Goal: Task Accomplishment & Management: Use online tool/utility

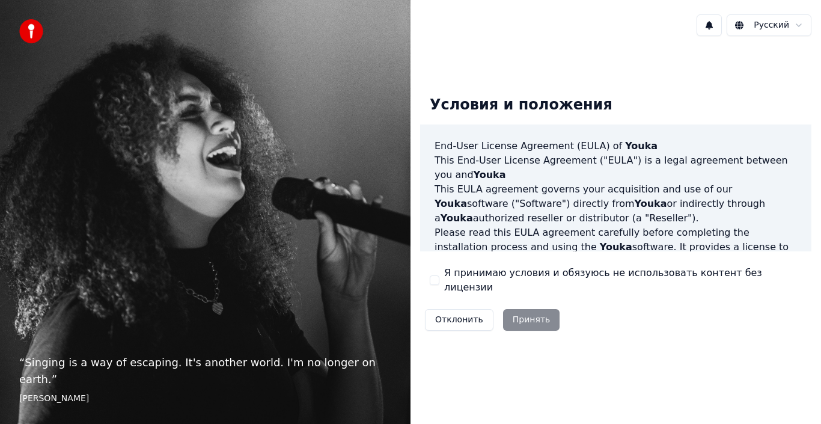
click at [518, 317] on div "Отклонить Принять" at bounding box center [492, 319] width 144 height 31
click at [460, 279] on label "Я принимаю условия и обязуюсь не использовать контент без лицензии" at bounding box center [623, 280] width 358 height 29
click at [439, 279] on button "Я принимаю условия и обязуюсь не использовать контент без лицензии" at bounding box center [435, 280] width 10 height 10
click at [533, 314] on button "Принять" at bounding box center [531, 320] width 57 height 22
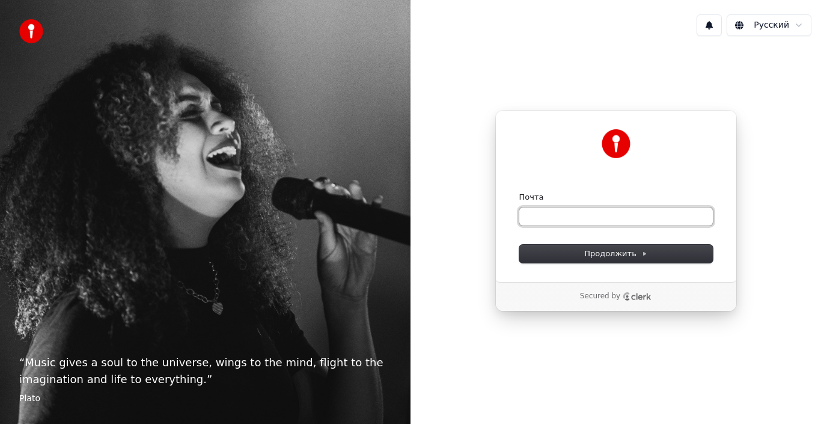
click at [550, 212] on input "Почта" at bounding box center [616, 216] width 194 height 18
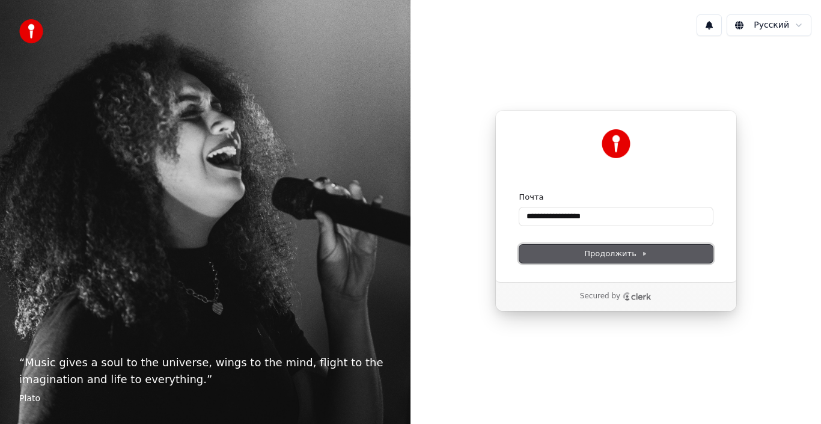
click at [623, 257] on span "Продолжить" at bounding box center [615, 253] width 63 height 11
type input "**********"
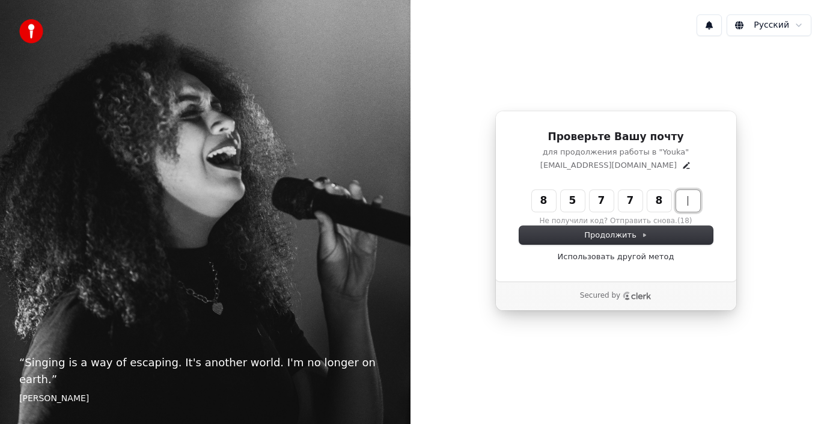
type input "******"
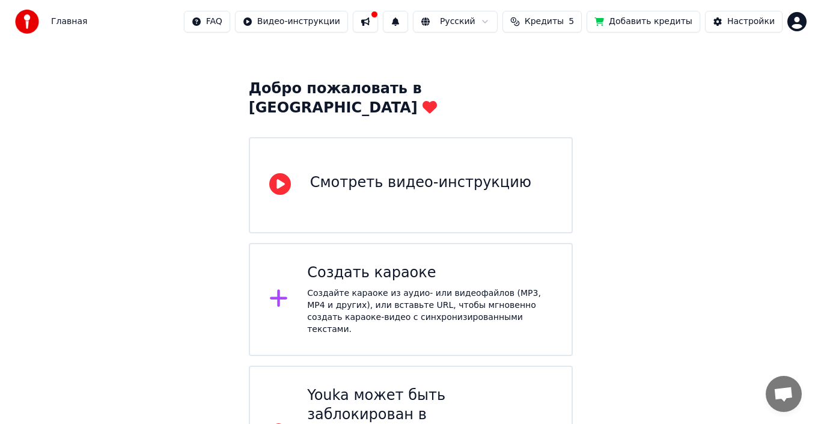
scroll to position [55, 0]
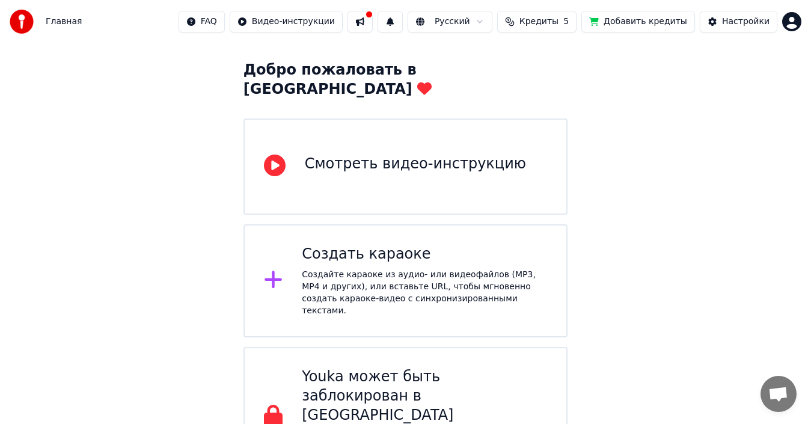
click at [275, 236] on div "Создать караоке Создайте караоке из аудио- или видеофайлов (MP3, MP4 и других),…" at bounding box center [405, 280] width 325 height 113
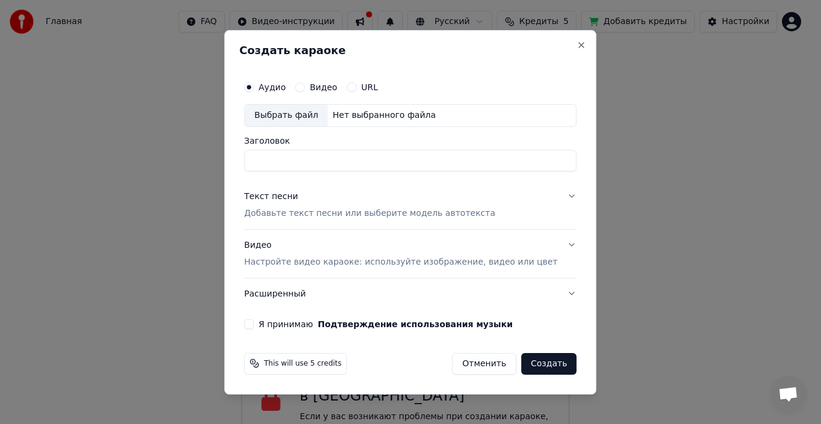
click at [323, 86] on div "Видео" at bounding box center [316, 87] width 42 height 10
click at [305, 87] on button "Видео" at bounding box center [300, 87] width 10 height 10
click at [285, 114] on div "Выбрать файл" at bounding box center [286, 116] width 83 height 22
click at [316, 115] on div "Выбрать файл" at bounding box center [286, 116] width 83 height 22
click at [314, 116] on div "Выбрать файл" at bounding box center [286, 116] width 83 height 22
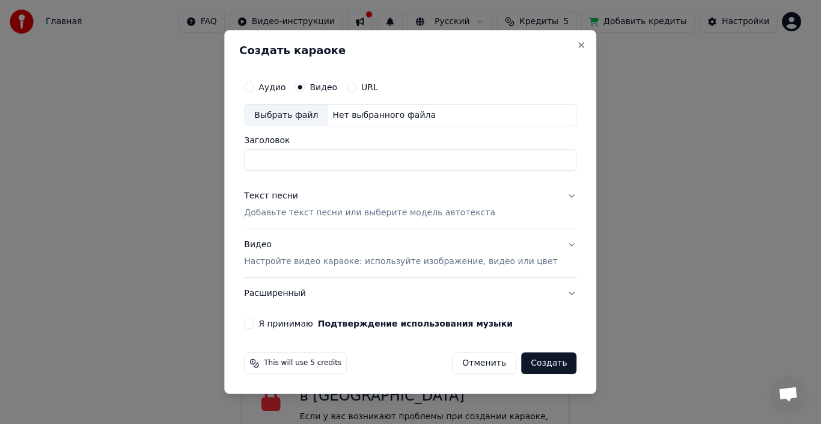
click at [307, 120] on div "Выбрать файл" at bounding box center [286, 116] width 83 height 22
click at [277, 107] on div "Выбрать файл" at bounding box center [286, 116] width 83 height 22
click at [279, 87] on label "Аудио" at bounding box center [271, 87] width 27 height 8
click at [254, 87] on button "Аудио" at bounding box center [249, 87] width 10 height 10
click at [251, 87] on circle "button" at bounding box center [249, 87] width 4 height 4
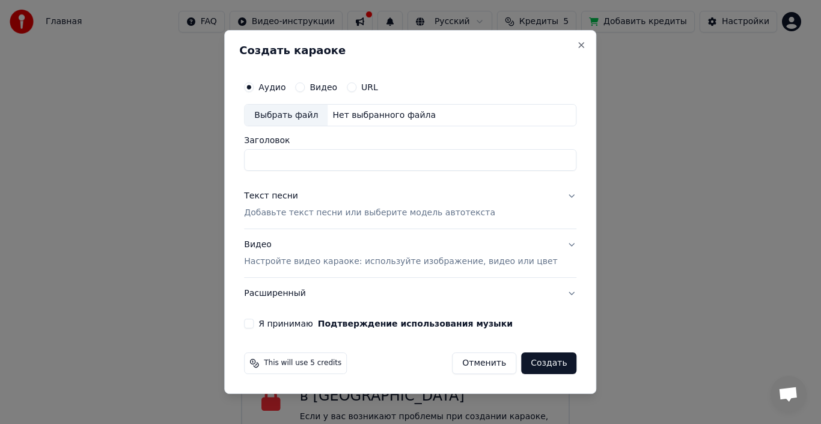
click at [307, 112] on div "Выбрать файл" at bounding box center [286, 116] width 83 height 22
drag, startPoint x: 460, startPoint y: 160, endPoint x: 413, endPoint y: 160, distance: 47.5
click at [413, 160] on input "**********" at bounding box center [410, 161] width 332 height 22
type input "**********"
click at [290, 195] on div "Текст песни" at bounding box center [271, 197] width 54 height 12
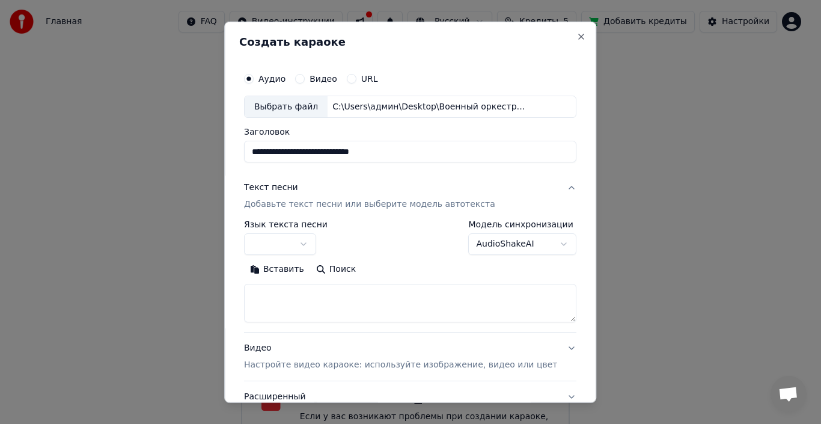
click at [318, 302] on textarea at bounding box center [410, 303] width 332 height 38
paste textarea "**********"
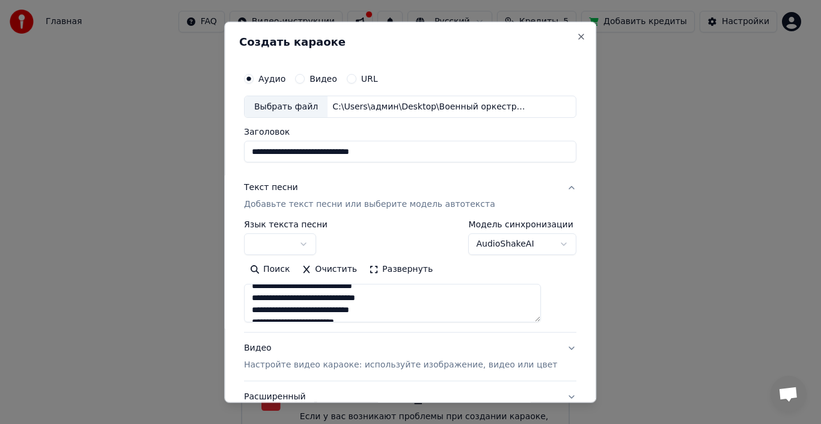
scroll to position [0, 0]
type textarea "**********"
click at [308, 243] on button "button" at bounding box center [280, 244] width 72 height 22
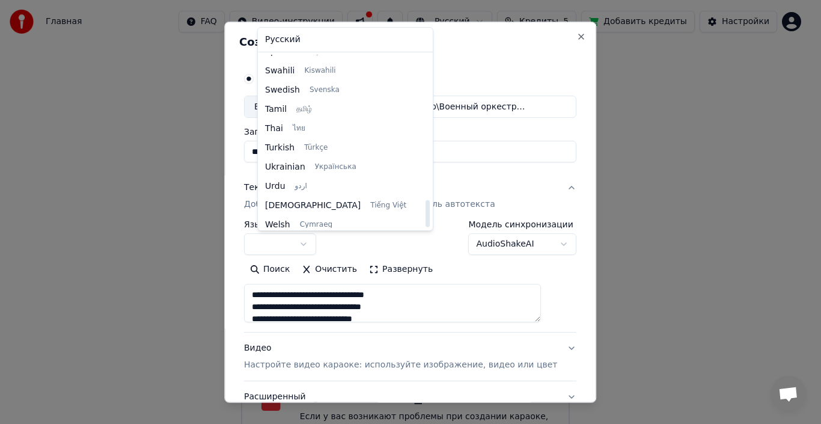
scroll to position [923, 0]
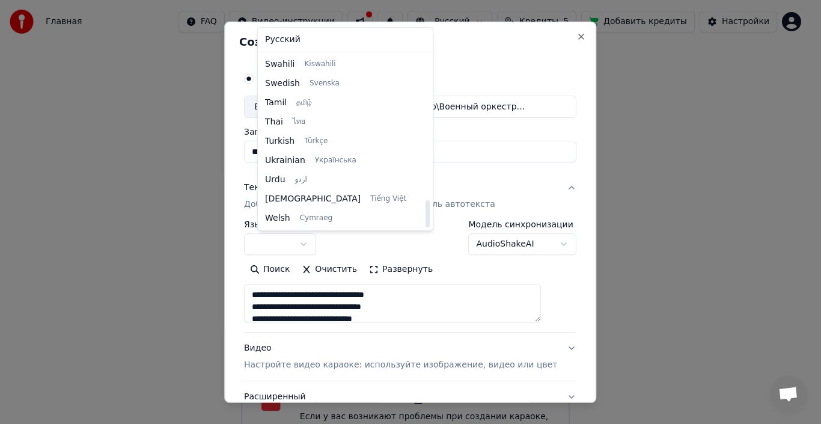
click at [487, 197] on div at bounding box center [410, 212] width 821 height 424
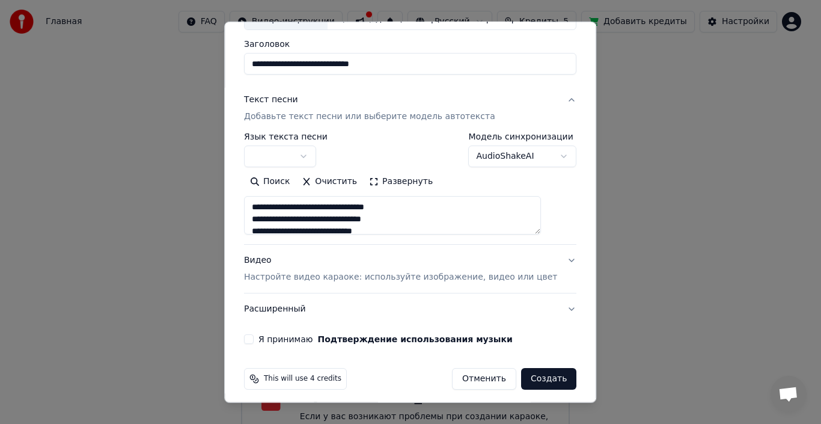
scroll to position [94, 0]
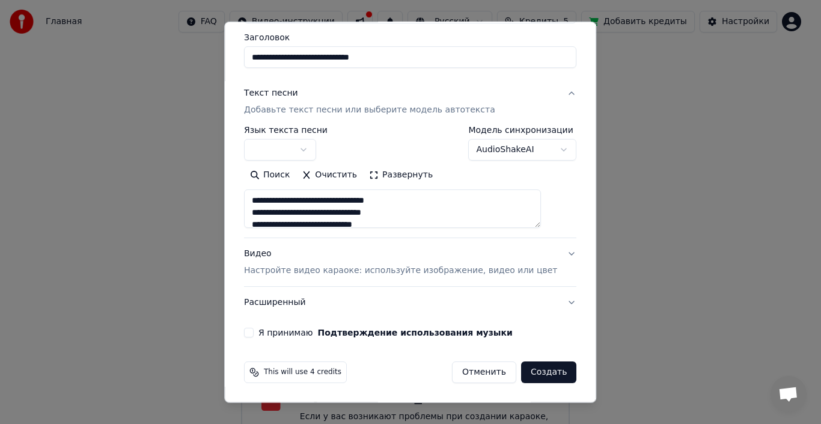
click at [370, 268] on p "Настройте видео караоке: используйте изображение, видео или цвет" at bounding box center [400, 270] width 313 height 12
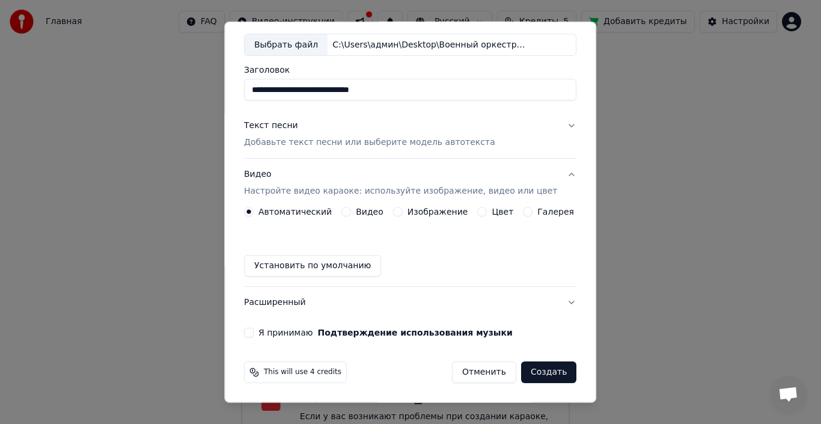
scroll to position [62, 0]
click at [411, 211] on label "Изображение" at bounding box center [438, 211] width 61 height 8
click at [403, 211] on button "Изображение" at bounding box center [398, 212] width 10 height 10
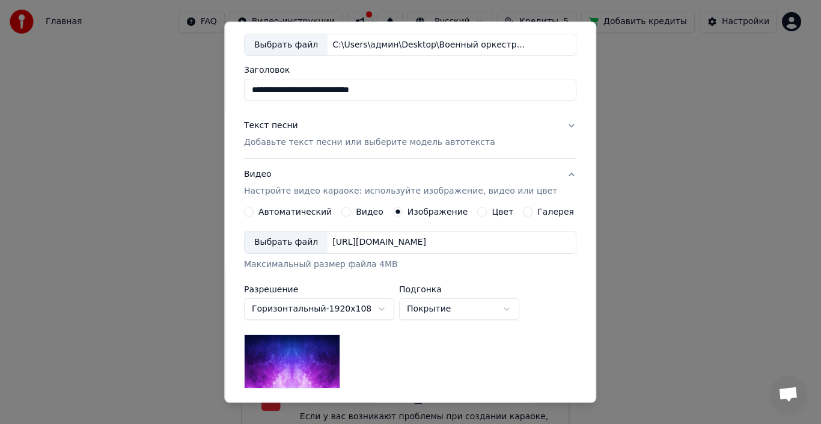
click at [295, 241] on div "Выбрать файл" at bounding box center [286, 242] width 83 height 22
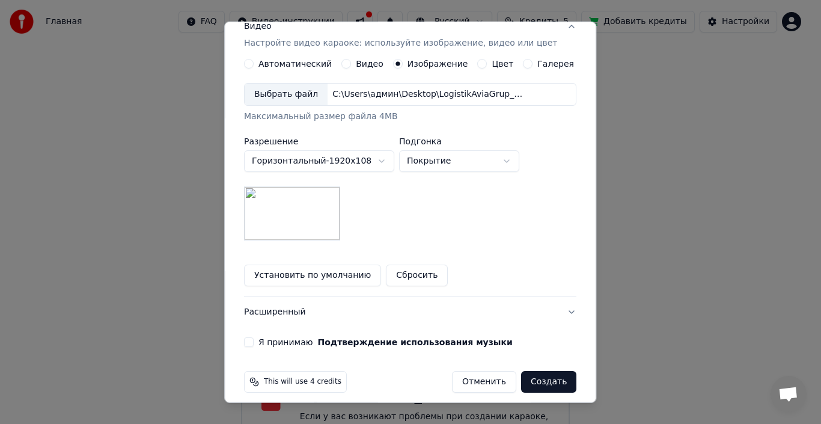
scroll to position [219, 0]
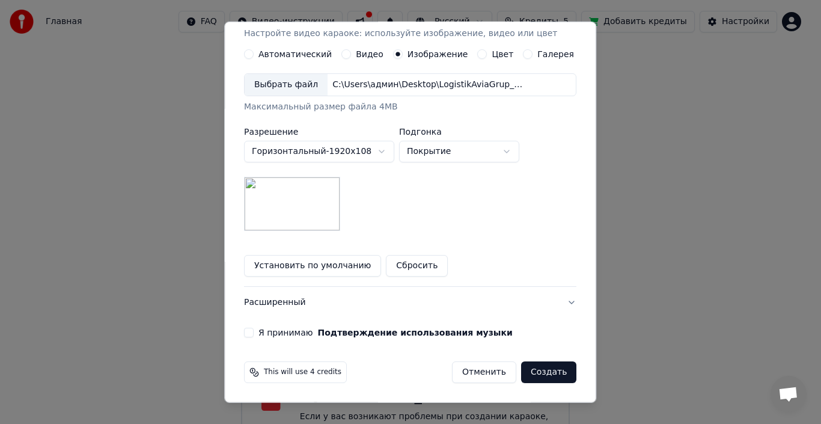
click at [285, 330] on label "Я принимаю Подтверждение использования музыки" at bounding box center [385, 332] width 254 height 8
click at [254, 330] on button "Я принимаю Подтверждение использования музыки" at bounding box center [249, 333] width 10 height 10
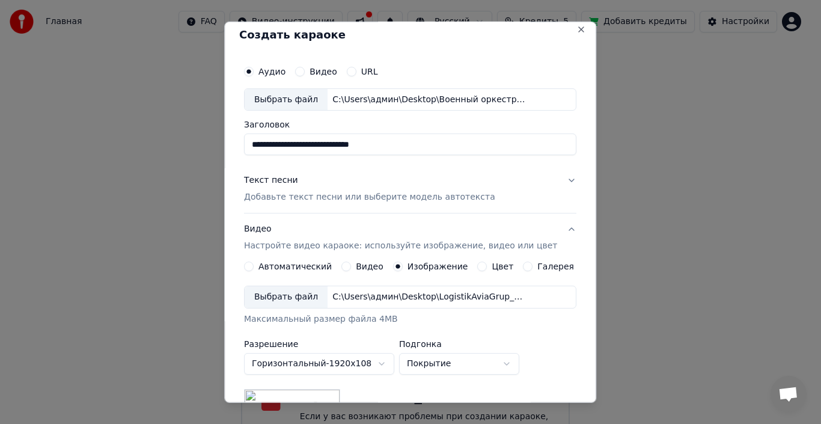
scroll to position [0, 0]
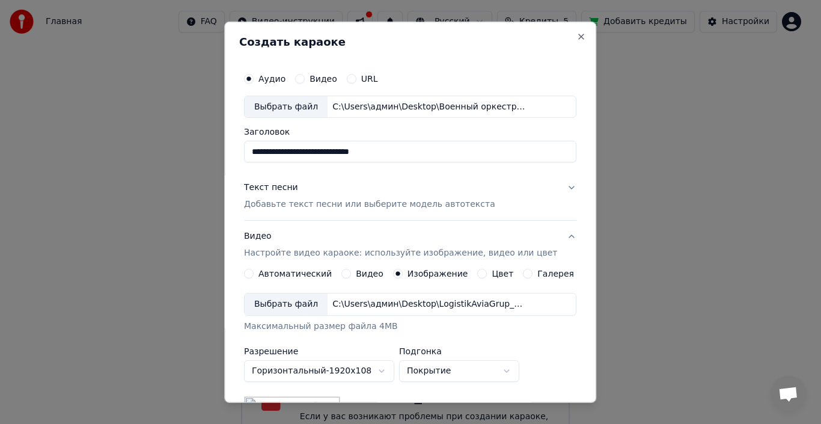
click at [337, 206] on p "Добавьте текст песни или выберите модель автотекста" at bounding box center [369, 204] width 251 height 12
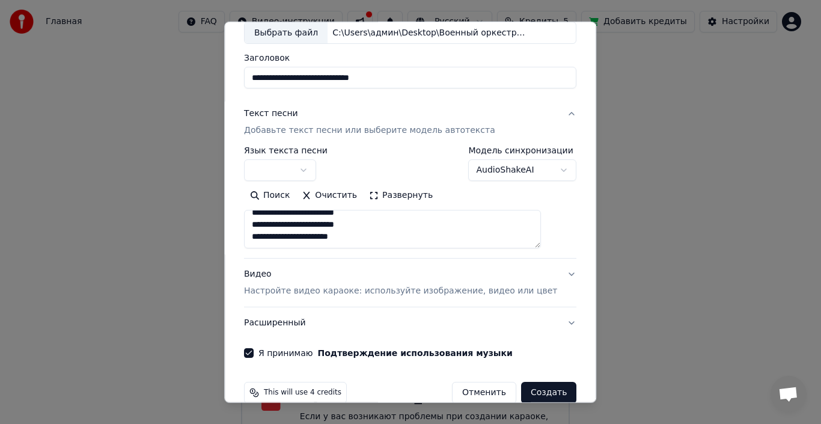
scroll to position [94, 0]
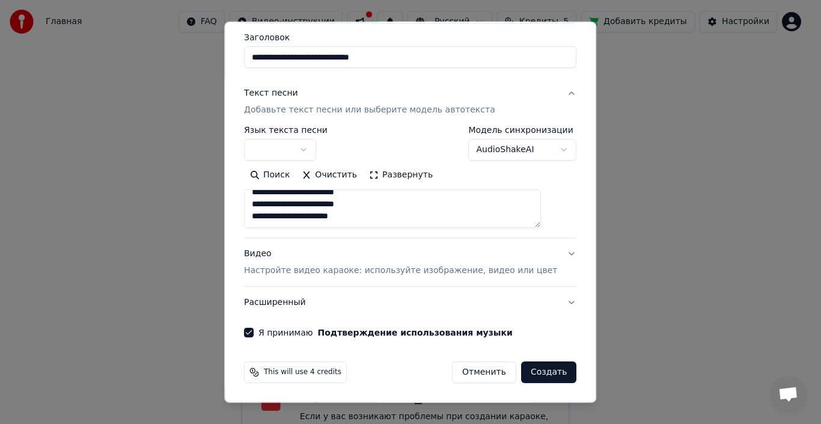
click at [517, 151] on button "AudioShakeAI" at bounding box center [523, 150] width 108 height 22
click at [517, 151] on body "**********" at bounding box center [405, 200] width 811 height 510
click at [536, 375] on button "Создать" at bounding box center [548, 372] width 55 height 22
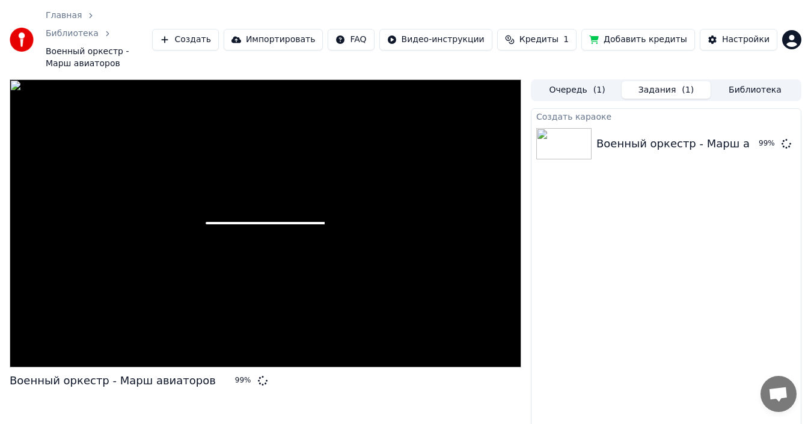
click at [285, 206] on div at bounding box center [266, 223] width 512 height 288
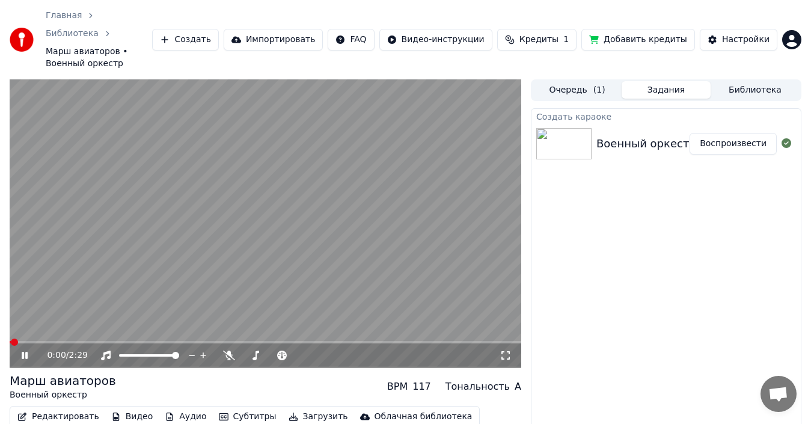
click at [209, 203] on video at bounding box center [266, 223] width 512 height 288
click at [10, 338] on span at bounding box center [13, 341] width 7 height 7
click at [31, 350] on icon at bounding box center [33, 355] width 28 height 10
click at [40, 338] on span at bounding box center [43, 341] width 7 height 7
click at [13, 341] on span at bounding box center [12, 342] width 4 height 2
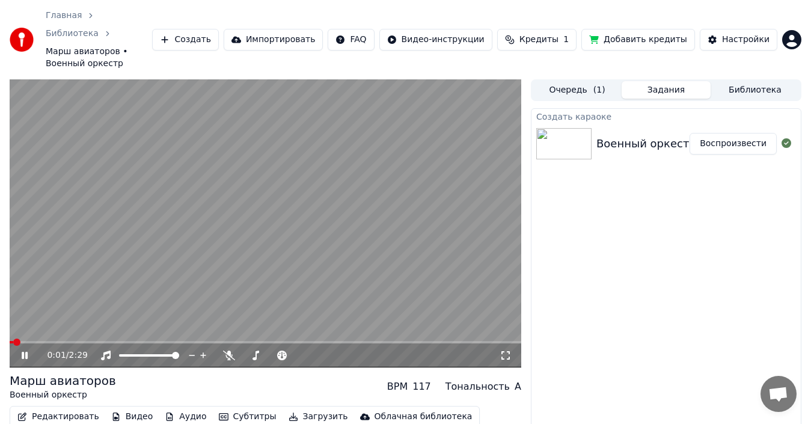
click at [22, 352] on icon at bounding box center [25, 355] width 6 height 7
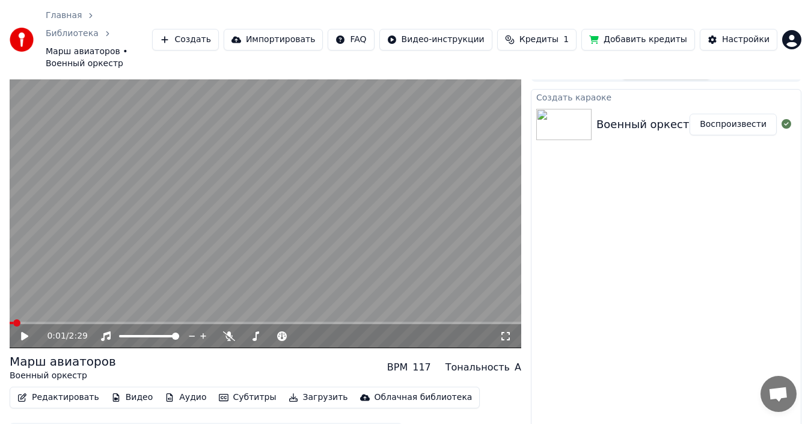
click at [47, 389] on button "Редактировать" at bounding box center [58, 397] width 91 height 17
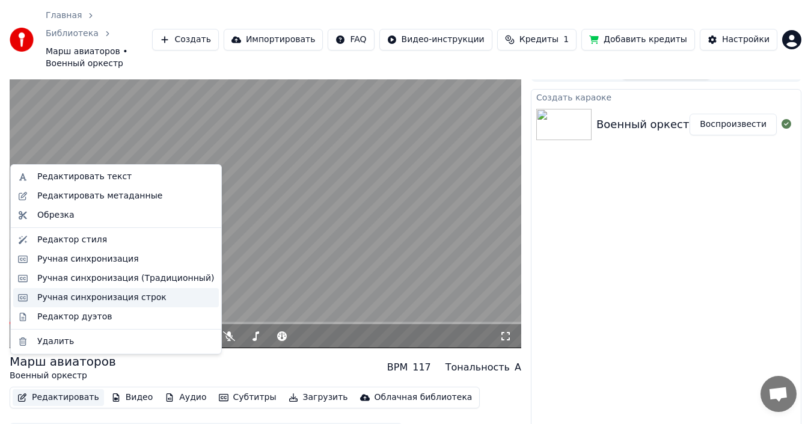
click at [111, 296] on div "Ручная синхронизация строк" at bounding box center [101, 298] width 129 height 12
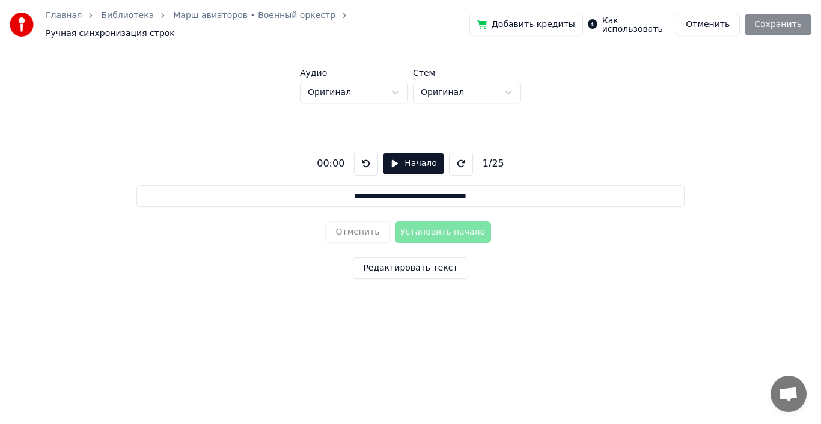
click at [453, 158] on button at bounding box center [461, 163] width 24 height 24
click at [370, 157] on button at bounding box center [366, 163] width 24 height 24
click at [75, 19] on link "Главная" at bounding box center [64, 16] width 36 height 12
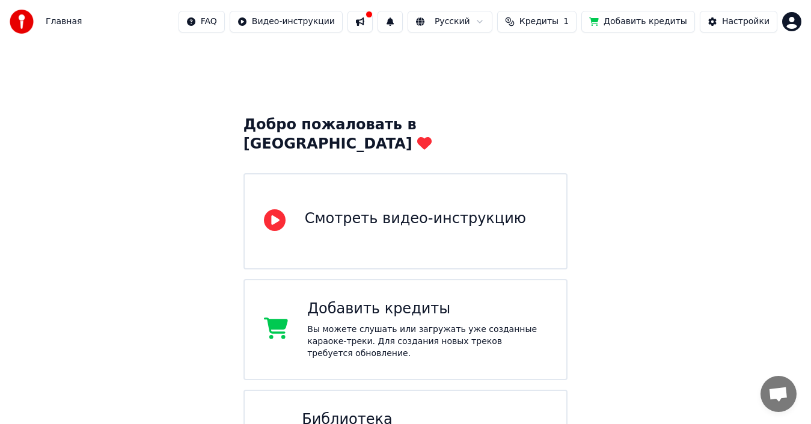
click at [576, 22] on button "Кредиты 1" at bounding box center [536, 22] width 79 height 22
click at [516, 74] on td "1" at bounding box center [529, 80] width 46 height 22
click at [703, 68] on div "Добро пожаловать в Youka Смотреть видео-инструкцию Добавить кредиты Вы можете с…" at bounding box center [405, 402] width 811 height 719
click at [373, 25] on button at bounding box center [359, 22] width 25 height 22
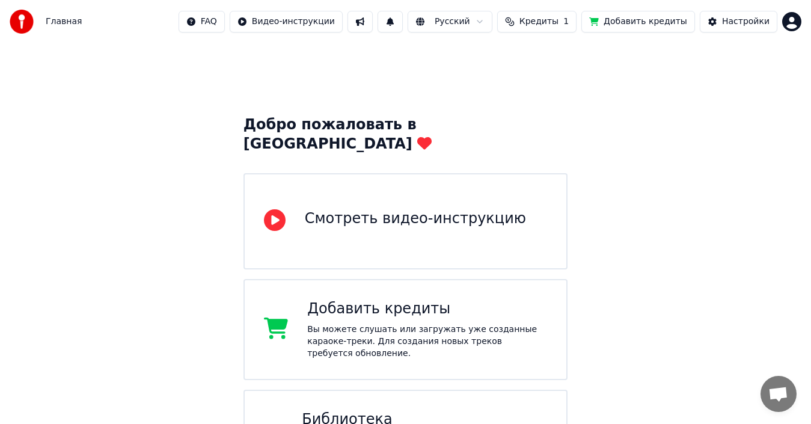
click at [795, 20] on html "Главная FAQ Видео-инструкции Русский Кредиты 1 Добавить кредиты Настройки Добро…" at bounding box center [405, 381] width 811 height 762
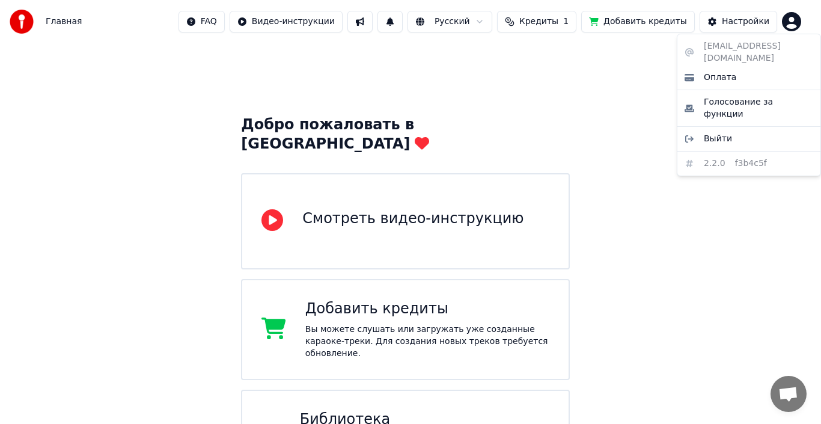
click at [620, 145] on html "Главная FAQ Видео-инструкции Русский Кредиты 1 Добавить кредиты Настройки Добро…" at bounding box center [410, 365] width 821 height 731
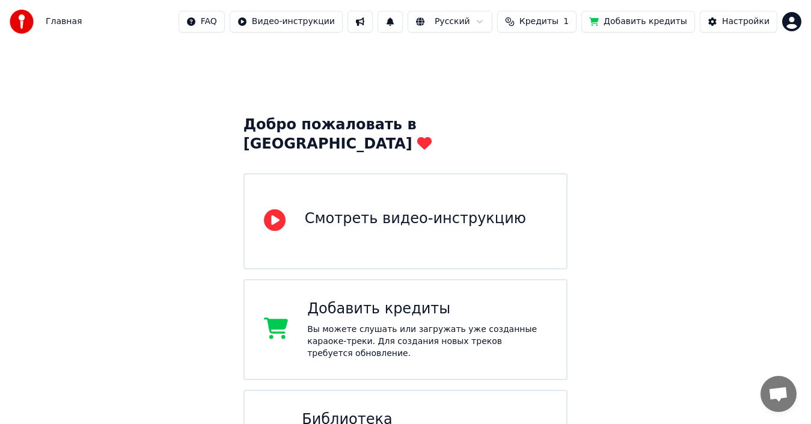
click at [487, 126] on div "Добро пожаловать в [GEOGRAPHIC_DATA]" at bounding box center [405, 134] width 325 height 38
click at [20, 23] on img at bounding box center [22, 22] width 24 height 24
click at [333, 21] on html "Главная FAQ Видео-инструкции Русский Кредиты 1 Добавить кредиты Настройки Добро…" at bounding box center [405, 381] width 811 height 762
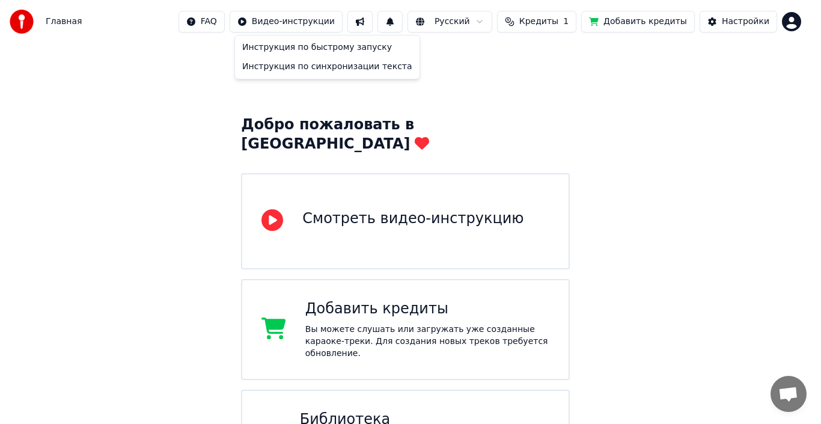
click at [333, 21] on html "Главная FAQ Видео-инструкции Русский Кредиты 1 Добавить кредиты Настройки Добро…" at bounding box center [410, 365] width 821 height 731
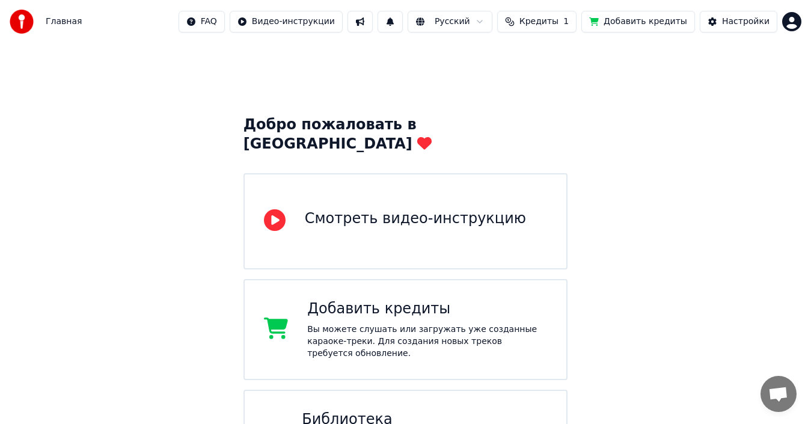
click at [483, 17] on html "Главная FAQ Видео-инструкции Русский Кредиты 1 Добавить кредиты Настройки Добро…" at bounding box center [405, 381] width 811 height 762
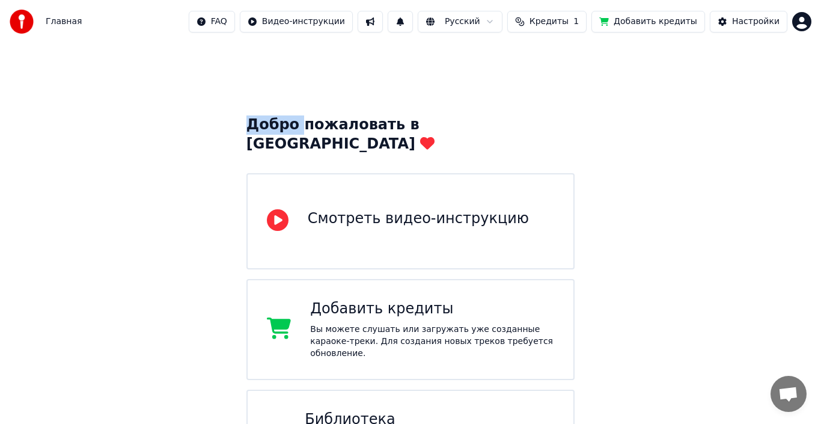
click at [483, 17] on html "Главная FAQ Видео-инструкции Русский Кредиты 1 Добавить кредиты Настройки Добро…" at bounding box center [410, 365] width 821 height 731
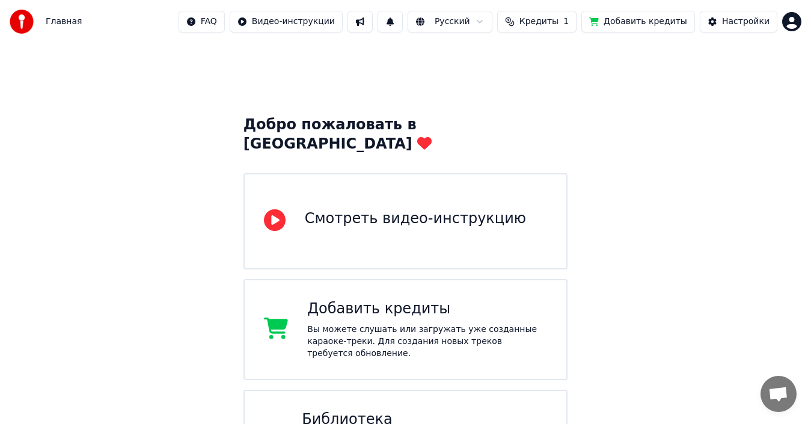
click at [698, 93] on div "Добро пожаловать в Youka Смотреть видео-инструкцию Добавить кредиты Вы можете с…" at bounding box center [405, 402] width 811 height 719
click at [736, 28] on button "Настройки" at bounding box center [739, 22] width 78 height 22
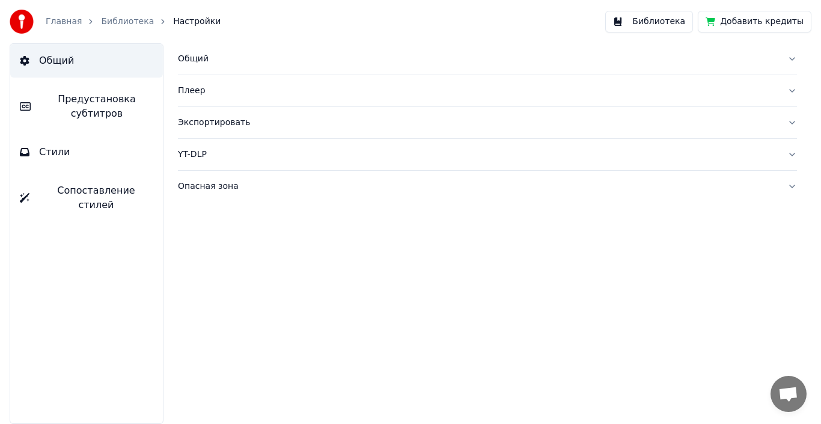
click at [736, 28] on button "Добавить кредиты" at bounding box center [755, 22] width 114 height 22
click at [59, 22] on link "Главная" at bounding box center [64, 22] width 36 height 12
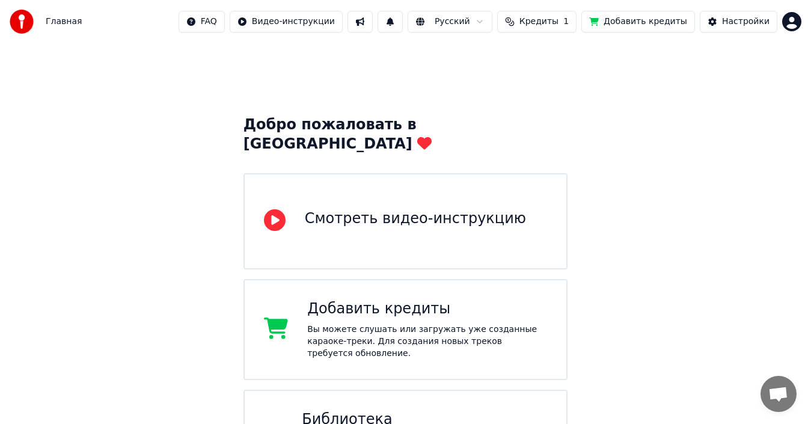
click at [70, 23] on span "Главная" at bounding box center [64, 22] width 36 height 12
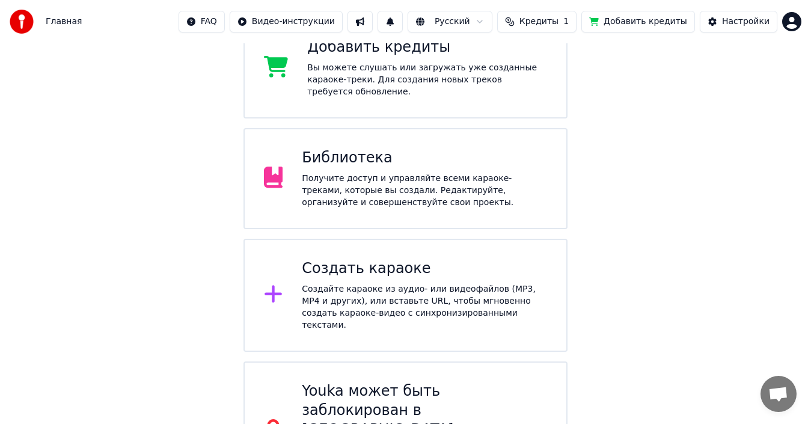
scroll to position [271, 0]
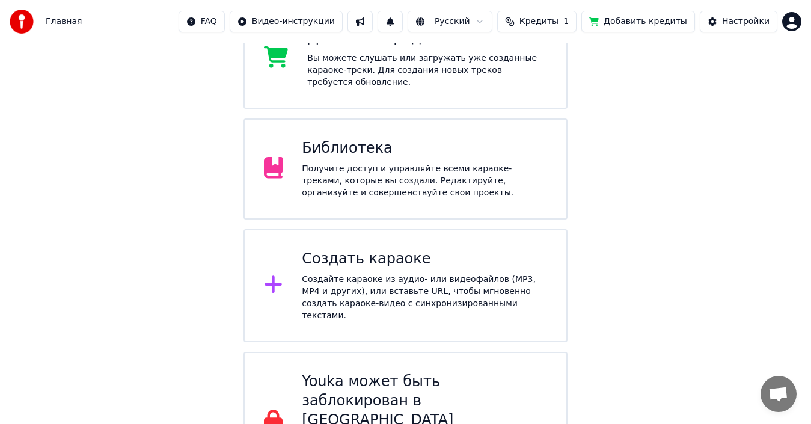
click at [387, 273] on div "Создайте караоке из аудио- или видеофайлов (MP3, MP4 и других), или вставьте UR…" at bounding box center [424, 297] width 245 height 48
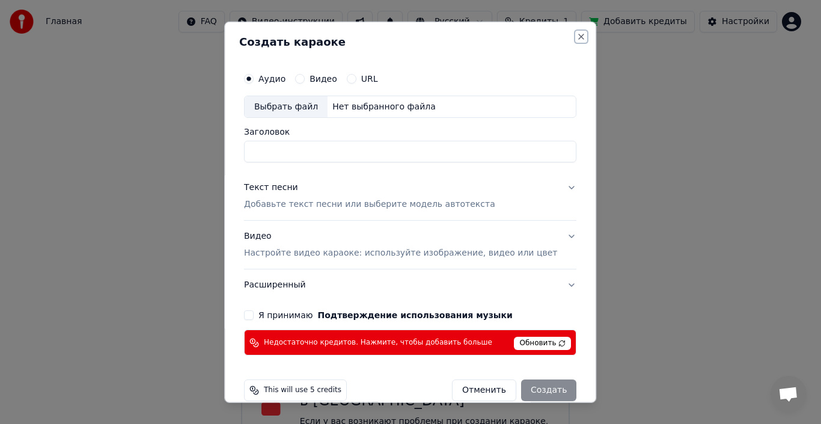
click at [577, 39] on button "Close" at bounding box center [582, 36] width 10 height 10
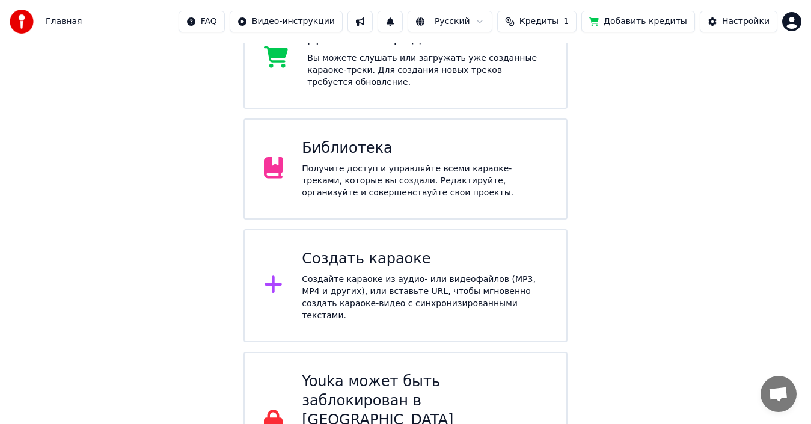
click at [558, 25] on span "Кредиты" at bounding box center [538, 22] width 39 height 12
click at [481, 76] on td "15" at bounding box center [477, 80] width 58 height 22
click at [564, 109] on button "Обновить" at bounding box center [553, 111] width 73 height 22
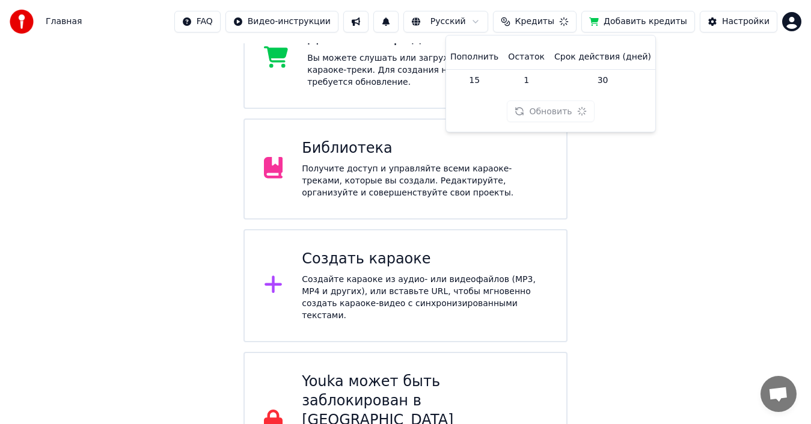
click at [750, 76] on div "Добро пожаловать в Youka Смотреть видео-инструкцию Добавить кредиты Вы можете с…" at bounding box center [405, 131] width 811 height 719
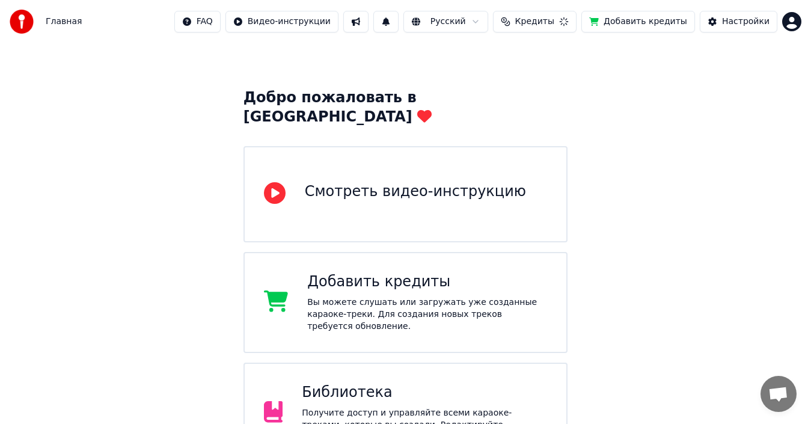
scroll to position [0, 0]
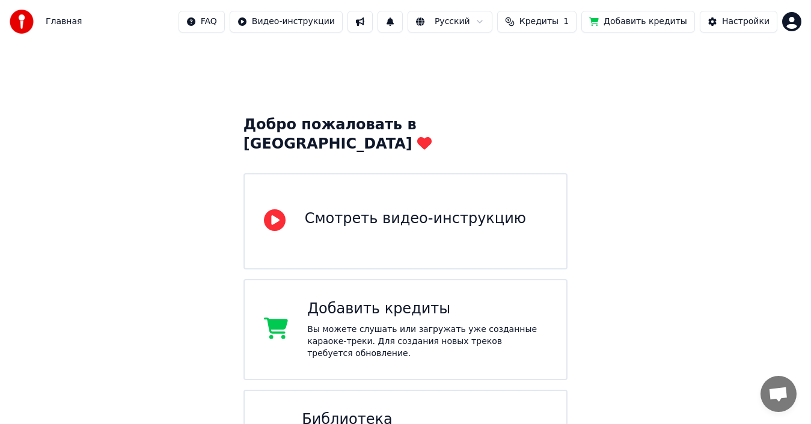
click at [798, 19] on html "Главная FAQ Видео-инструкции Русский Кредиты 1 Добавить кредиты Настройки Добро…" at bounding box center [405, 381] width 811 height 762
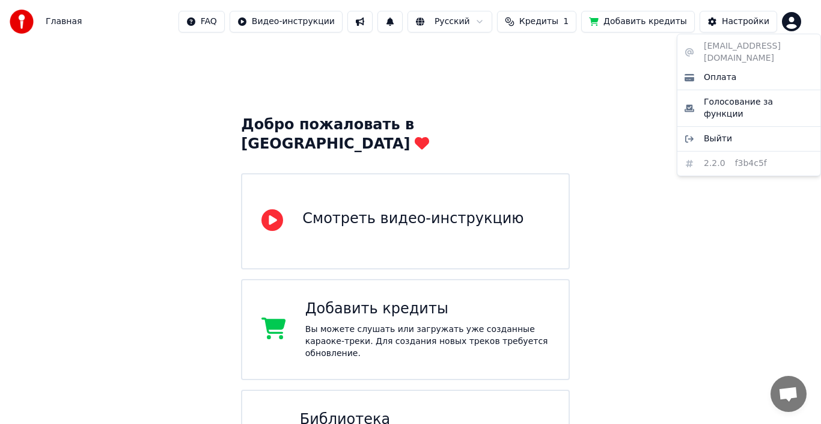
click at [726, 45] on div "[EMAIL_ADDRESS][DOMAIN_NAME] Оплата Голосование за функции Выйти 2.2.0 f3b4c5f" at bounding box center [749, 105] width 144 height 142
click at [778, 96] on span "Голосование за функции" at bounding box center [758, 108] width 109 height 24
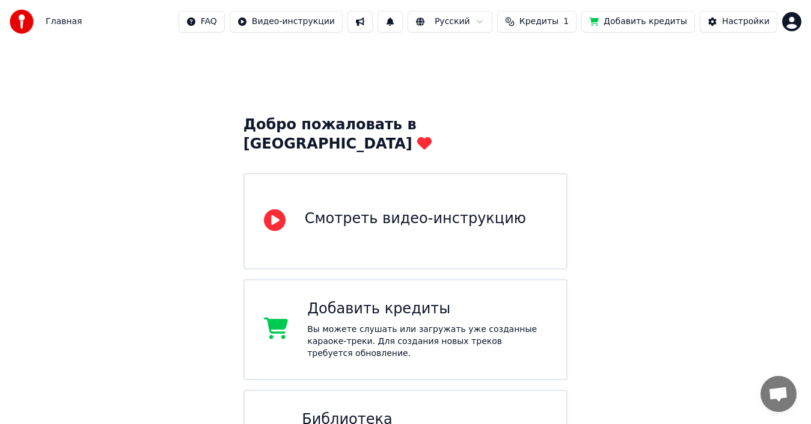
click at [544, 23] on span "Кредиты" at bounding box center [538, 22] width 39 height 12
click at [435, 182] on div "Смотреть видео-инструкцию" at bounding box center [405, 221] width 325 height 96
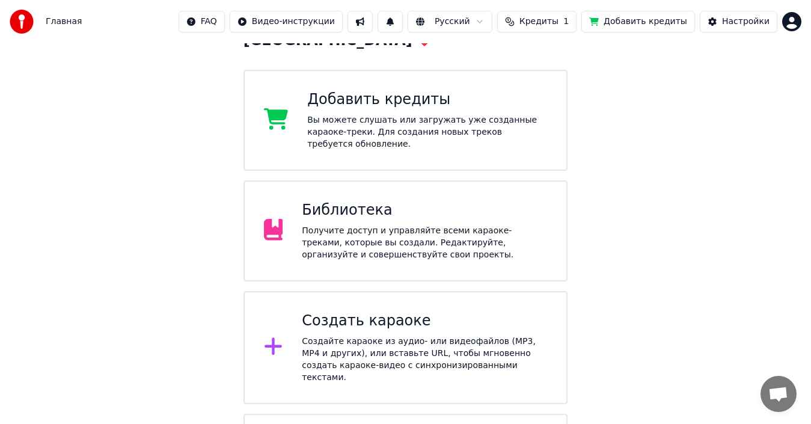
scroll to position [45, 0]
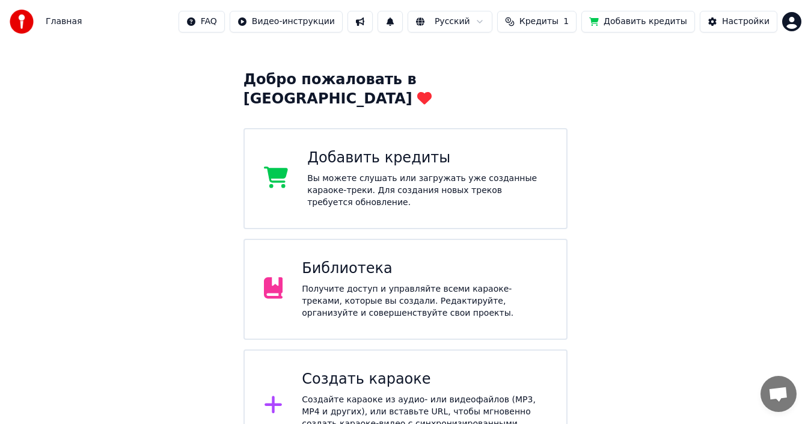
click at [411, 283] on div "Получите доступ и управляйте всеми караоке-треками, которые вы создали. Редакти…" at bounding box center [424, 301] width 245 height 36
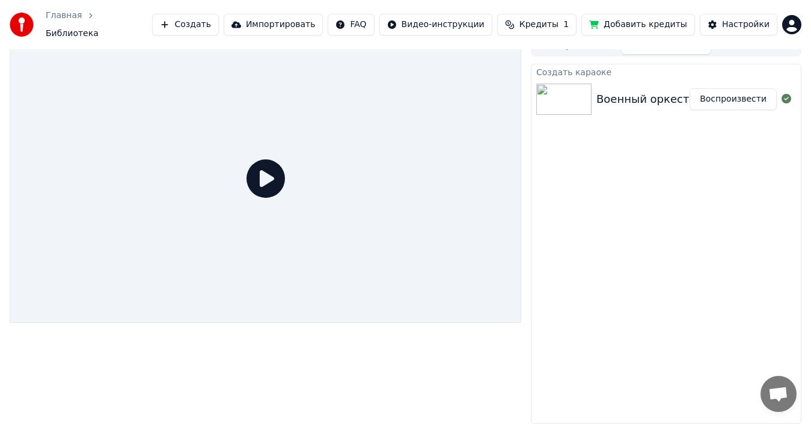
scroll to position [8, 0]
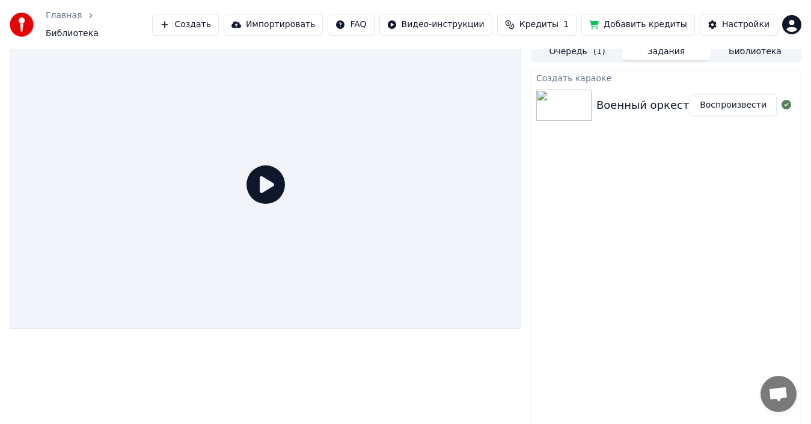
click at [266, 180] on icon at bounding box center [265, 184] width 38 height 38
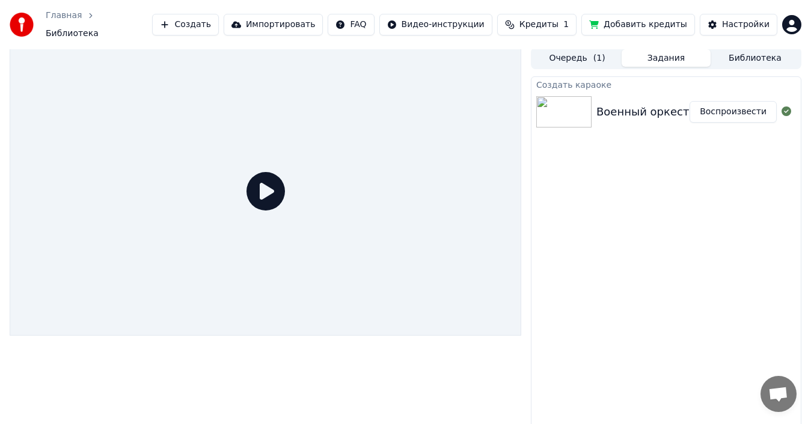
scroll to position [0, 0]
click at [668, 105] on div "Военный оркестр - Марш авиаторов" at bounding box center [699, 113] width 206 height 17
click at [729, 109] on button "Воспроизвести" at bounding box center [732, 114] width 87 height 22
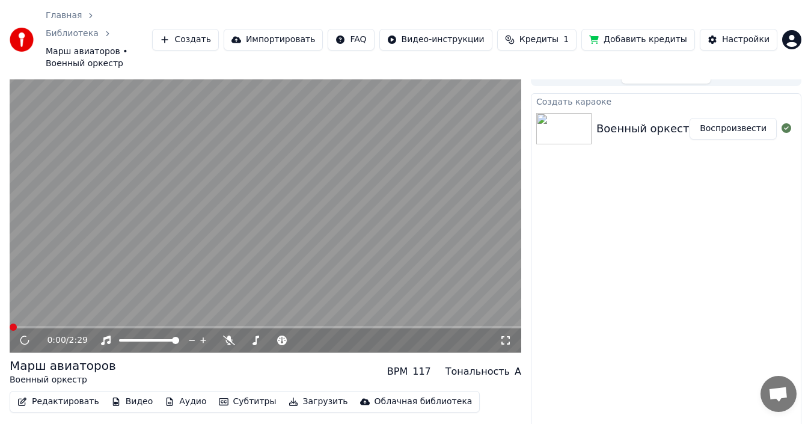
scroll to position [19, 0]
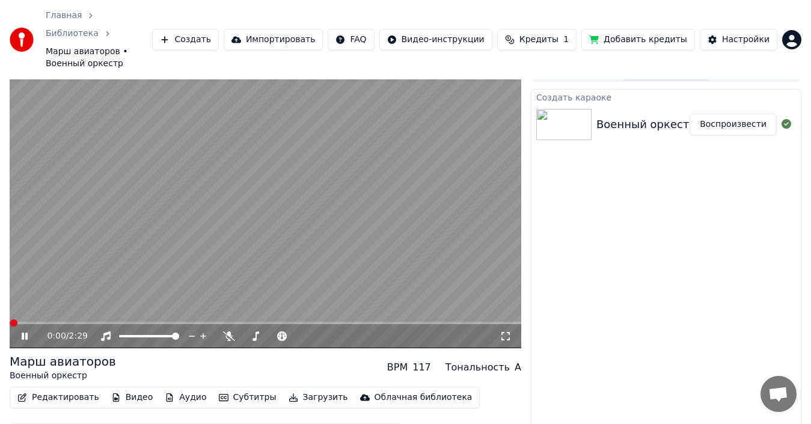
click at [55, 389] on button "Редактировать" at bounding box center [58, 397] width 91 height 17
click at [370, 260] on video at bounding box center [266, 204] width 512 height 288
click at [326, 238] on video at bounding box center [266, 204] width 512 height 288
click at [76, 389] on button "Редактировать" at bounding box center [58, 397] width 91 height 17
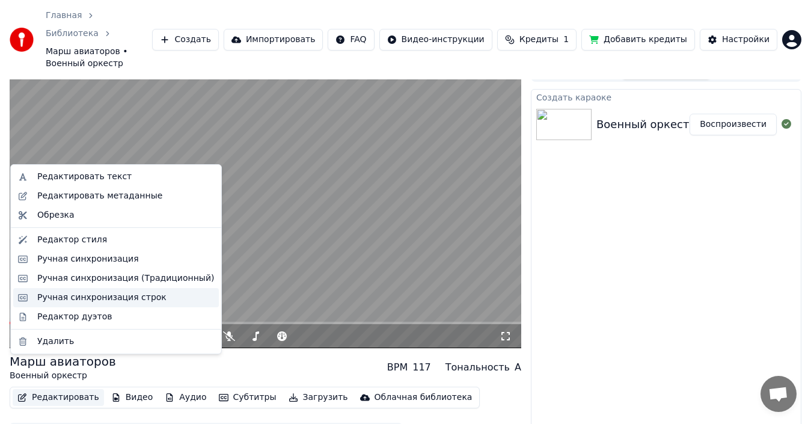
click at [89, 301] on div "Ручная синхронизация строк" at bounding box center [101, 298] width 129 height 12
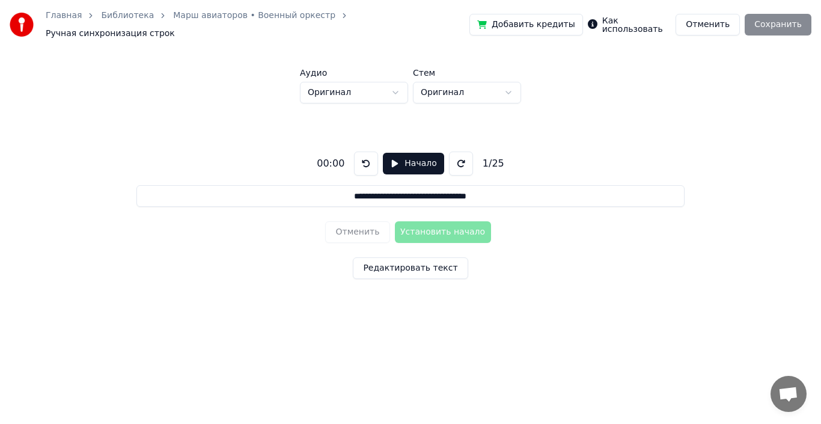
click at [459, 157] on button at bounding box center [461, 163] width 24 height 24
click at [368, 160] on button at bounding box center [366, 163] width 24 height 24
click at [339, 159] on div "00:05" at bounding box center [330, 163] width 37 height 14
click at [340, 159] on div "00:05" at bounding box center [330, 163] width 37 height 14
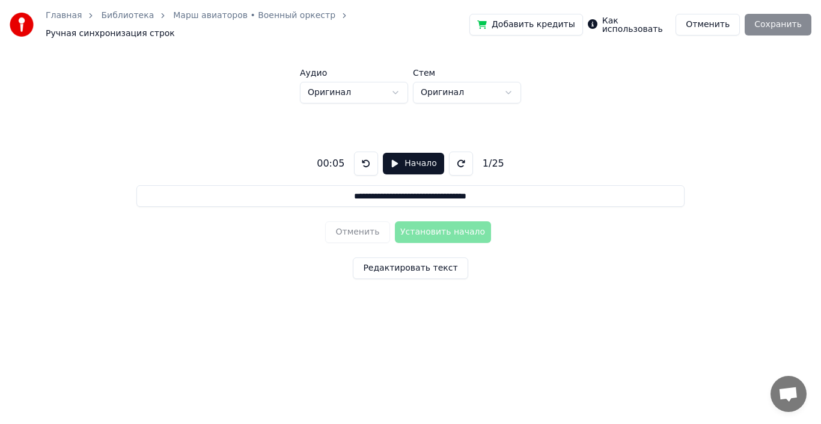
click at [337, 157] on div "00:05" at bounding box center [330, 163] width 37 height 14
click at [342, 157] on div "00:05" at bounding box center [330, 163] width 37 height 14
click at [527, 126] on div "**********" at bounding box center [410, 212] width 783 height 219
click at [369, 85] on html "**********" at bounding box center [410, 171] width 821 height 342
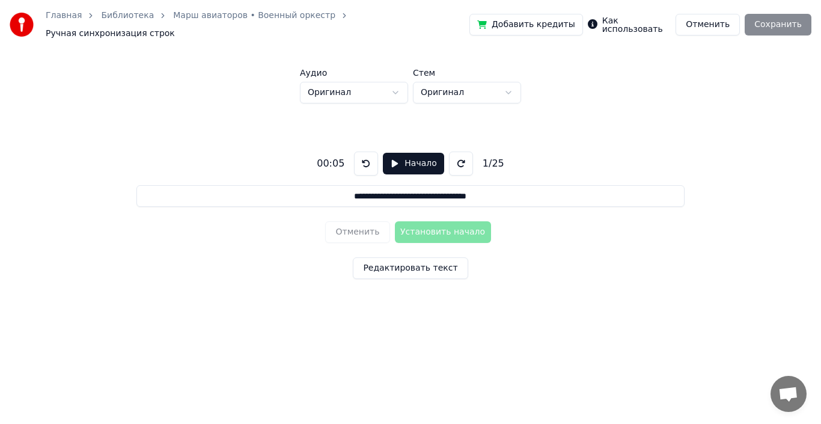
click at [369, 85] on html "**********" at bounding box center [410, 171] width 821 height 342
click at [421, 227] on div "Отменить Установить начало" at bounding box center [410, 231] width 170 height 31
click at [418, 261] on button "Редактировать текст" at bounding box center [410, 268] width 115 height 22
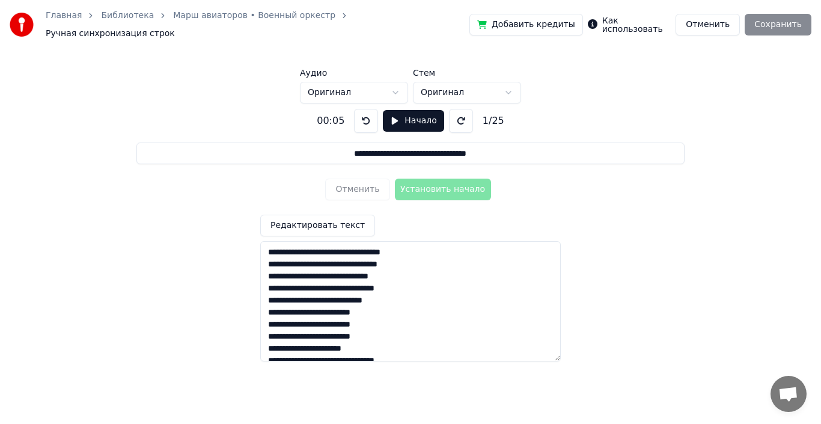
drag, startPoint x: 268, startPoint y: 248, endPoint x: 442, endPoint y: 243, distance: 174.4
click at [441, 244] on textarea "**********" at bounding box center [410, 301] width 301 height 120
type textarea "**********"
type input "**********"
click at [269, 263] on textarea "**********" at bounding box center [410, 301] width 301 height 120
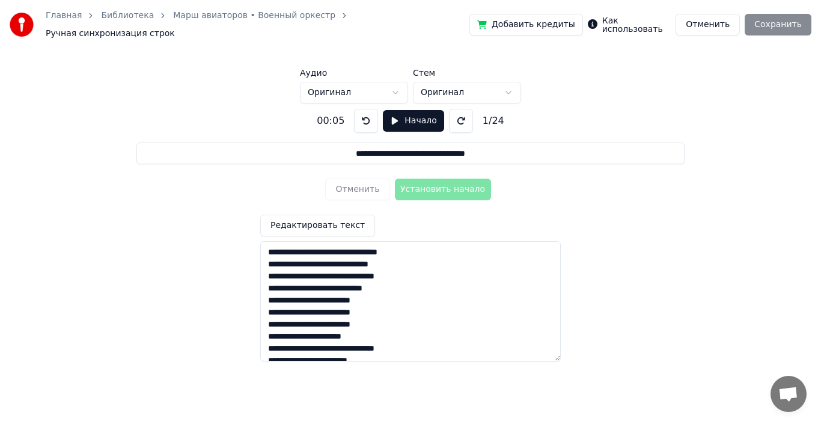
click at [644, 198] on div "**********" at bounding box center [410, 230] width 783 height 254
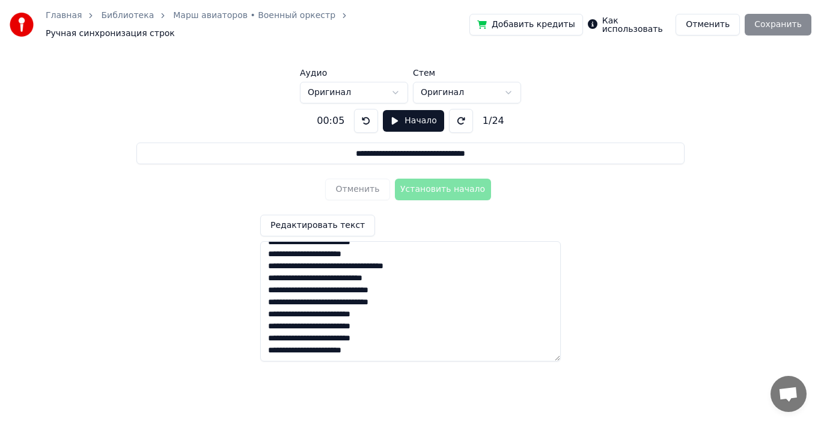
click at [438, 185] on div "Отменить Установить начало" at bounding box center [410, 189] width 170 height 31
click at [455, 81] on html "**********" at bounding box center [410, 171] width 821 height 342
click at [456, 85] on html "**********" at bounding box center [410, 171] width 821 height 342
click at [371, 88] on html "**********" at bounding box center [410, 171] width 821 height 342
click at [495, 94] on html "**********" at bounding box center [410, 171] width 821 height 342
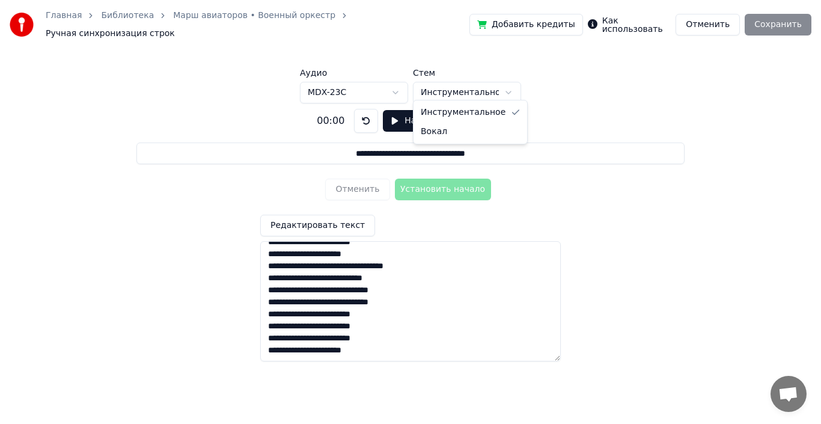
click at [495, 94] on html "**********" at bounding box center [410, 171] width 821 height 342
click at [356, 93] on html "**********" at bounding box center [410, 171] width 821 height 342
click at [451, 112] on button at bounding box center [461, 121] width 24 height 24
click at [367, 116] on button at bounding box center [366, 121] width 24 height 24
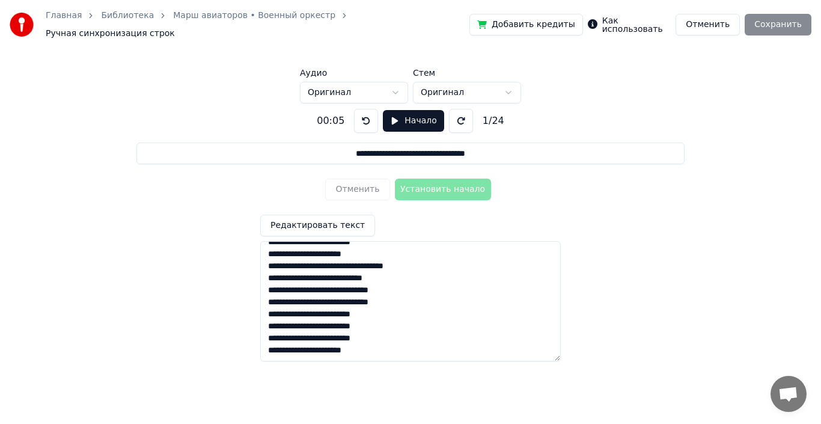
click at [337, 115] on div "00:05" at bounding box center [330, 121] width 37 height 14
click at [486, 114] on div "1 / 24" at bounding box center [493, 121] width 31 height 14
click at [407, 114] on button "Начало" at bounding box center [413, 121] width 61 height 22
click at [398, 114] on button "Пауза" at bounding box center [413, 121] width 55 height 22
click at [368, 116] on button at bounding box center [366, 121] width 24 height 24
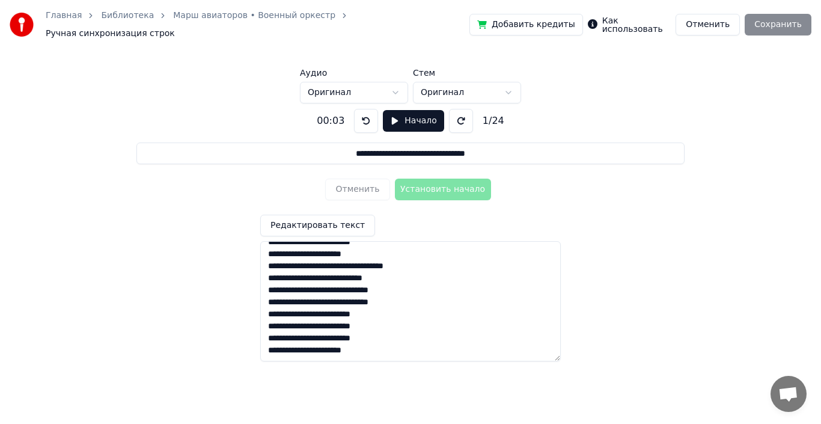
click at [368, 116] on button at bounding box center [366, 121] width 24 height 24
click at [400, 113] on button "Начало" at bounding box center [413, 121] width 61 height 22
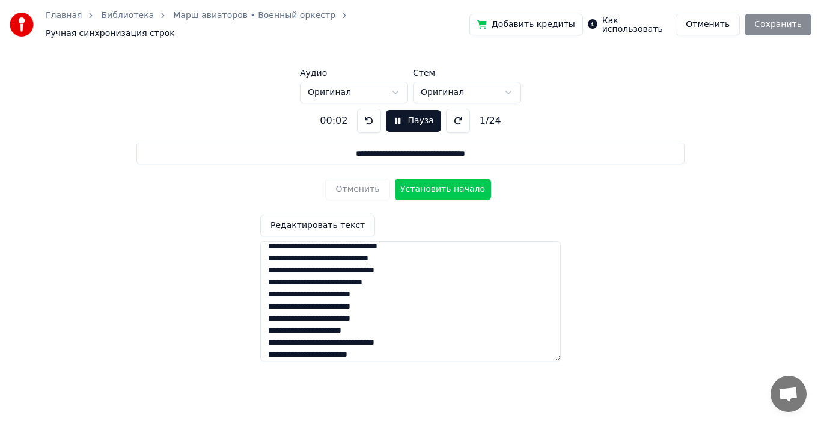
scroll to position [0, 0]
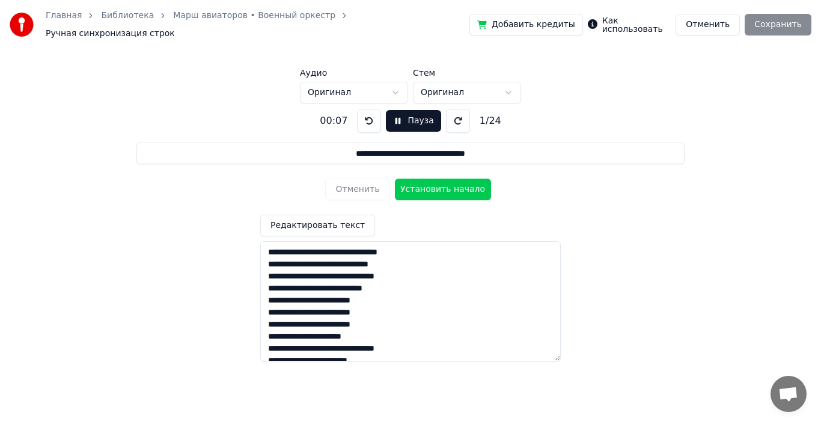
click at [397, 115] on button "Пауза" at bounding box center [413, 121] width 55 height 22
click at [366, 116] on button at bounding box center [366, 121] width 24 height 24
click at [390, 114] on button "Начало" at bounding box center [413, 121] width 61 height 22
click at [437, 181] on button "Установить начало" at bounding box center [443, 190] width 96 height 22
drag, startPoint x: 299, startPoint y: 293, endPoint x: 239, endPoint y: 294, distance: 60.1
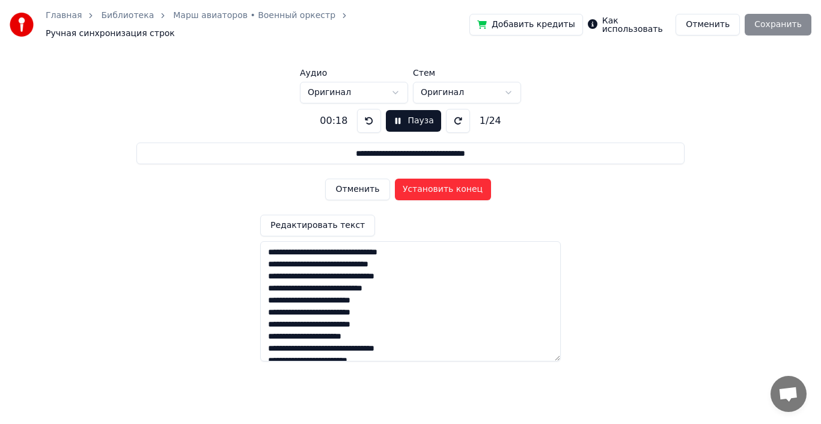
click at [239, 294] on div "**********" at bounding box center [410, 230] width 783 height 254
click at [271, 294] on textarea "**********" at bounding box center [410, 301] width 301 height 120
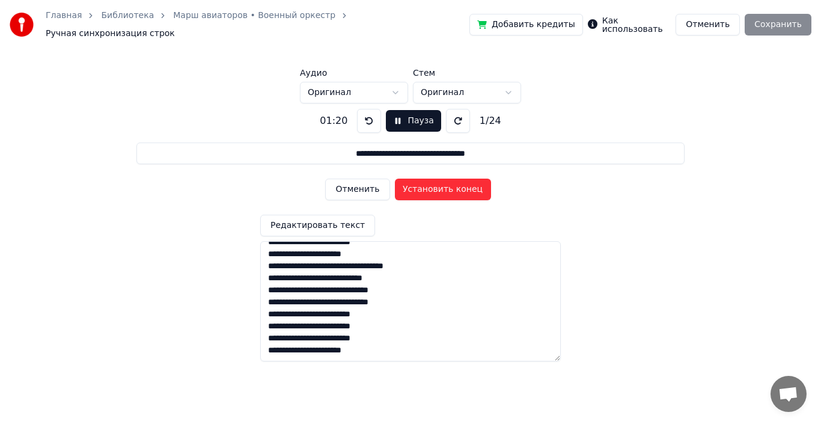
type textarea "**********"
click at [455, 118] on button at bounding box center [458, 121] width 24 height 24
click at [360, 113] on button at bounding box center [369, 121] width 24 height 24
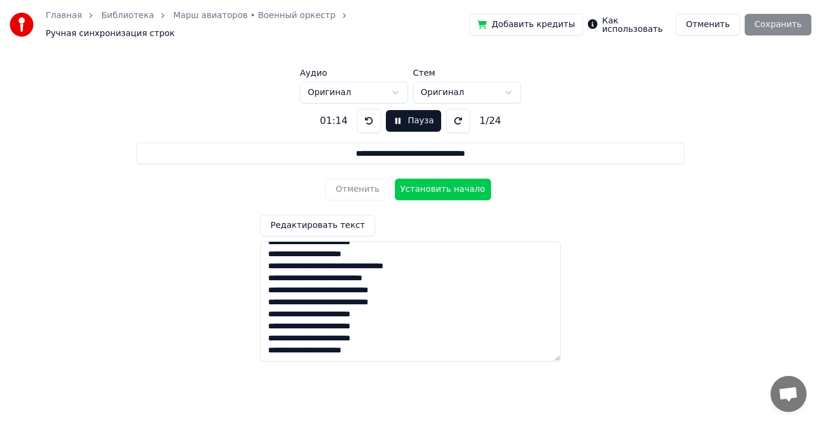
click at [360, 113] on button at bounding box center [369, 121] width 24 height 24
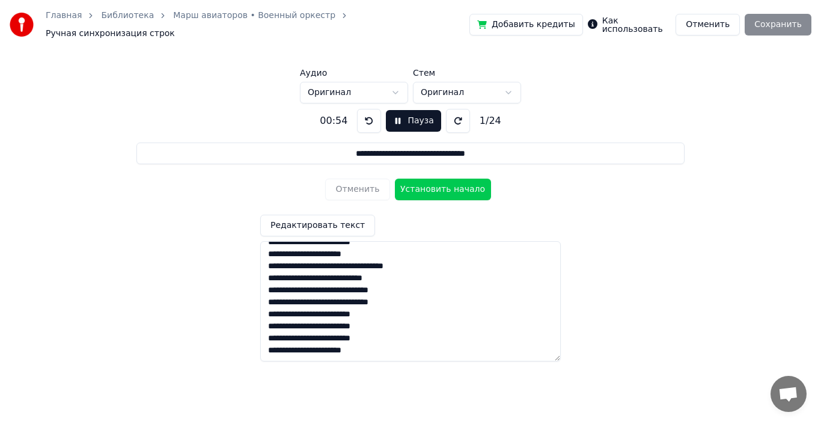
click at [360, 113] on button at bounding box center [369, 121] width 24 height 24
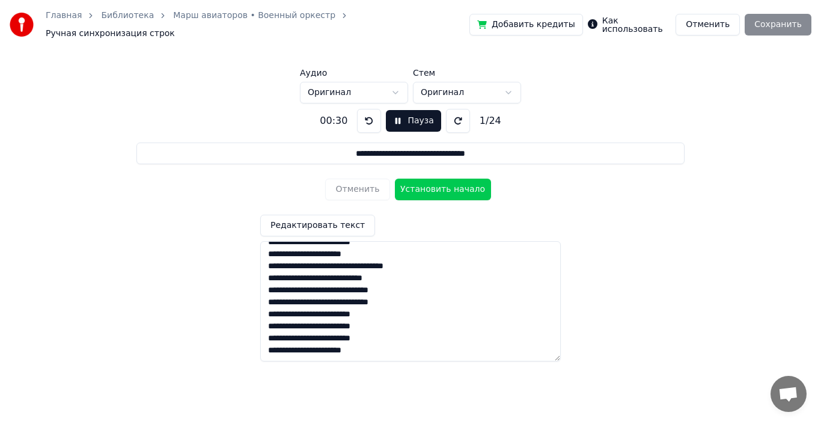
click at [360, 113] on button at bounding box center [369, 121] width 24 height 24
click at [365, 115] on button at bounding box center [369, 121] width 24 height 24
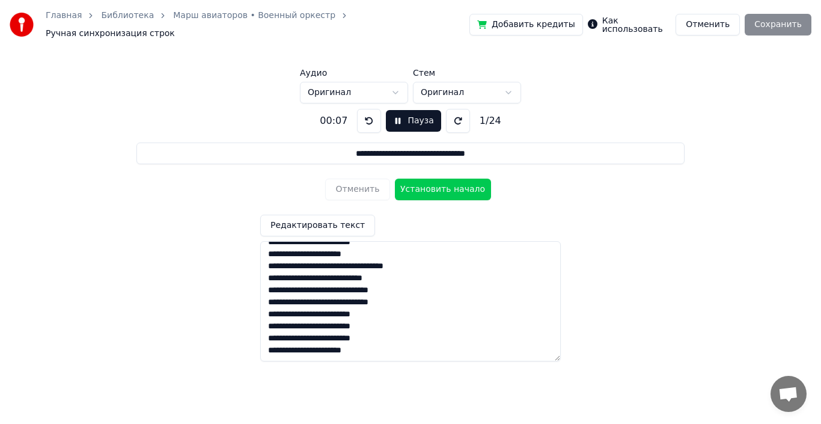
click at [438, 184] on button "Установить начало" at bounding box center [443, 190] width 96 height 22
click at [775, 22] on div "Добавить кредиты Как использовать Отменить Сохранить" at bounding box center [640, 25] width 342 height 22
click at [448, 182] on button "Установить конец" at bounding box center [443, 190] width 96 height 22
click at [778, 26] on div "Добавить кредиты Как использовать Отменить Сохранить" at bounding box center [640, 25] width 342 height 22
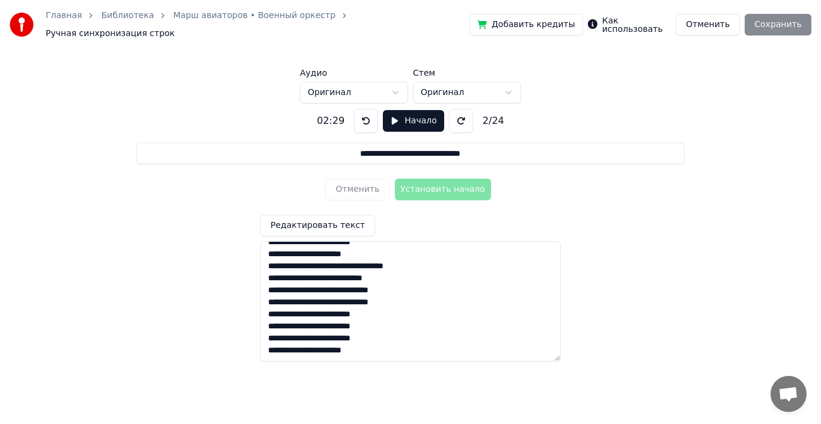
click at [423, 186] on div "Отменить Установить начало" at bounding box center [410, 189] width 170 height 31
click at [398, 110] on button "Начало" at bounding box center [413, 121] width 61 height 22
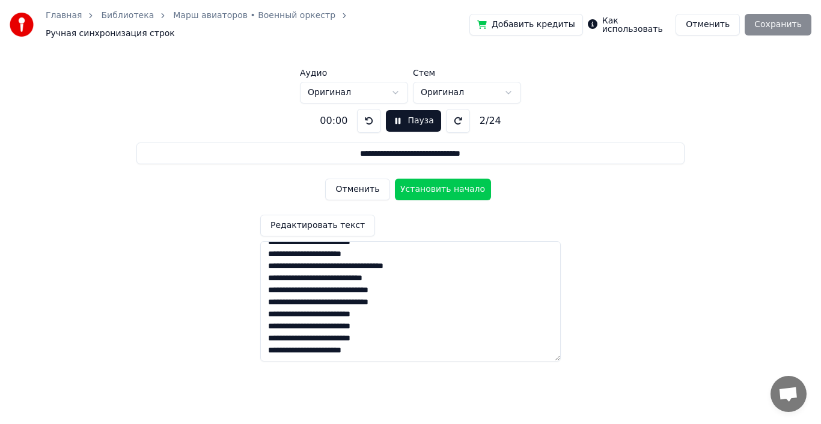
click at [398, 110] on button "Пауза" at bounding box center [413, 121] width 55 height 22
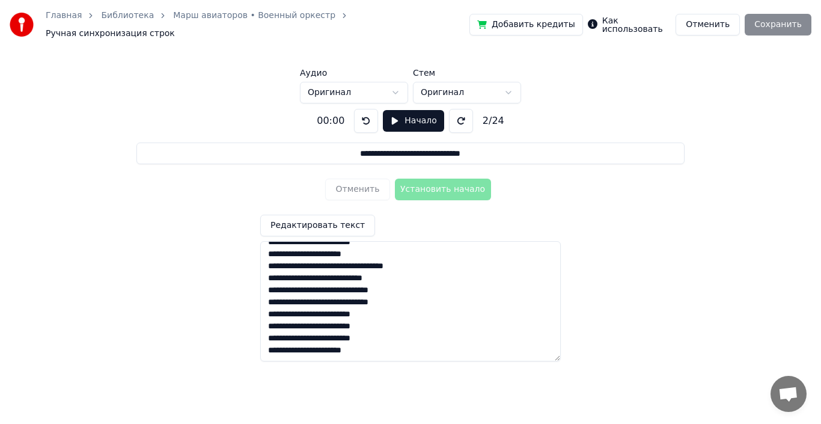
click at [460, 188] on div "Отменить Установить начало" at bounding box center [410, 189] width 170 height 31
click at [406, 149] on input "**********" at bounding box center [410, 153] width 548 height 22
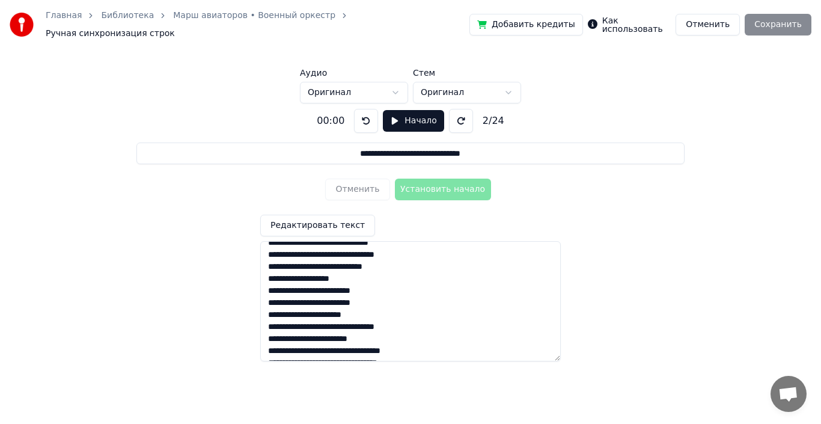
scroll to position [0, 0]
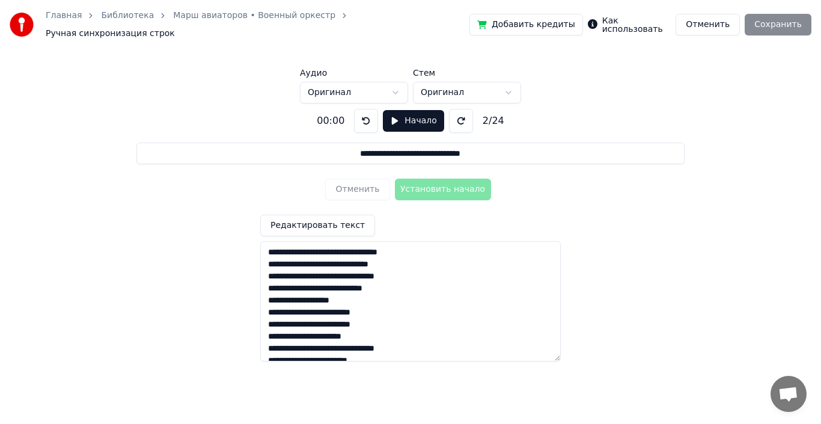
drag, startPoint x: 264, startPoint y: 250, endPoint x: 445, endPoint y: 252, distance: 180.9
click at [445, 252] on textarea "**********" at bounding box center [410, 301] width 301 height 120
drag, startPoint x: 472, startPoint y: 148, endPoint x: 310, endPoint y: 141, distance: 161.8
click at [310, 142] on input "**********" at bounding box center [410, 153] width 548 height 22
paste input "***"
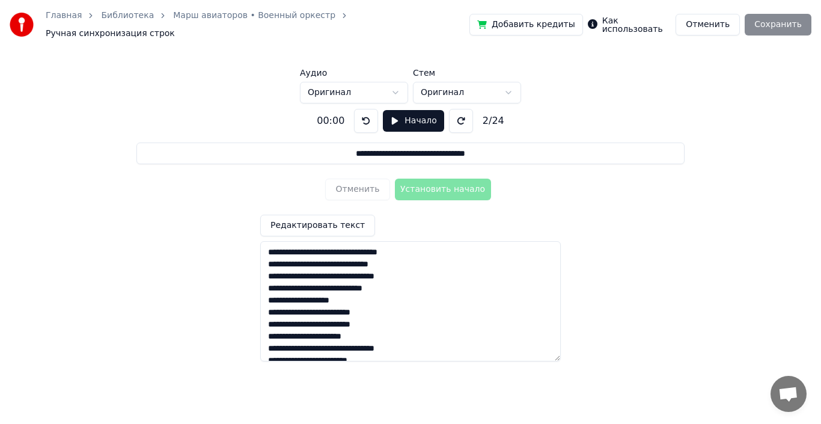
click at [458, 114] on button at bounding box center [461, 121] width 24 height 24
click at [385, 112] on button "Начало" at bounding box center [413, 121] width 61 height 22
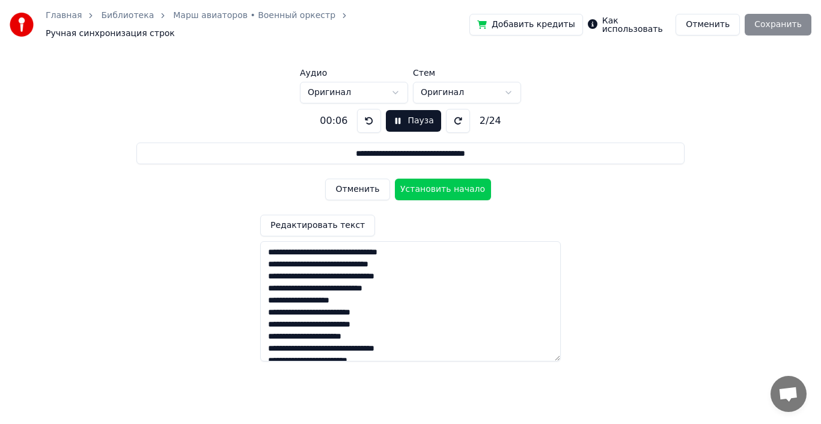
click at [391, 112] on button "Пауза" at bounding box center [413, 121] width 55 height 22
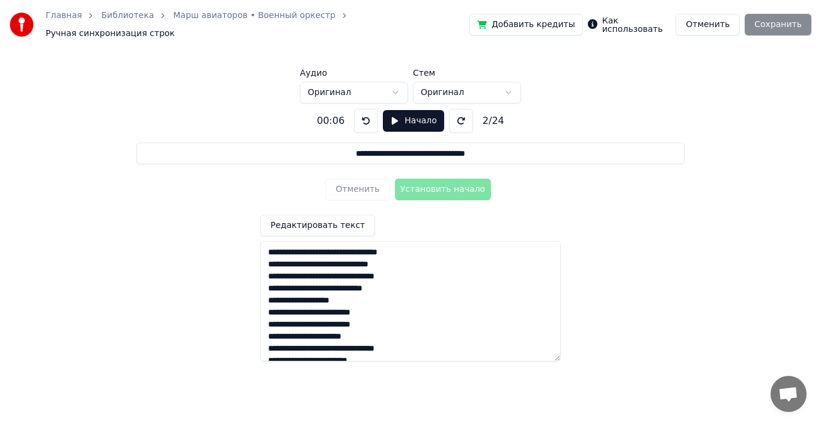
click at [391, 112] on button "Начало" at bounding box center [413, 121] width 61 height 22
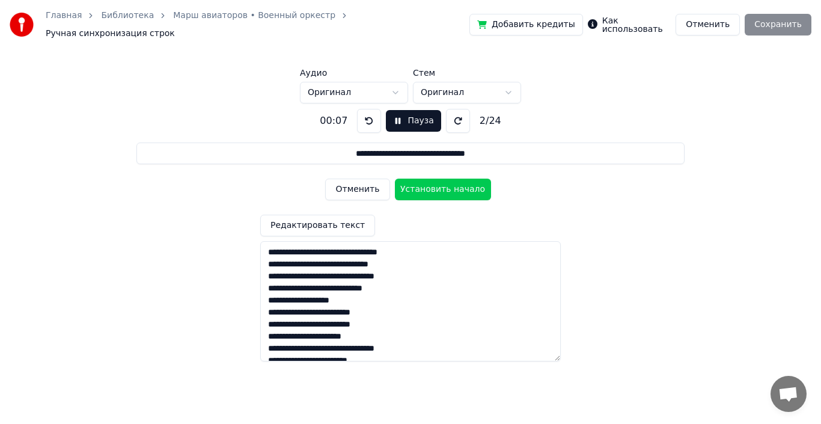
click at [391, 112] on button "Пауза" at bounding box center [413, 121] width 55 height 22
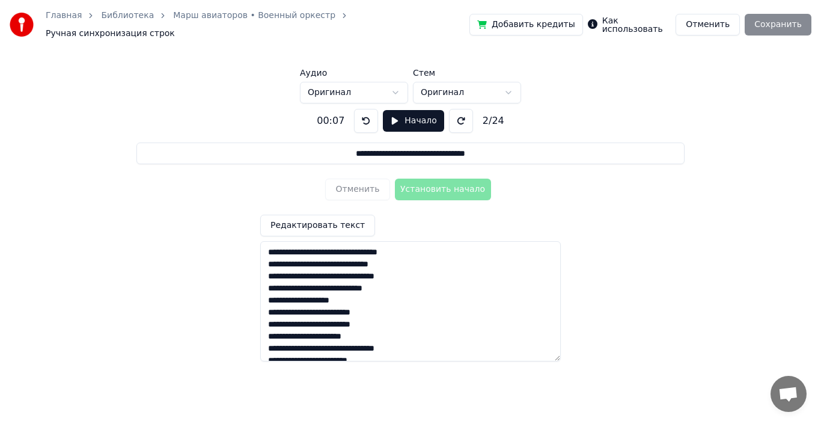
click at [426, 182] on div "Отменить Установить начало" at bounding box center [410, 189] width 170 height 31
click at [368, 114] on button at bounding box center [366, 121] width 24 height 24
click at [391, 115] on button "Начало" at bounding box center [413, 121] width 61 height 22
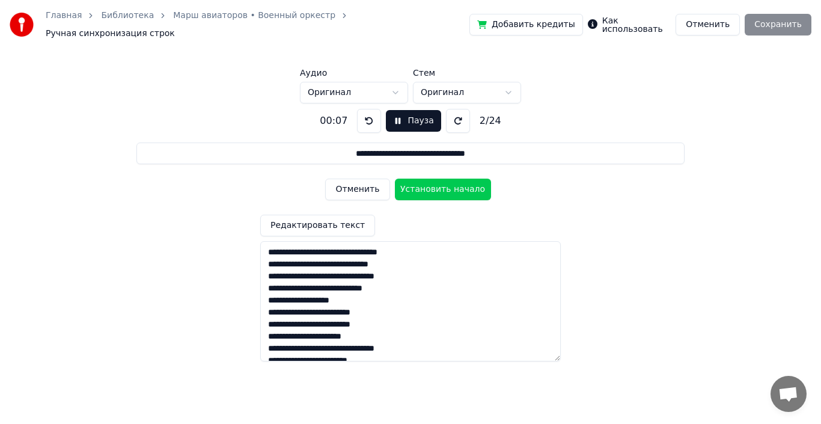
click at [444, 184] on button "Установить начало" at bounding box center [443, 190] width 96 height 22
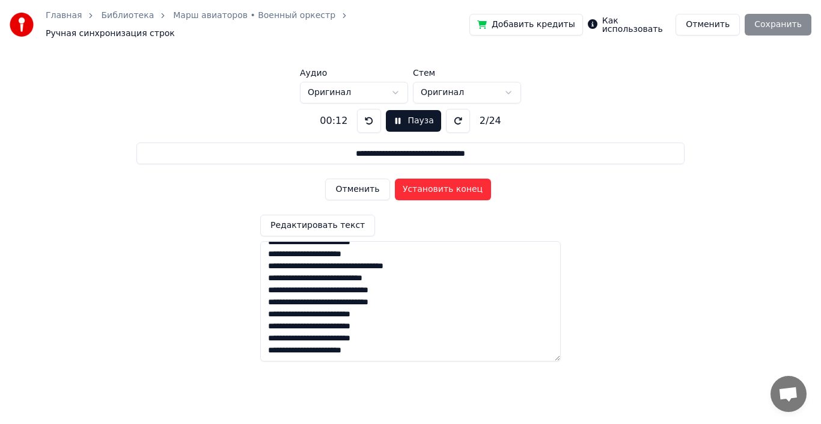
scroll to position [179, 0]
drag, startPoint x: 267, startPoint y: 343, endPoint x: 397, endPoint y: 346, distance: 129.9
click at [397, 346] on textarea "**********" at bounding box center [410, 301] width 301 height 120
drag, startPoint x: 326, startPoint y: 147, endPoint x: 564, endPoint y: 145, distance: 237.4
click at [564, 145] on input "**********" at bounding box center [410, 153] width 548 height 22
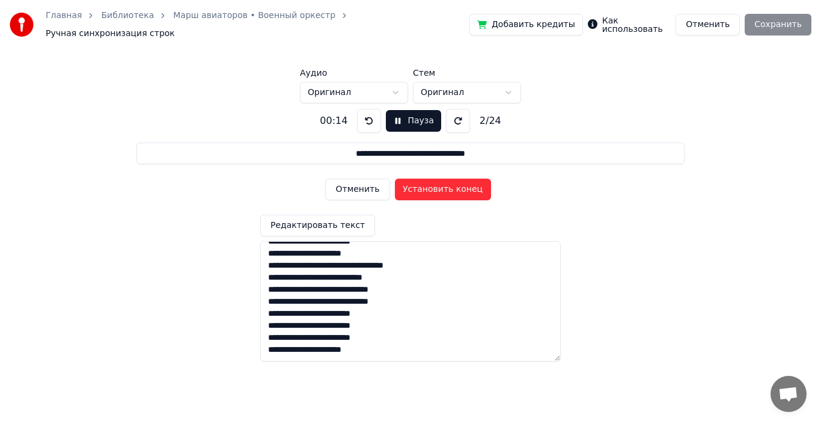
paste input
click at [445, 183] on button "Установить конец" at bounding box center [443, 190] width 96 height 22
type input "**********"
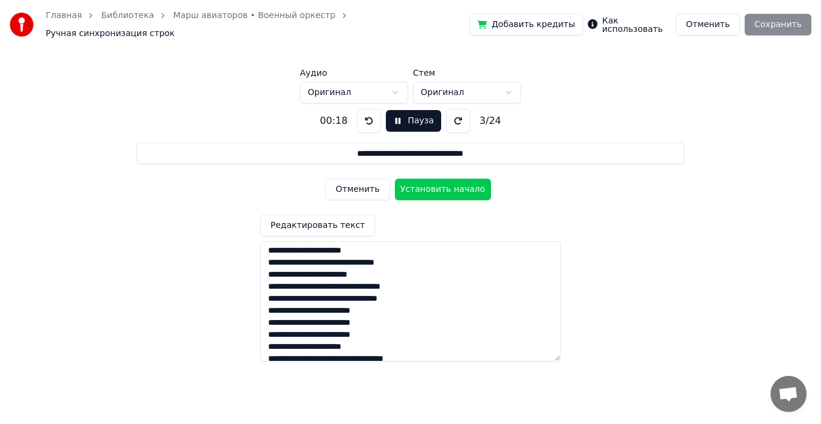
scroll to position [0, 0]
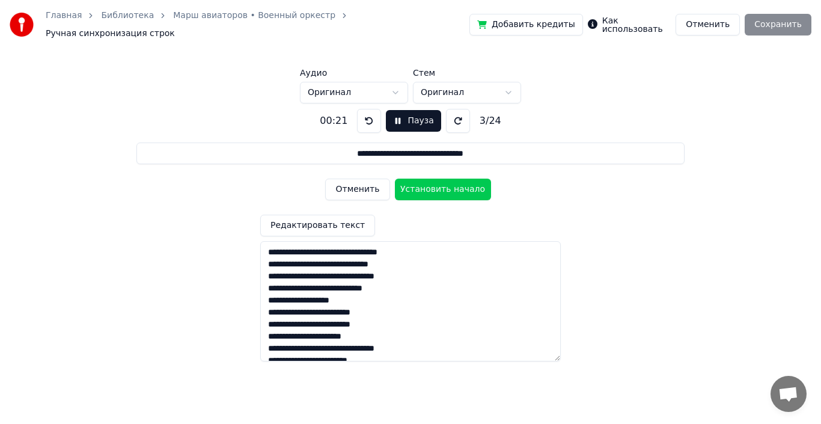
click at [397, 114] on button "Пауза" at bounding box center [413, 121] width 55 height 22
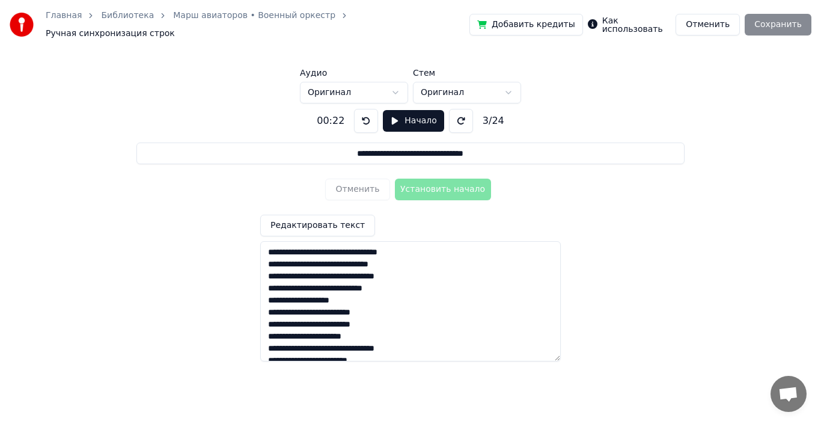
click at [778, 25] on div "Добавить кредиты Как использовать Отменить Сохранить" at bounding box center [640, 25] width 342 height 22
click at [727, 25] on button "Отменить" at bounding box center [708, 25] width 64 height 22
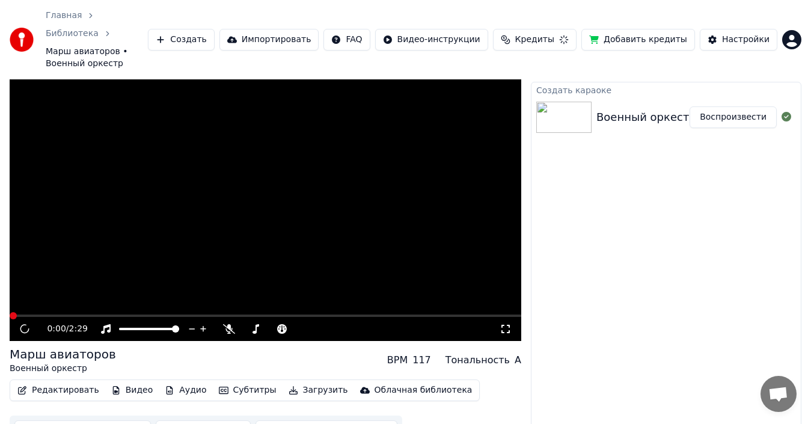
scroll to position [14, 0]
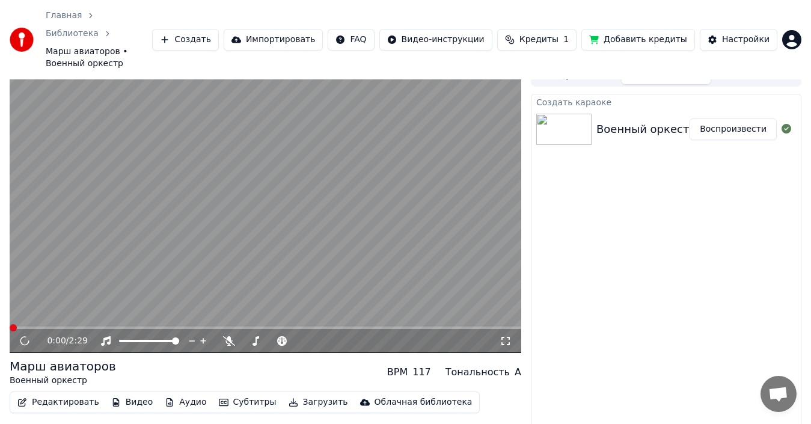
click at [93, 246] on video at bounding box center [266, 209] width 512 height 288
click at [175, 394] on button "Аудио" at bounding box center [185, 402] width 51 height 17
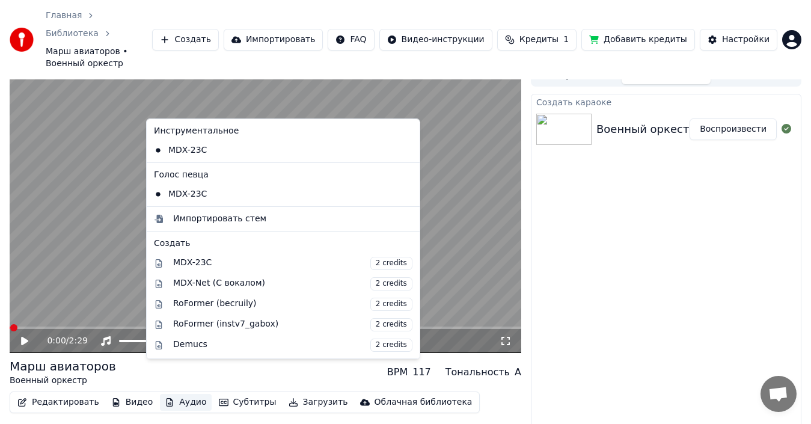
click at [175, 394] on button "Аудио" at bounding box center [185, 402] width 51 height 17
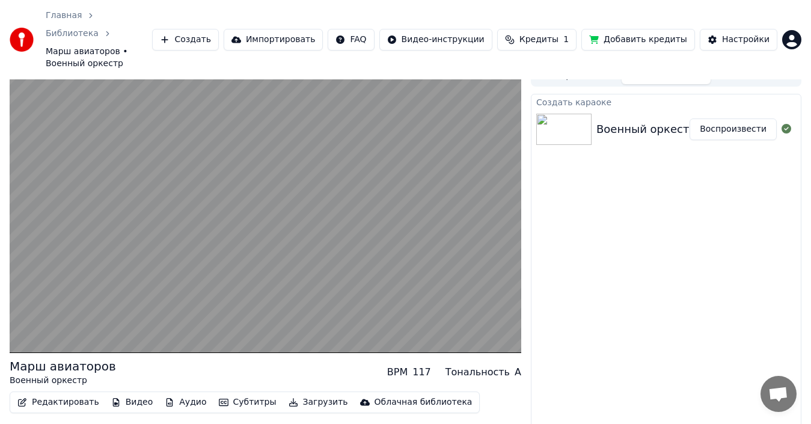
click at [36, 394] on button "Редактировать" at bounding box center [58, 402] width 91 height 17
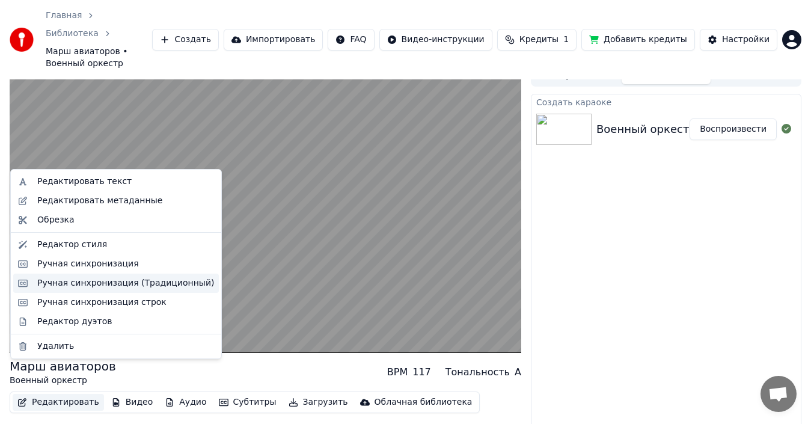
click at [124, 287] on div "Ручная синхронизация (Традиционный)" at bounding box center [125, 283] width 177 height 12
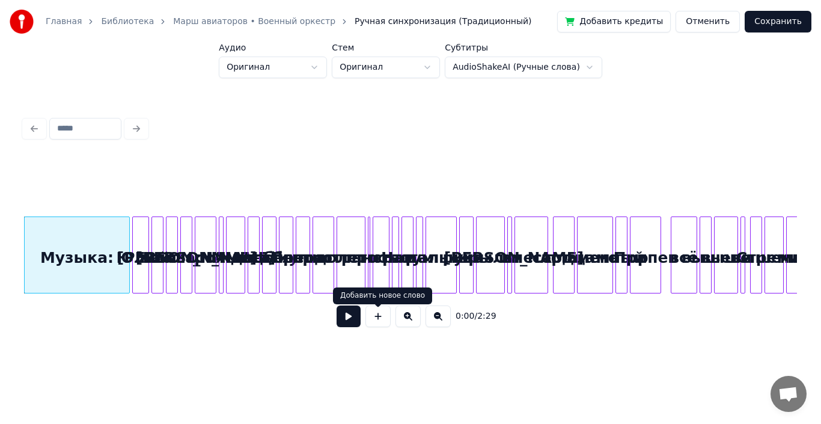
click at [348, 320] on button at bounding box center [349, 316] width 24 height 22
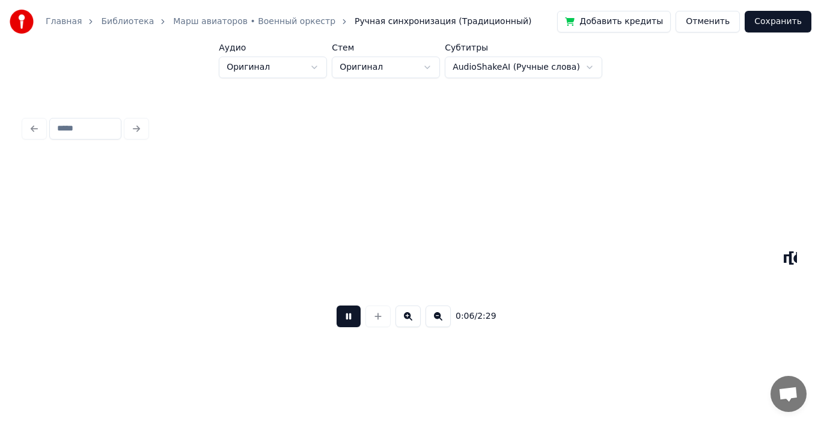
scroll to position [0, 775]
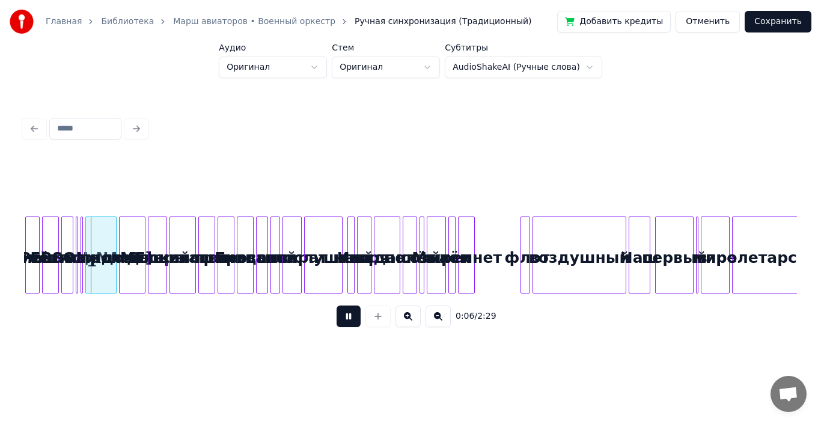
click at [348, 320] on button at bounding box center [349, 316] width 24 height 22
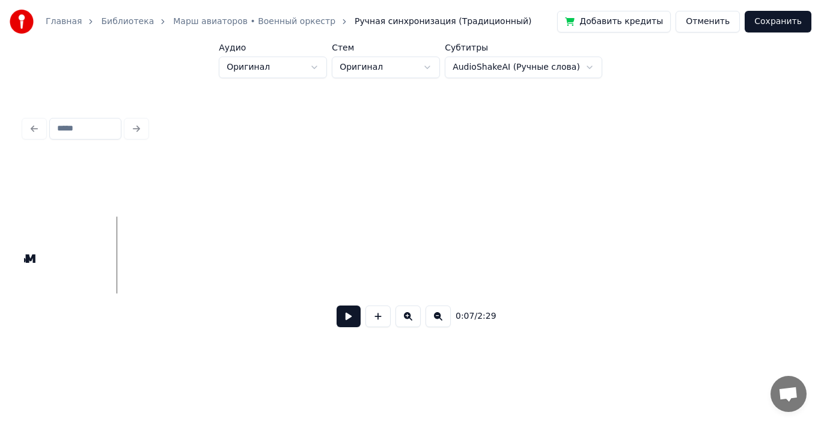
scroll to position [0, 0]
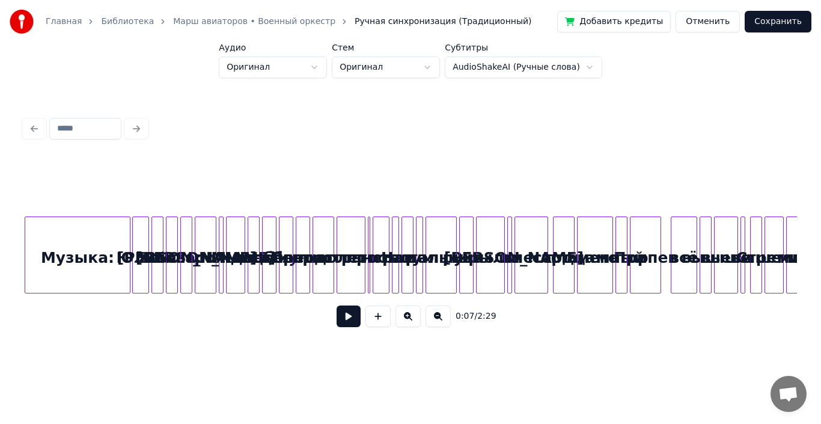
click at [112, 273] on div "Музыка:" at bounding box center [78, 254] width 106 height 77
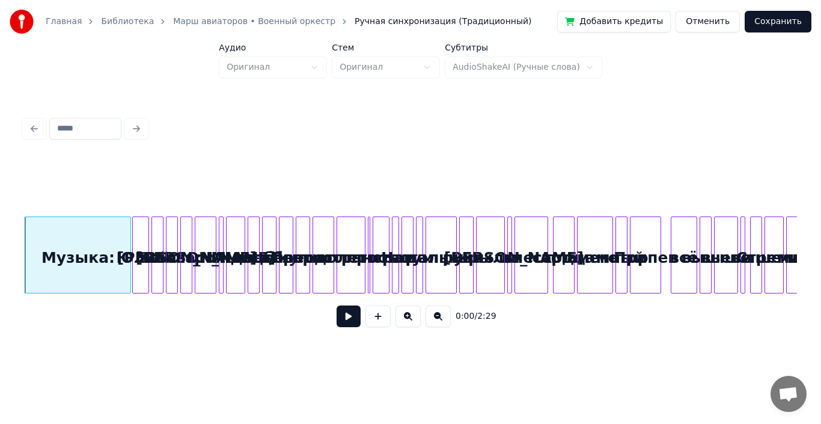
click at [99, 251] on div "Музыка:" at bounding box center [78, 258] width 105 height 82
click at [715, 17] on button "Отменить" at bounding box center [708, 22] width 64 height 22
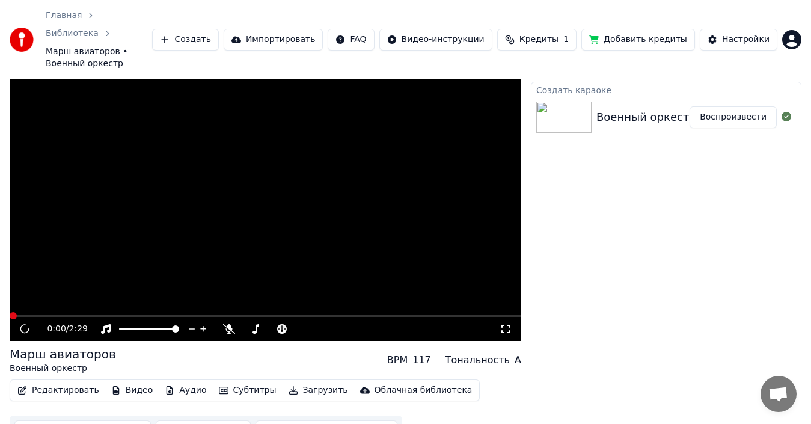
scroll to position [14, 0]
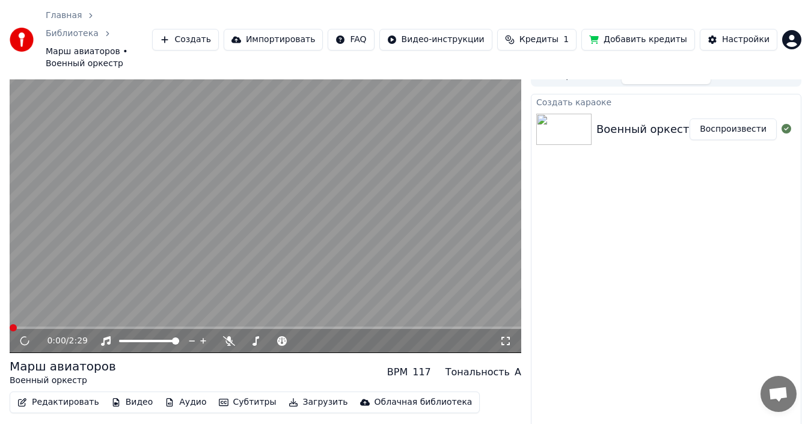
click at [58, 394] on button "Редактировать" at bounding box center [58, 402] width 91 height 17
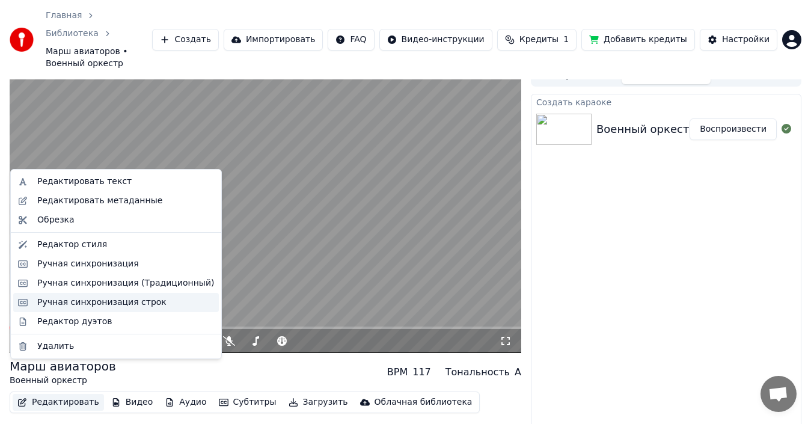
click at [100, 306] on div "Ручная синхронизация строк" at bounding box center [101, 302] width 129 height 12
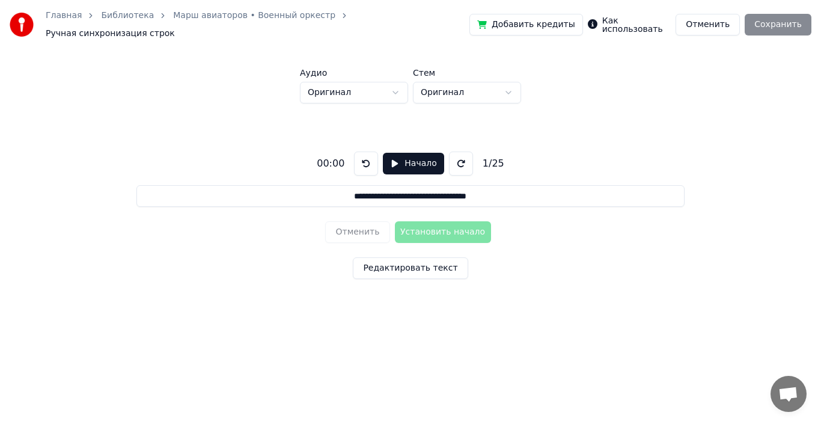
click at [263, 22] on link "Марш авиаторов • Военный оркестр" at bounding box center [254, 16] width 162 height 12
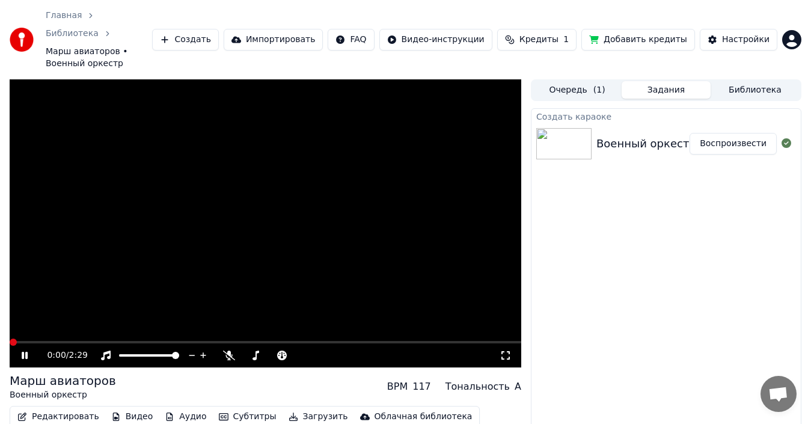
click at [46, 408] on button "Редактировать" at bounding box center [58, 416] width 91 height 17
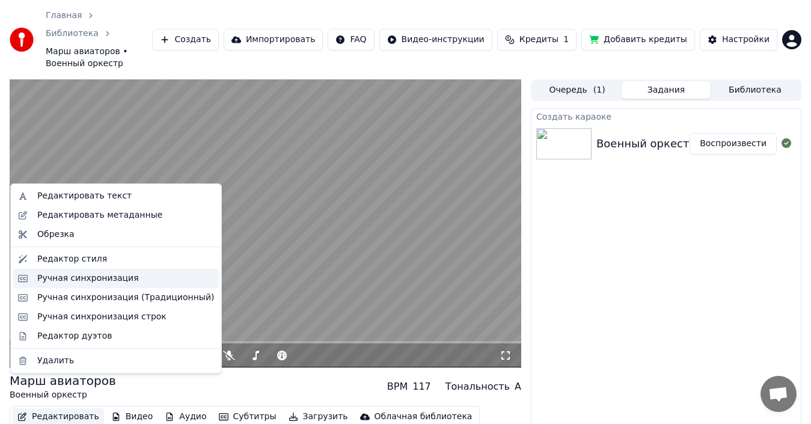
click at [78, 275] on div "Ручная синхронизация" at bounding box center [88, 278] width 102 height 12
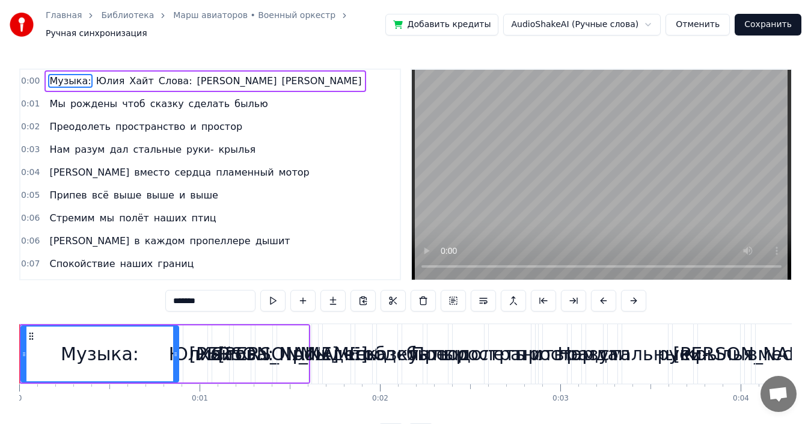
drag, startPoint x: 81, startPoint y: 78, endPoint x: 117, endPoint y: 81, distance: 36.1
click at [117, 81] on div "Музыка: [PERSON_NAME]: [PERSON_NAME]" at bounding box center [205, 81] width 322 height 22
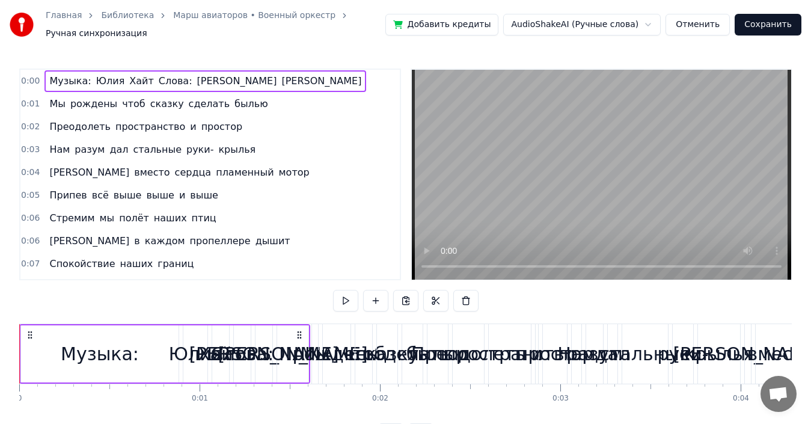
click at [56, 98] on span "Мы" at bounding box center [57, 104] width 18 height 14
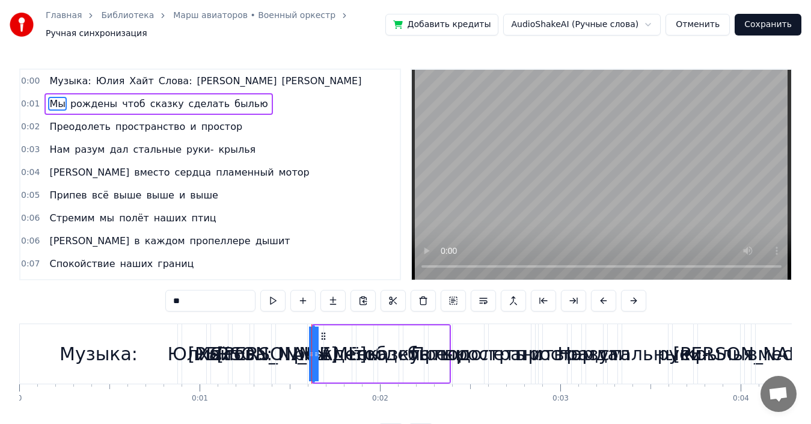
drag, startPoint x: 315, startPoint y: 337, endPoint x: 130, endPoint y: 340, distance: 184.6
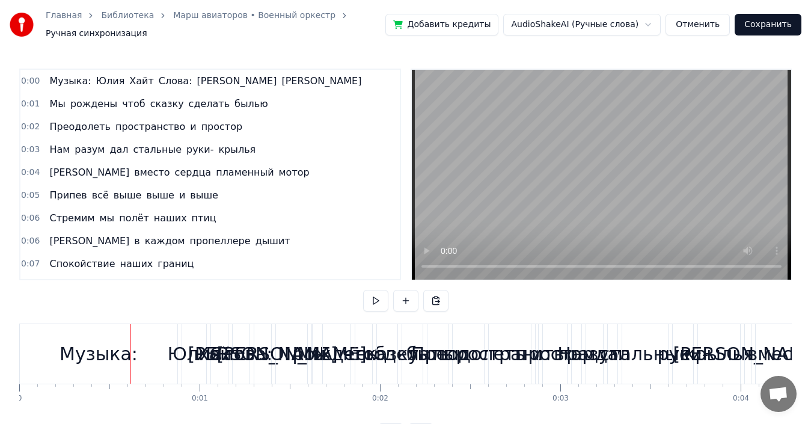
click at [133, 343] on div "Музыка:" at bounding box center [98, 354] width 157 height 60
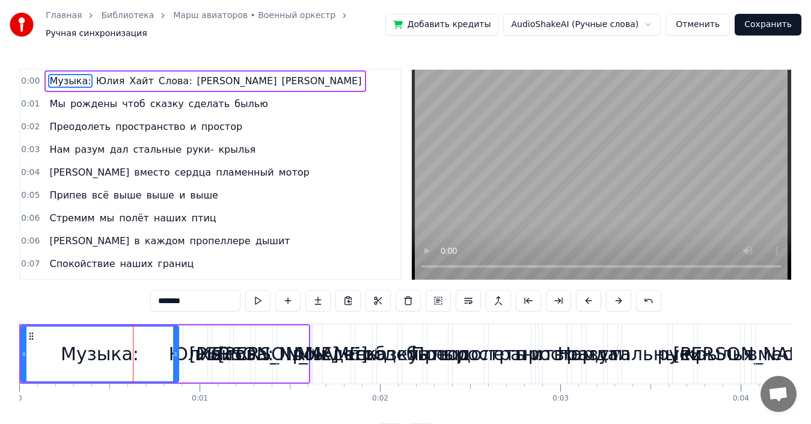
click at [280, 76] on span "[PERSON_NAME]" at bounding box center [321, 81] width 82 height 14
type input "******"
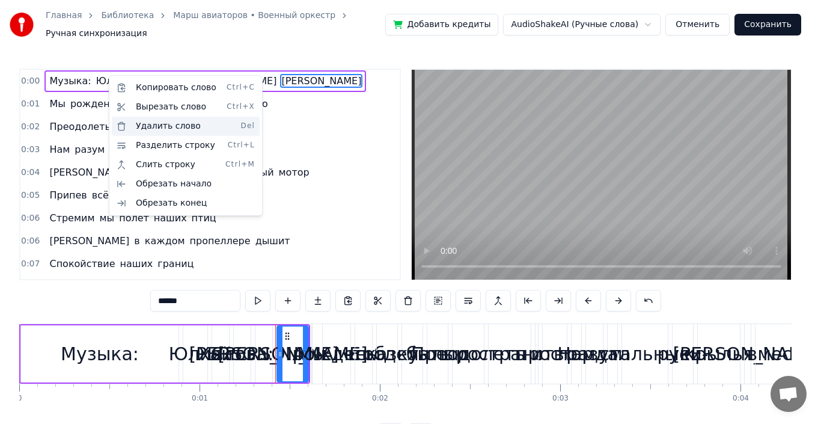
click at [212, 127] on div "Удалить слово Del" at bounding box center [186, 126] width 148 height 19
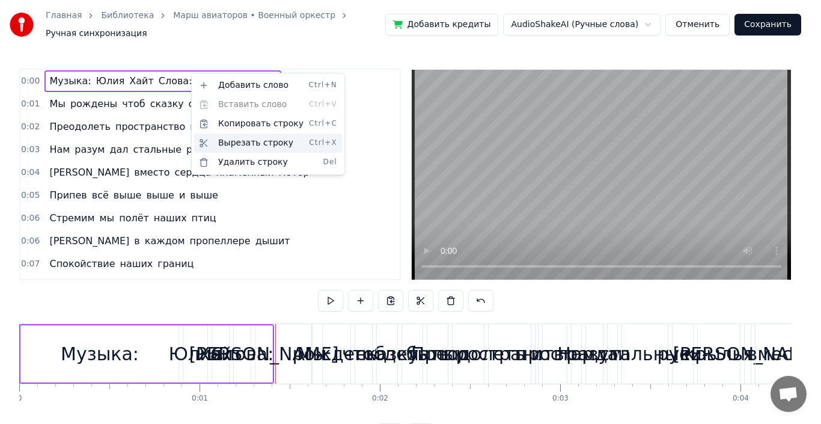
click at [264, 142] on div "Вырезать строку Ctrl+X" at bounding box center [268, 142] width 148 height 19
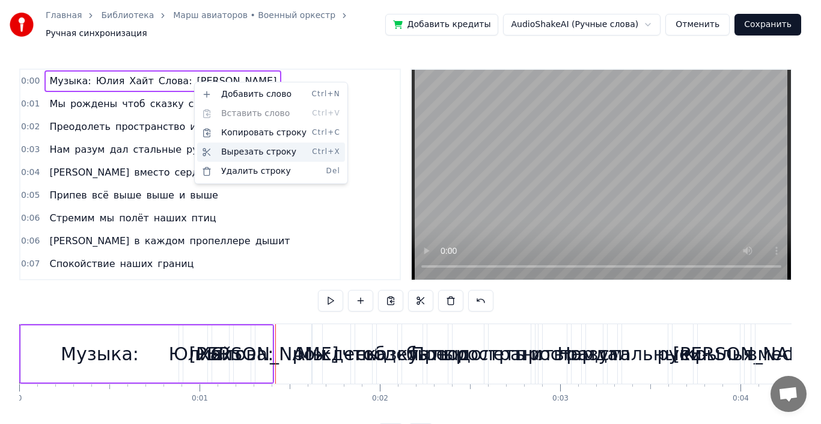
click at [248, 151] on div "Вырезать строку Ctrl+X" at bounding box center [271, 151] width 148 height 19
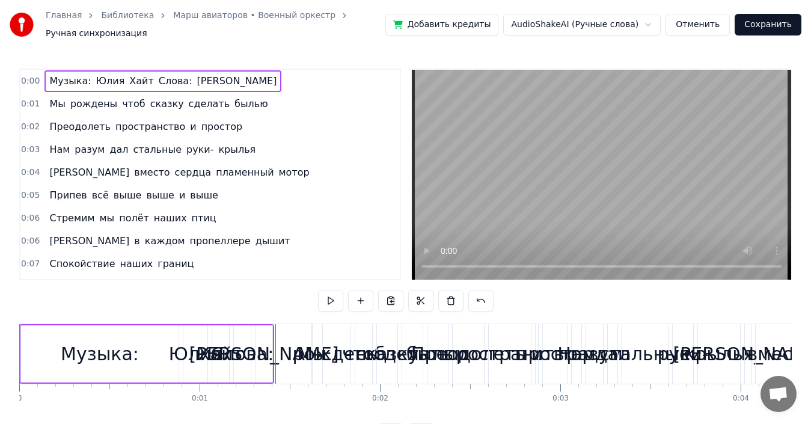
drag, startPoint x: 219, startPoint y: 79, endPoint x: 61, endPoint y: 69, distance: 158.5
click at [61, 70] on div "0:00 Музыка: [PERSON_NAME]: [PERSON_NAME]" at bounding box center [209, 81] width 379 height 23
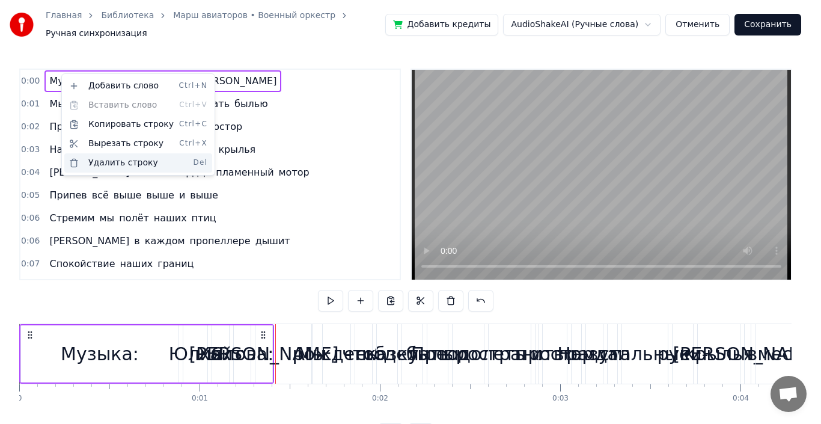
click at [138, 160] on div "Удалить строку Del" at bounding box center [138, 162] width 148 height 19
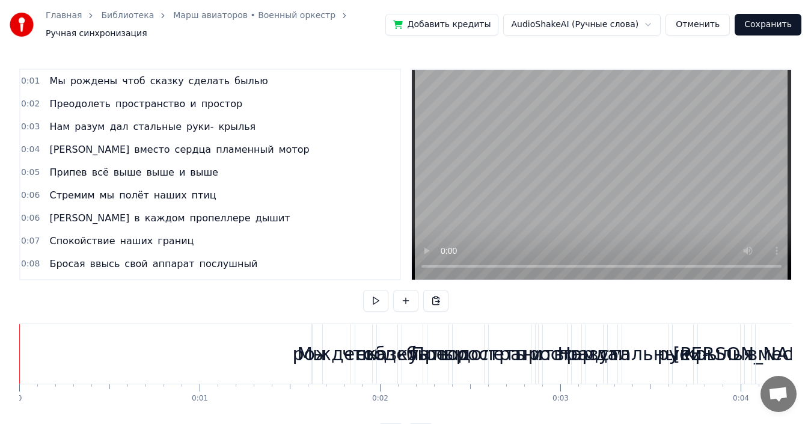
drag, startPoint x: 51, startPoint y: 74, endPoint x: 52, endPoint y: 84, distance: 9.6
click at [57, 81] on span "Мы" at bounding box center [57, 81] width 18 height 14
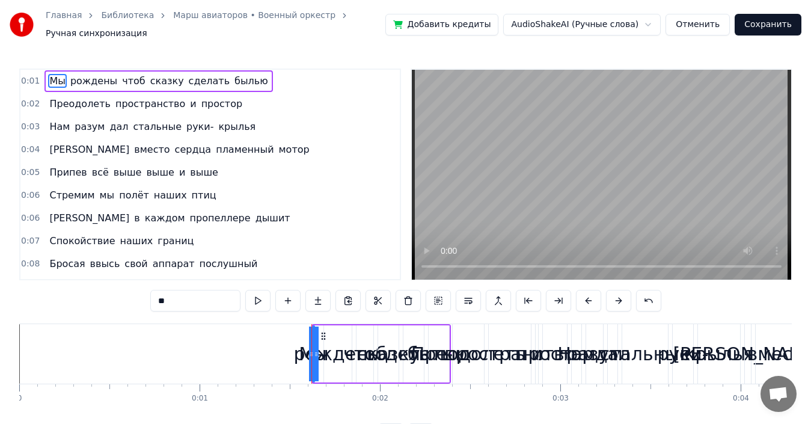
drag, startPoint x: 50, startPoint y: 85, endPoint x: 50, endPoint y: 103, distance: 18.0
click at [50, 103] on div "0:01 Мы рождены чтоб сказку сделать былью 0:02 Преодолеть пространство и просто…" at bounding box center [210, 175] width 382 height 212
drag, startPoint x: 314, startPoint y: 337, endPoint x: 316, endPoint y: 330, distance: 7.4
click at [314, 337] on div "Мы" at bounding box center [314, 353] width 0 height 55
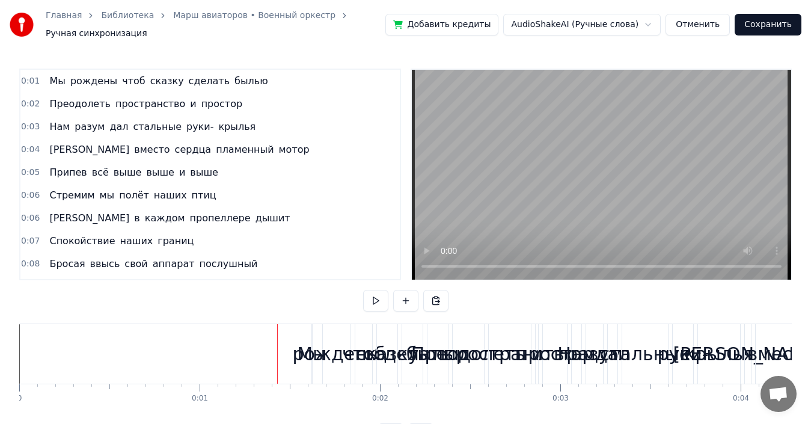
click at [307, 340] on div "рождены" at bounding box center [337, 353] width 88 height 27
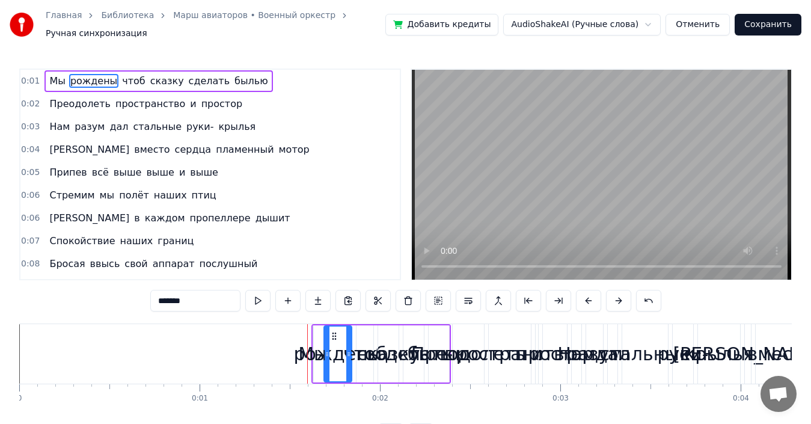
click at [316, 349] on div "рождены" at bounding box center [338, 353] width 88 height 27
click at [314, 341] on div at bounding box center [314, 354] width 1 height 60
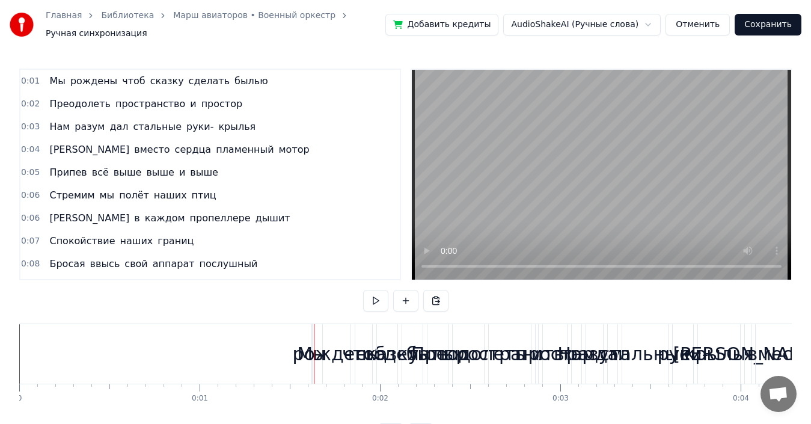
click at [306, 349] on div "рождены" at bounding box center [337, 353] width 88 height 27
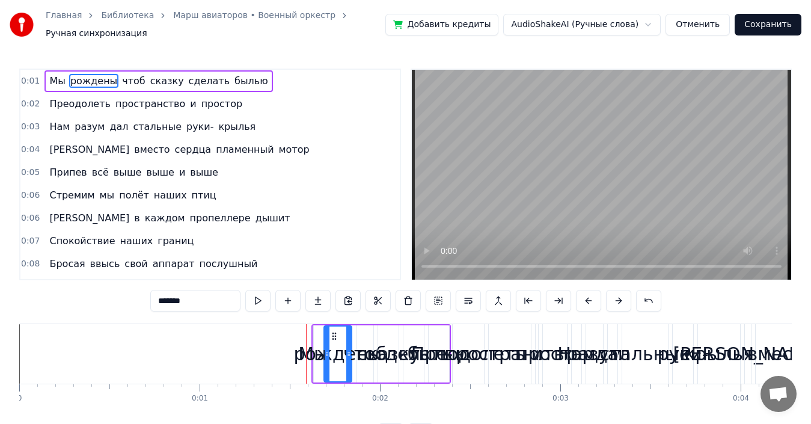
click at [299, 348] on div "рождены" at bounding box center [338, 353] width 88 height 27
click at [305, 347] on div "рождены" at bounding box center [338, 353] width 88 height 27
click at [260, 292] on button at bounding box center [257, 301] width 25 height 22
click at [156, 298] on input "*******" at bounding box center [195, 301] width 90 height 22
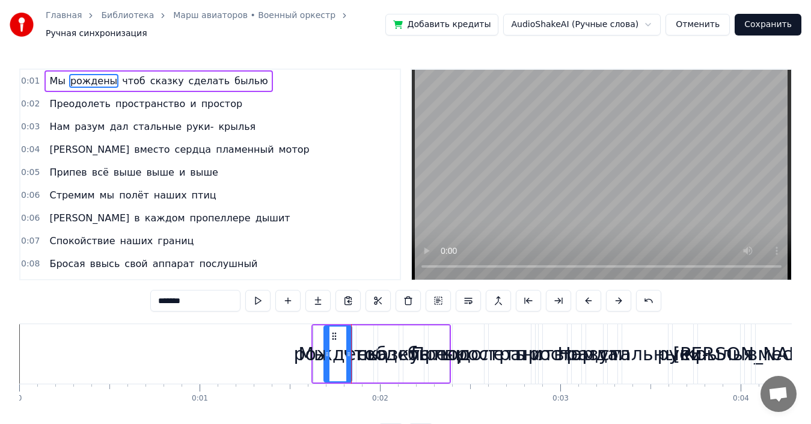
click at [52, 74] on span "Мы" at bounding box center [57, 81] width 18 height 14
type input "**"
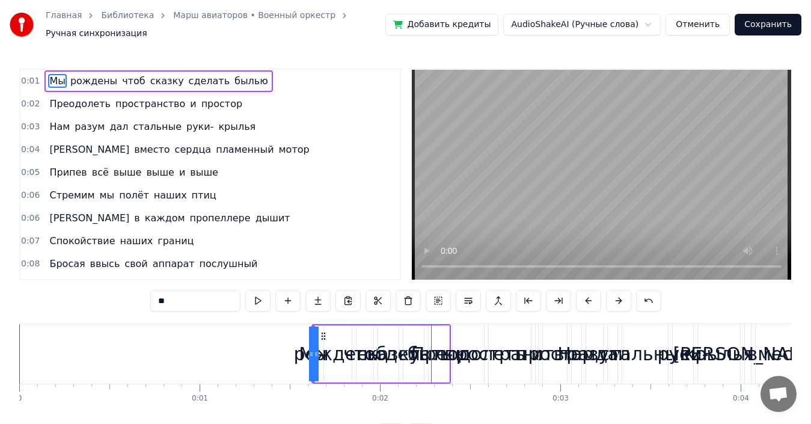
click at [64, 22] on link "Главная" at bounding box center [64, 16] width 36 height 12
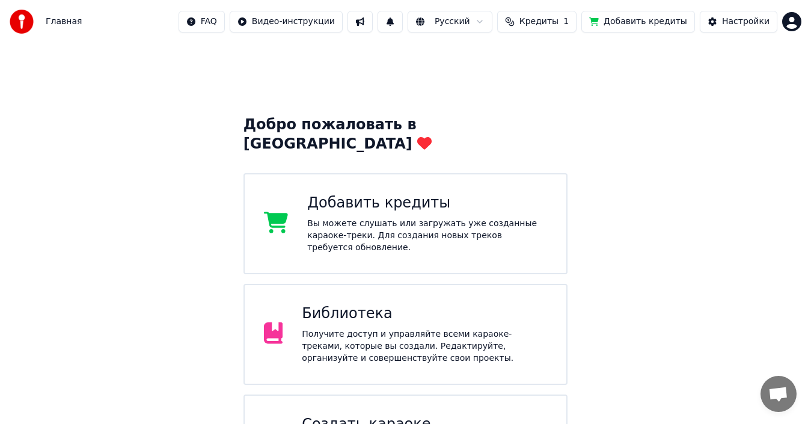
click at [799, 18] on html "Главная FAQ Видео-инструкции Русский Кредиты 1 Добавить кредиты Настройки Добро…" at bounding box center [405, 328] width 811 height 656
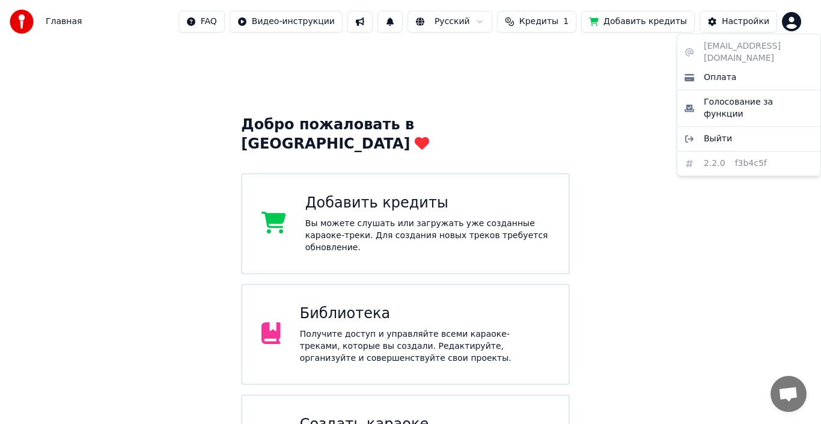
click at [605, 114] on html "Главная FAQ Видео-инструкции Русский Кредиты 1 Добавить кредиты Настройки Добро…" at bounding box center [410, 312] width 821 height 625
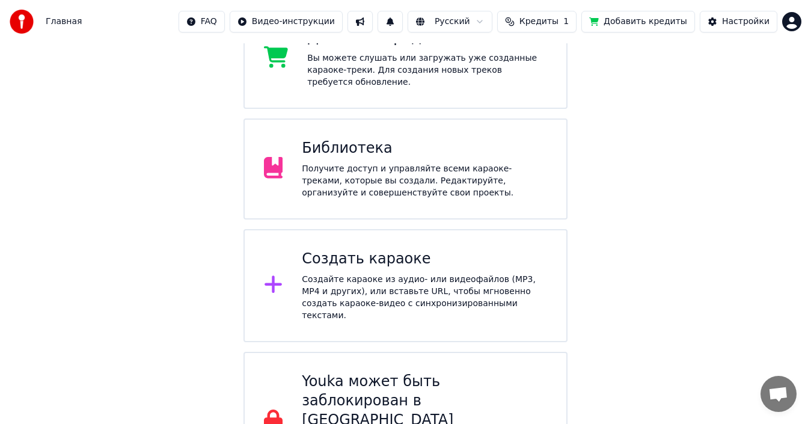
click at [411, 163] on div "Получите доступ и управляйте всеми караоке-треками, которые вы создали. Редакти…" at bounding box center [424, 181] width 245 height 36
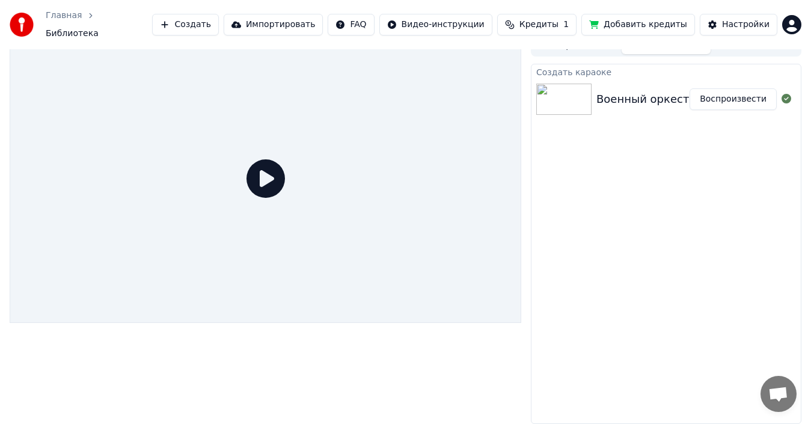
scroll to position [8, 0]
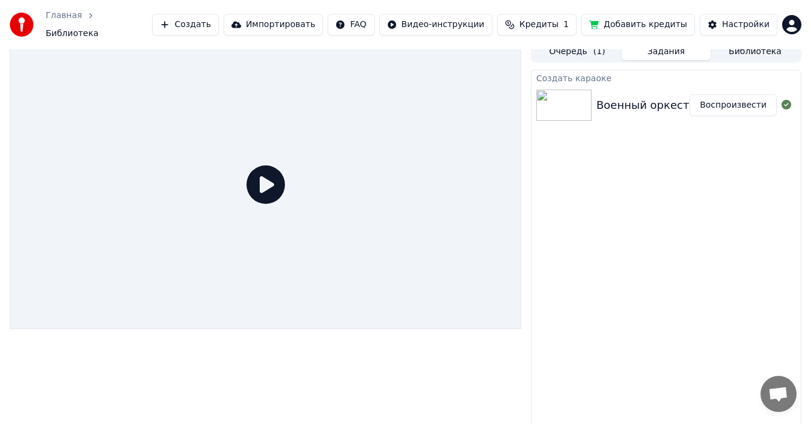
click at [264, 190] on icon at bounding box center [265, 184] width 38 height 38
click at [721, 96] on button "Воспроизвести" at bounding box center [732, 105] width 87 height 22
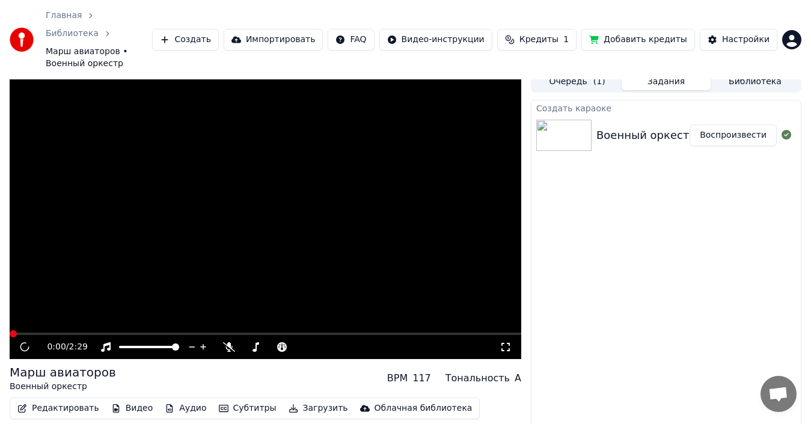
scroll to position [14, 0]
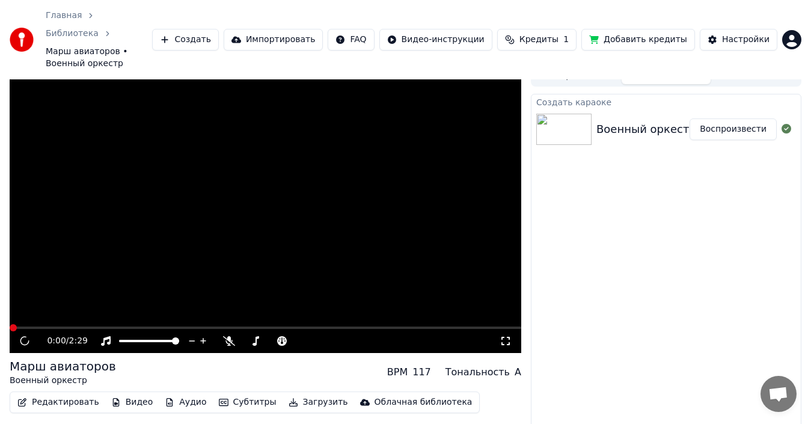
click at [225, 228] on video at bounding box center [266, 209] width 512 height 288
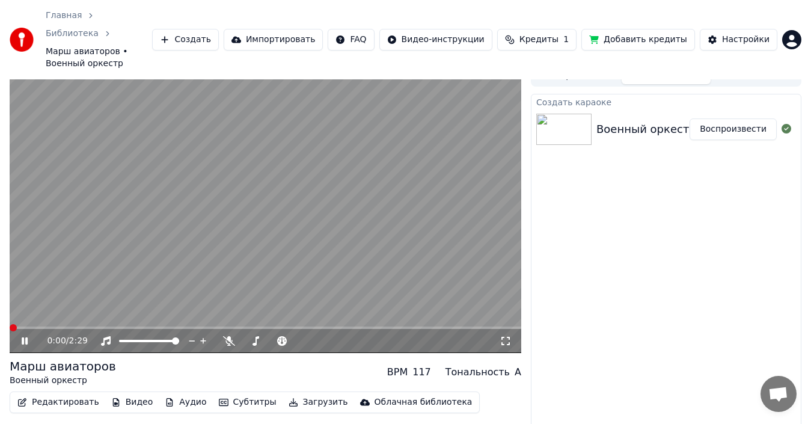
click at [29, 336] on icon at bounding box center [33, 341] width 28 height 10
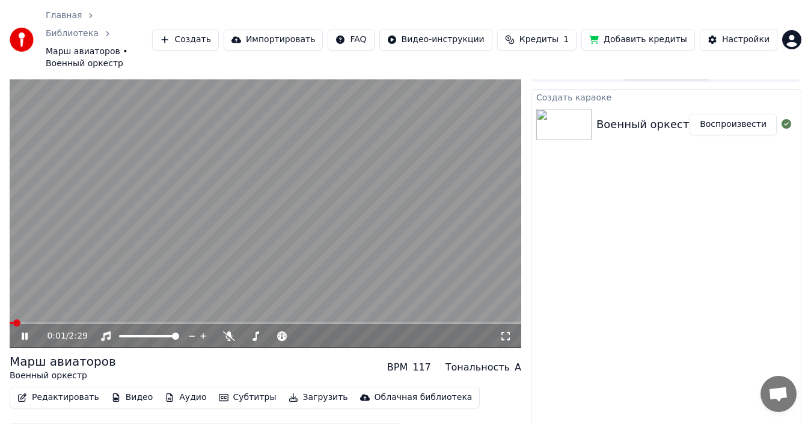
click at [23, 332] on icon at bounding box center [25, 335] width 6 height 7
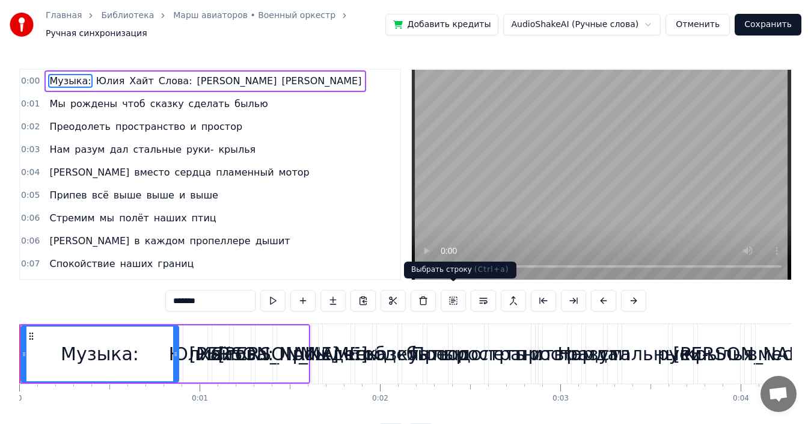
click at [457, 293] on button at bounding box center [453, 301] width 25 height 22
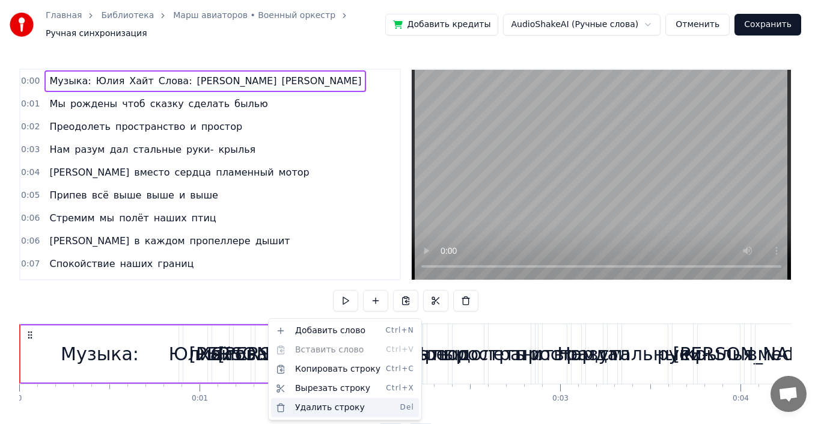
click at [329, 408] on div "Удалить строку Del" at bounding box center [345, 407] width 148 height 19
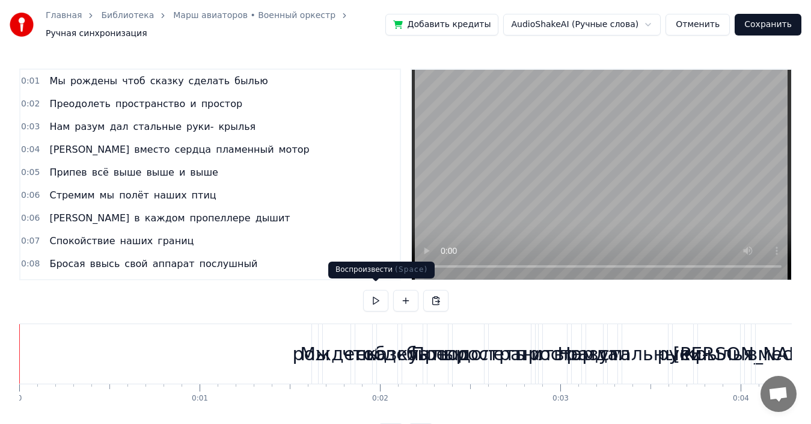
click at [372, 301] on button at bounding box center [375, 301] width 25 height 22
click at [373, 294] on button at bounding box center [375, 301] width 25 height 22
click at [211, 20] on link "Марш авиаторов • Военный оркестр" at bounding box center [254, 16] width 162 height 12
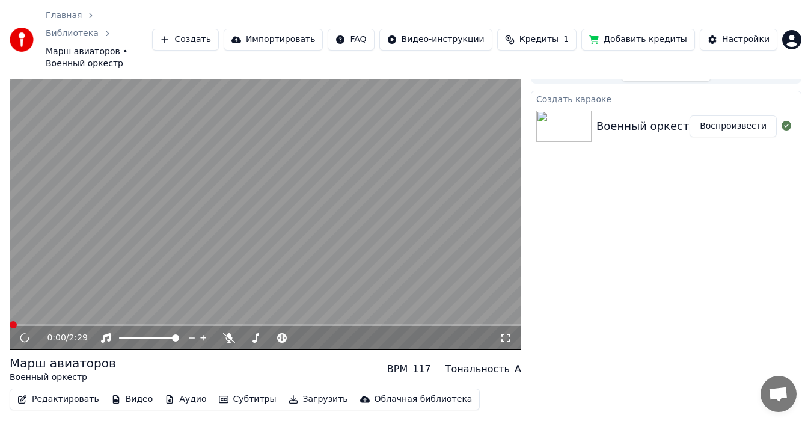
scroll to position [19, 0]
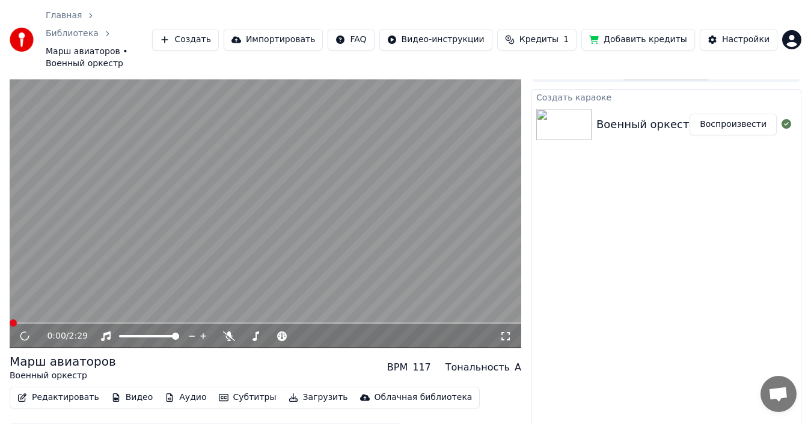
click at [169, 198] on video at bounding box center [266, 204] width 512 height 288
click at [22, 332] on icon at bounding box center [25, 335] width 6 height 7
click at [53, 389] on button "Редактировать" at bounding box center [58, 397] width 91 height 17
click at [323, 209] on video at bounding box center [266, 204] width 512 height 288
click at [67, 389] on button "Редактировать" at bounding box center [58, 397] width 91 height 17
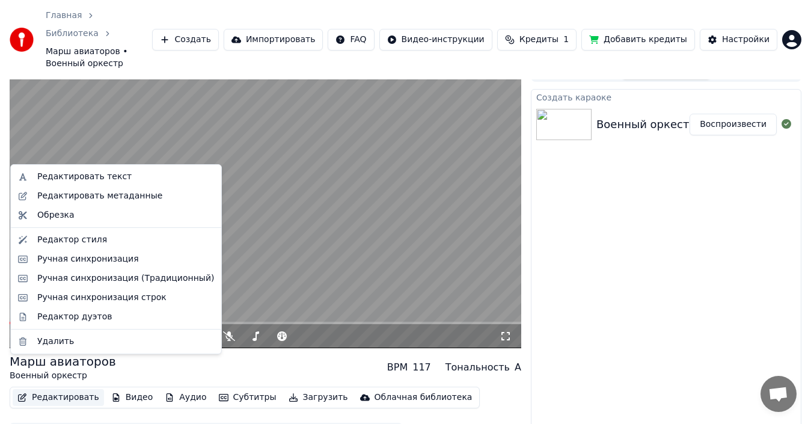
click at [67, 389] on button "Редактировать" at bounding box center [58, 397] width 91 height 17
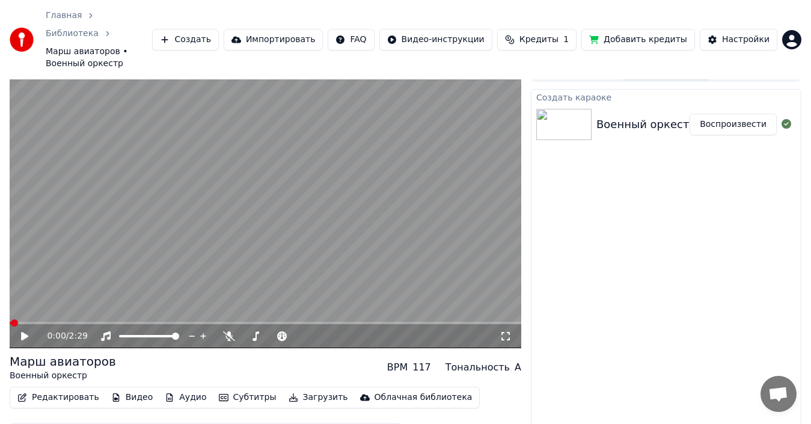
click at [219, 389] on button "Субтитры" at bounding box center [247, 397] width 67 height 17
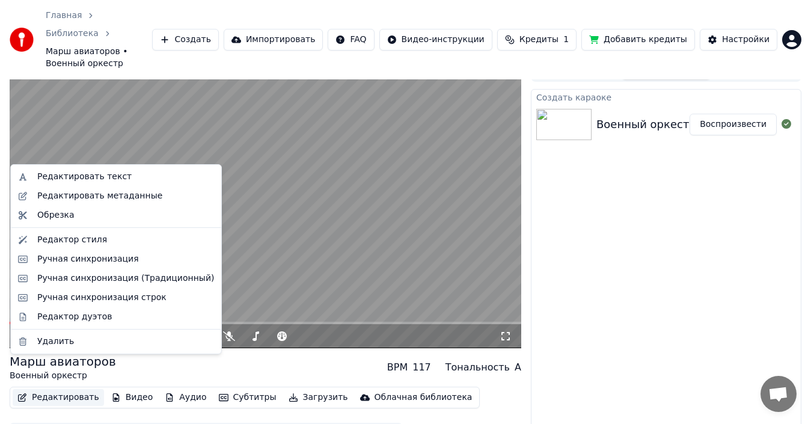
click at [46, 389] on button "Редактировать" at bounding box center [58, 397] width 91 height 17
click at [69, 313] on div "Редактор дуэтов" at bounding box center [74, 317] width 75 height 12
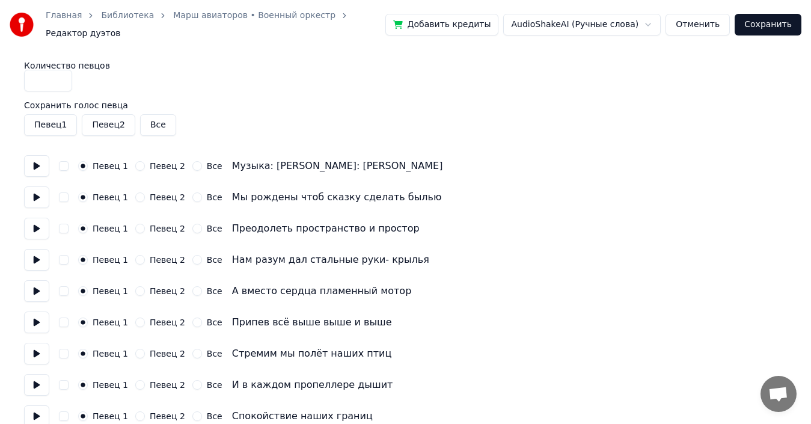
click at [254, 20] on link "Марш авиаторов • Военный оркестр" at bounding box center [254, 16] width 162 height 12
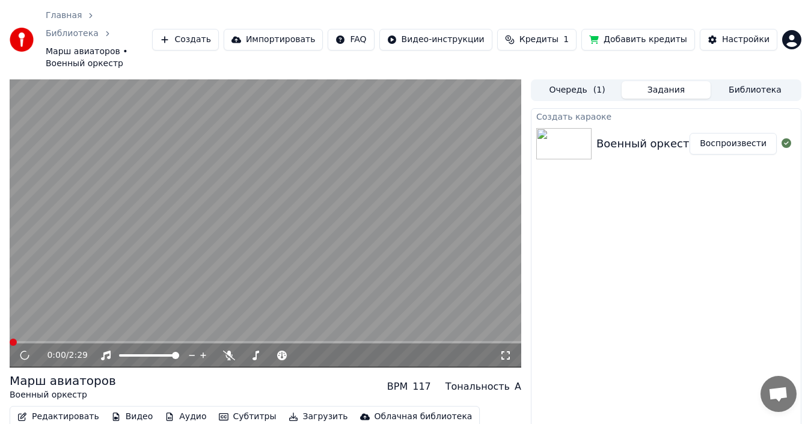
scroll to position [19, 0]
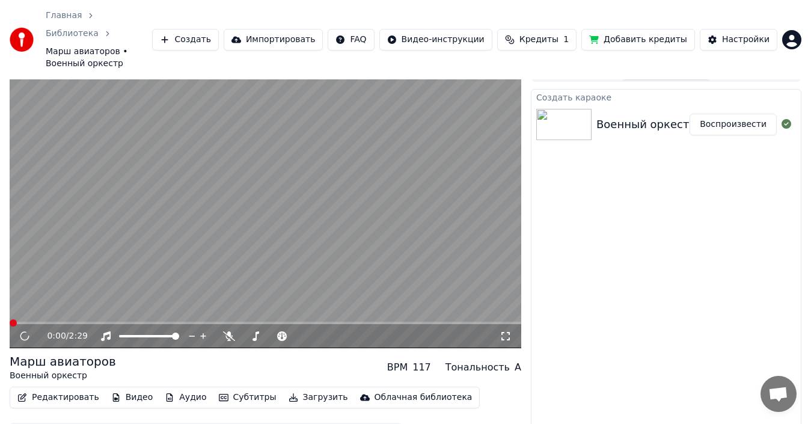
click at [77, 389] on button "Редактировать" at bounding box center [58, 397] width 91 height 17
click at [306, 179] on video at bounding box center [266, 204] width 512 height 288
click at [78, 389] on button "Редактировать" at bounding box center [58, 397] width 91 height 17
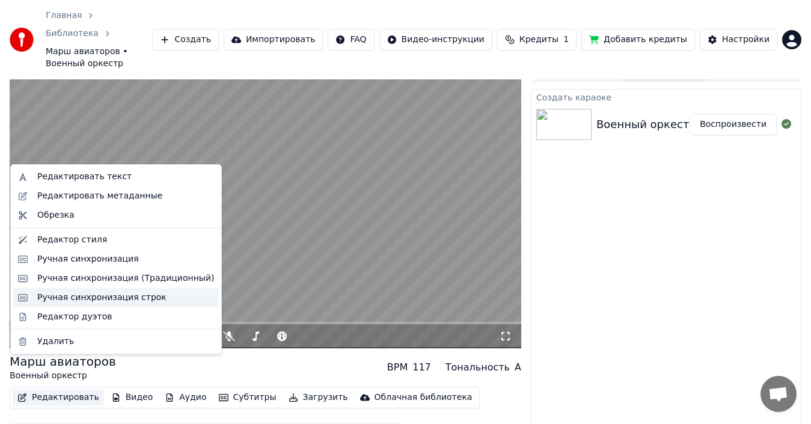
click at [112, 295] on div "Ручная синхронизация строк" at bounding box center [101, 298] width 129 height 12
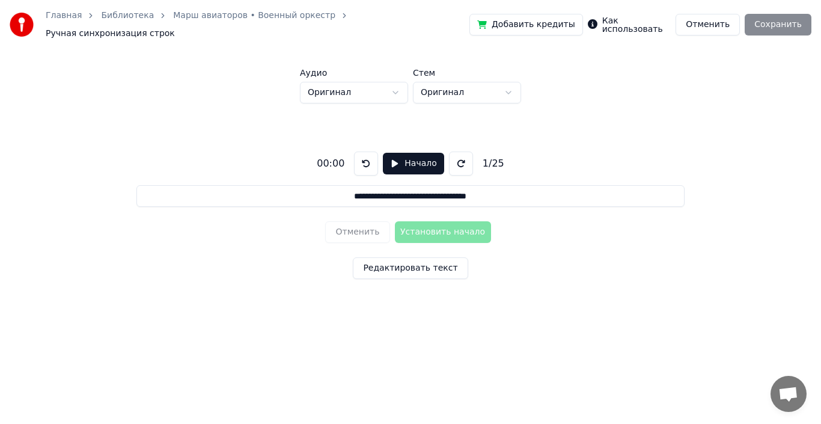
click at [414, 264] on button "Редактировать текст" at bounding box center [410, 268] width 115 height 22
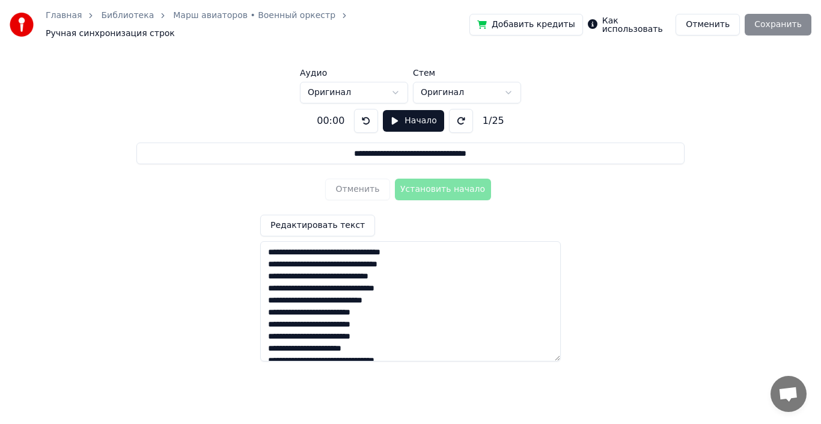
drag, startPoint x: 330, startPoint y: 150, endPoint x: 537, endPoint y: 150, distance: 207.4
click at [537, 150] on input "**********" at bounding box center [410, 153] width 548 height 22
drag, startPoint x: 292, startPoint y: 256, endPoint x: 258, endPoint y: 242, distance: 36.4
click at [258, 242] on div "**********" at bounding box center [410, 230] width 783 height 254
type input "**********"
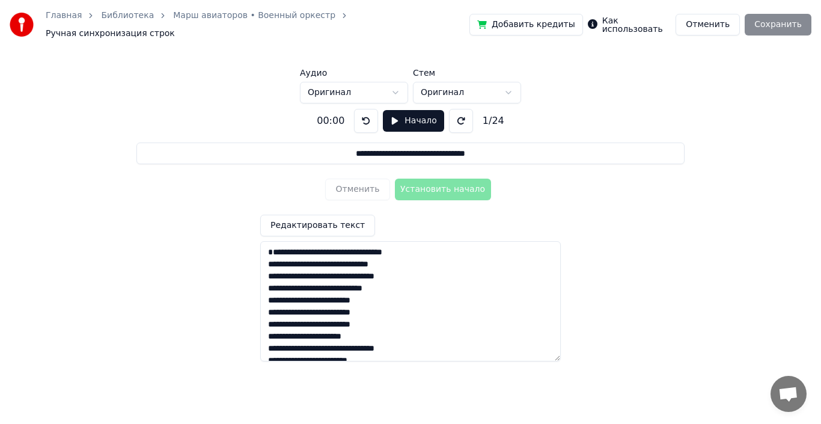
click at [263, 257] on textarea "**********" at bounding box center [410, 301] width 301 height 120
type textarea "**********"
click at [389, 112] on button "Начало" at bounding box center [413, 121] width 61 height 22
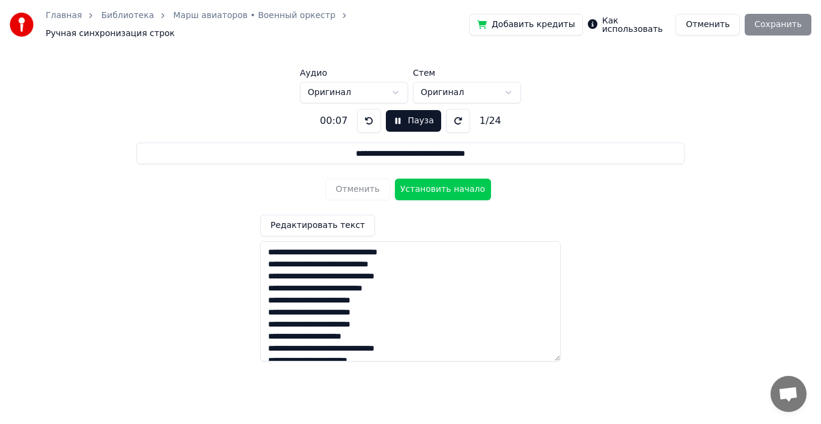
click at [433, 185] on button "Установить начало" at bounding box center [443, 190] width 96 height 22
click at [391, 116] on button "Пауза" at bounding box center [413, 121] width 55 height 22
click at [792, 20] on div "Добавить кредиты Как использовать Отменить Сохранить" at bounding box center [640, 25] width 342 height 22
click at [441, 178] on div "Отменить Установить конец" at bounding box center [410, 189] width 170 height 31
click at [393, 115] on button "Начало" at bounding box center [413, 121] width 61 height 22
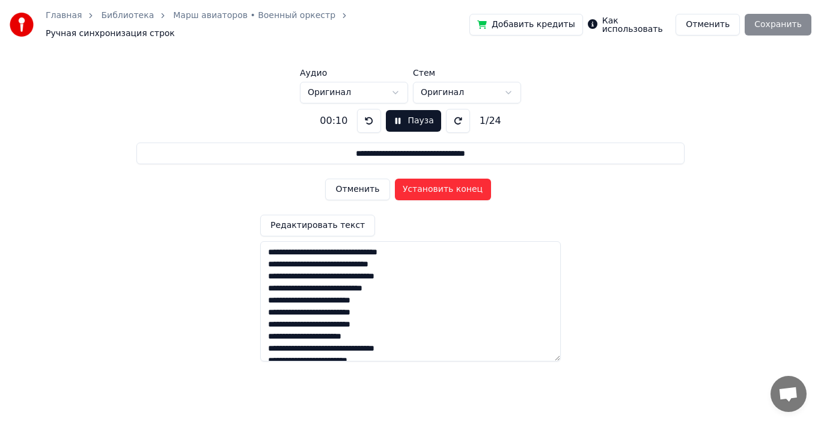
click at [393, 115] on button "Пауза" at bounding box center [413, 121] width 55 height 22
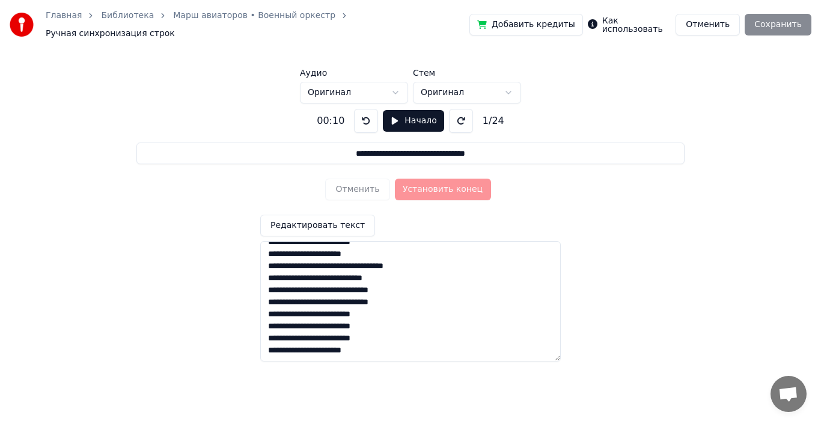
scroll to position [179, 0]
drag, startPoint x: 265, startPoint y: 346, endPoint x: 414, endPoint y: 343, distance: 149.1
click at [414, 343] on textarea "**********" at bounding box center [410, 301] width 301 height 120
drag, startPoint x: 506, startPoint y: 146, endPoint x: 288, endPoint y: 147, distance: 218.2
click at [288, 147] on input "**********" at bounding box center [410, 153] width 548 height 22
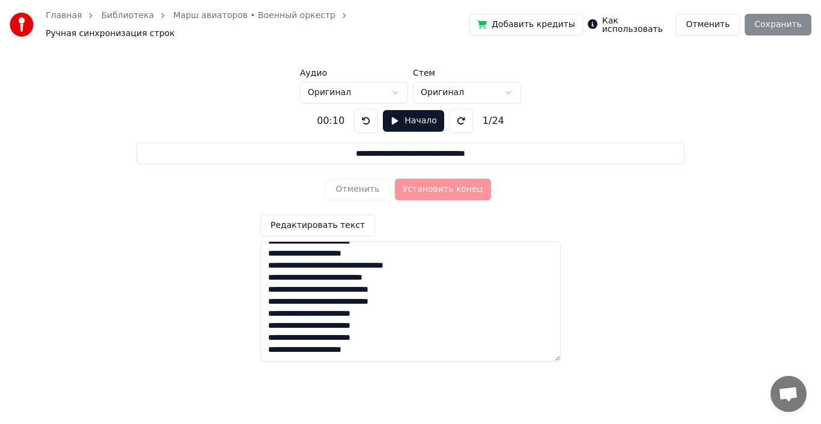
paste input
click at [438, 180] on div "Отменить Установить конец" at bounding box center [410, 189] width 170 height 31
click at [396, 119] on button "Начало" at bounding box center [413, 121] width 61 height 22
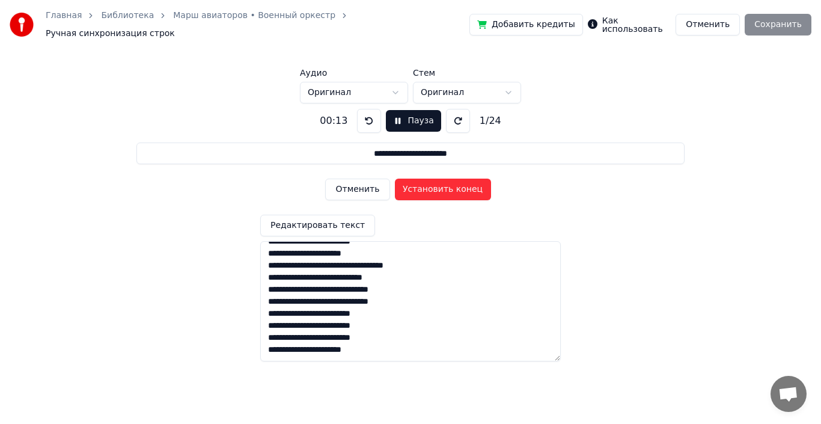
click at [428, 180] on button "Установить конец" at bounding box center [443, 190] width 96 height 22
click at [394, 114] on button "Пауза" at bounding box center [413, 121] width 55 height 22
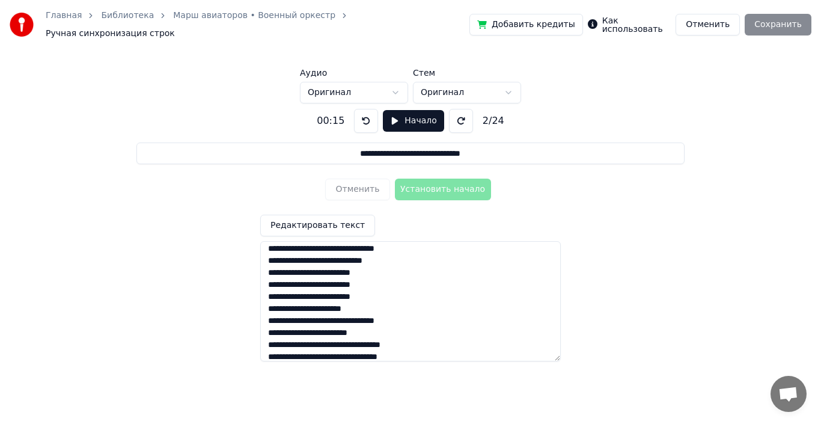
scroll to position [0, 0]
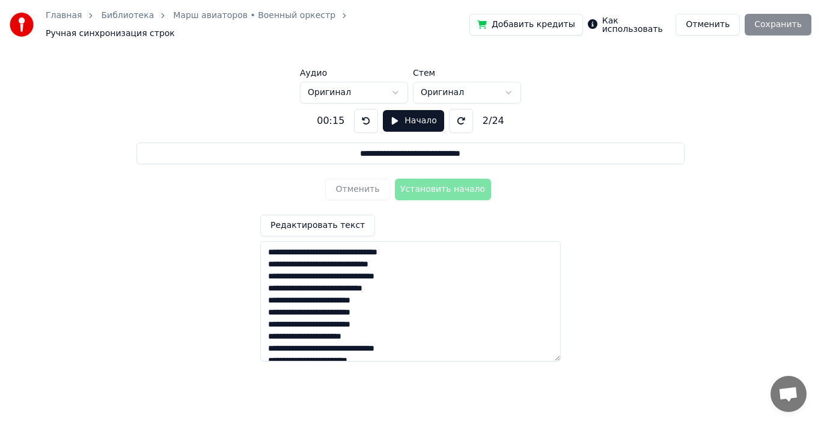
click at [364, 114] on button at bounding box center [366, 121] width 24 height 24
click at [795, 20] on div "Добавить кредиты Как использовать Отменить Сохранить" at bounding box center [640, 25] width 342 height 22
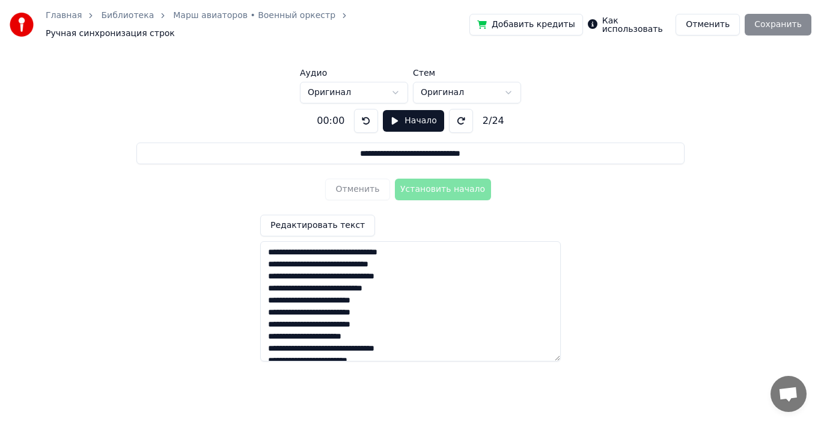
click at [795, 20] on div "Добавить кредиты Как использовать Отменить Сохранить" at bounding box center [640, 25] width 342 height 22
click at [653, 22] on label "Как использовать" at bounding box center [636, 24] width 69 height 17
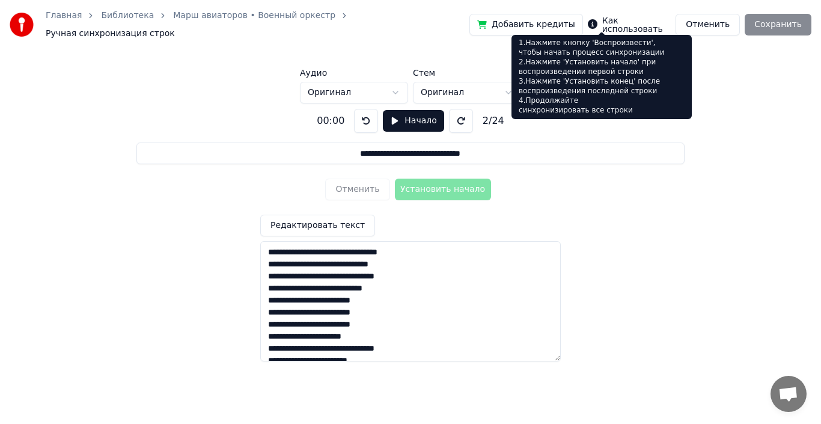
click at [706, 84] on div "**********" at bounding box center [410, 196] width 783 height 254
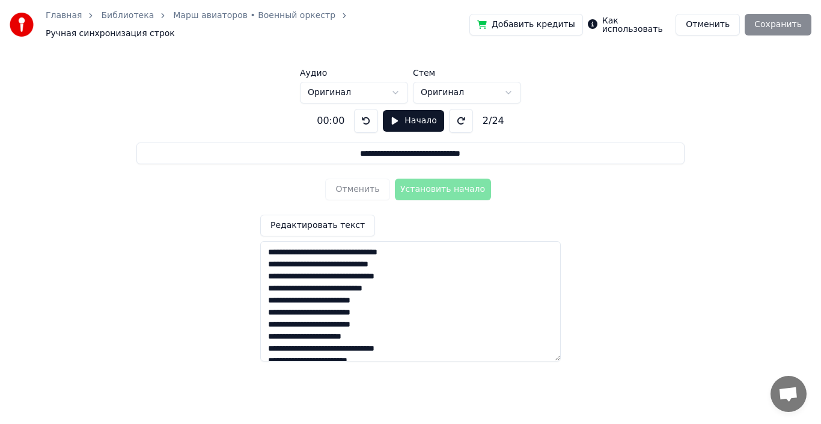
click at [362, 115] on button at bounding box center [366, 121] width 24 height 24
click at [391, 114] on button "Начало" at bounding box center [413, 121] width 61 height 22
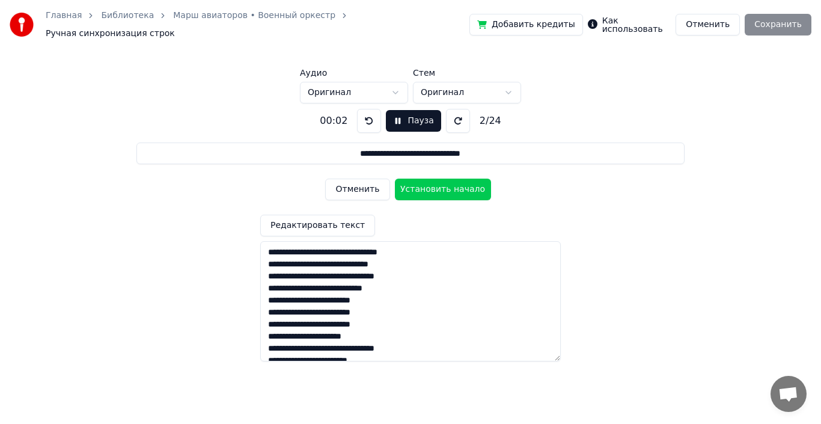
drag, startPoint x: 362, startPoint y: 246, endPoint x: 487, endPoint y: 241, distance: 124.5
click at [487, 241] on textarea "**********" at bounding box center [410, 301] width 301 height 120
drag, startPoint x: 331, startPoint y: 149, endPoint x: 532, endPoint y: 149, distance: 200.8
click at [532, 149] on input "**********" at bounding box center [410, 153] width 548 height 22
paste input "***"
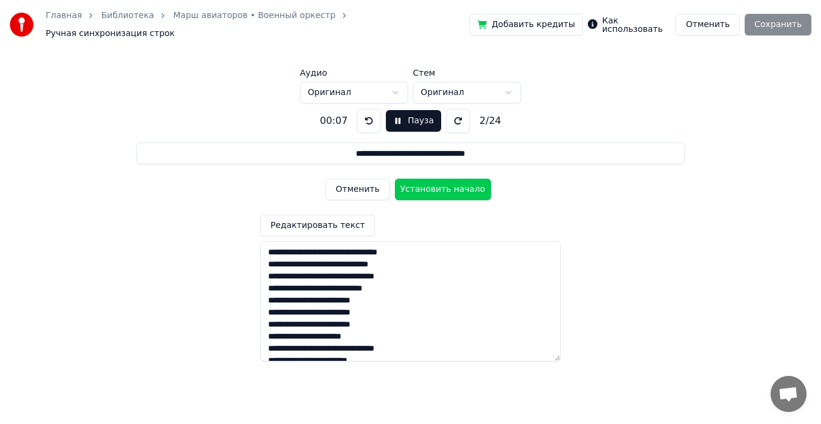
type input "**********"
click at [442, 187] on button "Установить начало" at bounding box center [443, 190] width 96 height 22
click at [392, 117] on button "Пауза" at bounding box center [413, 121] width 55 height 22
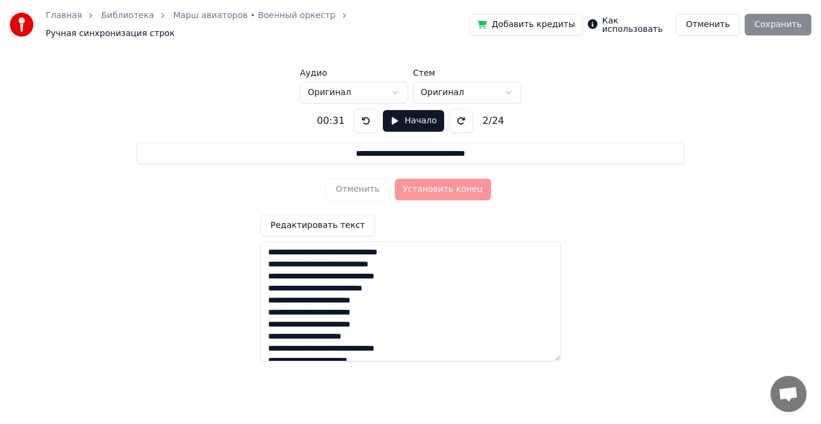
click at [393, 117] on button "Начало" at bounding box center [413, 121] width 61 height 22
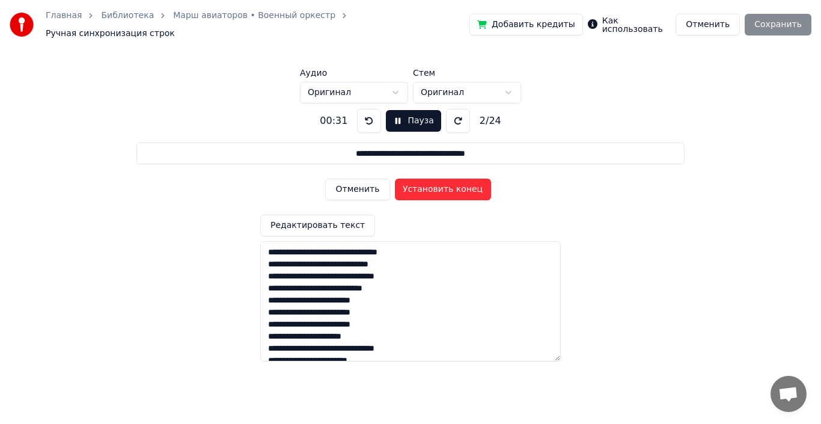
click at [393, 117] on button "Пауза" at bounding box center [413, 121] width 55 height 22
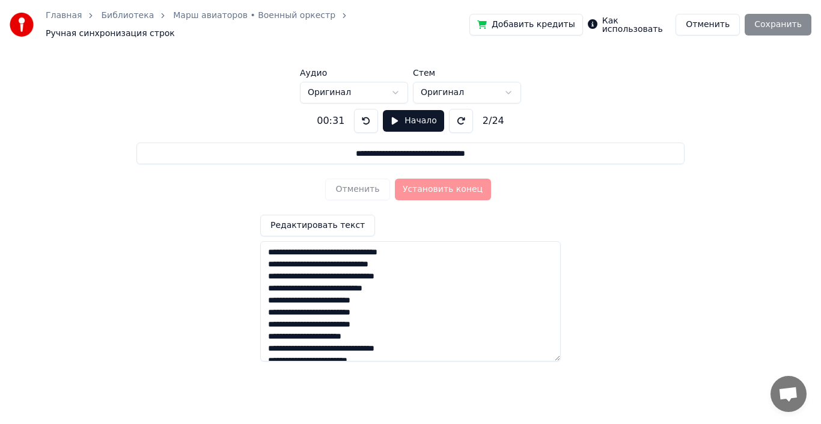
click at [367, 111] on button at bounding box center [366, 121] width 24 height 24
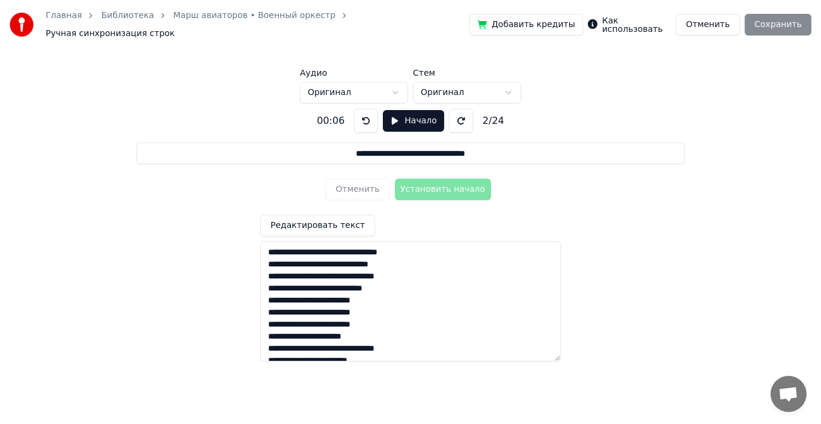
click at [367, 111] on button at bounding box center [366, 121] width 24 height 24
click at [393, 117] on button "Начало" at bounding box center [413, 121] width 61 height 22
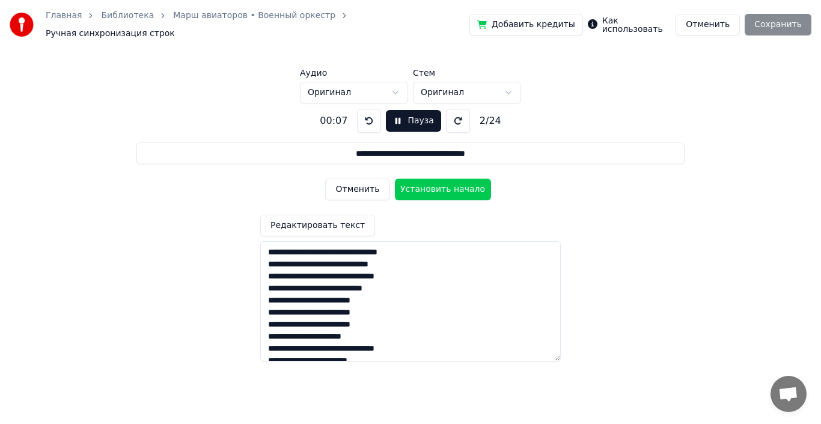
click at [440, 195] on div "Отменить Установить начало" at bounding box center [410, 189] width 170 height 31
click at [440, 183] on button "Установить начало" at bounding box center [443, 190] width 96 height 22
click at [394, 115] on button "Пауза" at bounding box center [413, 121] width 55 height 22
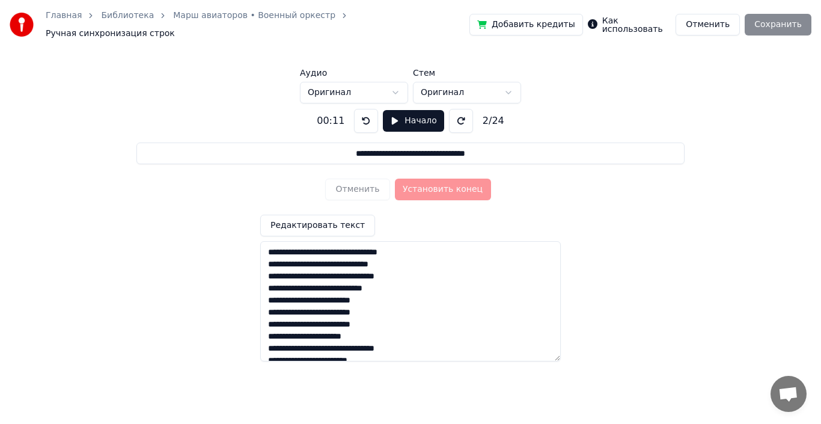
drag, startPoint x: 264, startPoint y: 255, endPoint x: 424, endPoint y: 260, distance: 159.3
click at [424, 260] on textarea "**********" at bounding box center [410, 301] width 301 height 120
drag, startPoint x: 324, startPoint y: 144, endPoint x: 517, endPoint y: 154, distance: 193.2
click at [517, 154] on input "**********" at bounding box center [410, 153] width 548 height 22
paste input
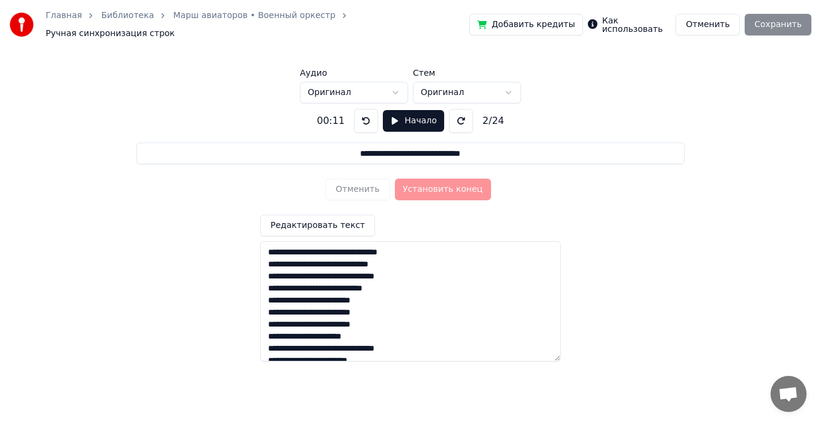
click at [391, 116] on button "Начало" at bounding box center [413, 121] width 61 height 22
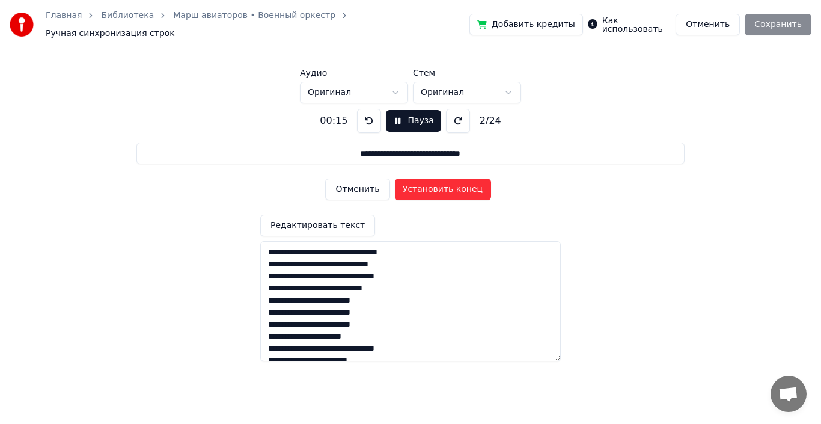
click at [394, 115] on button "Пауза" at bounding box center [413, 121] width 55 height 22
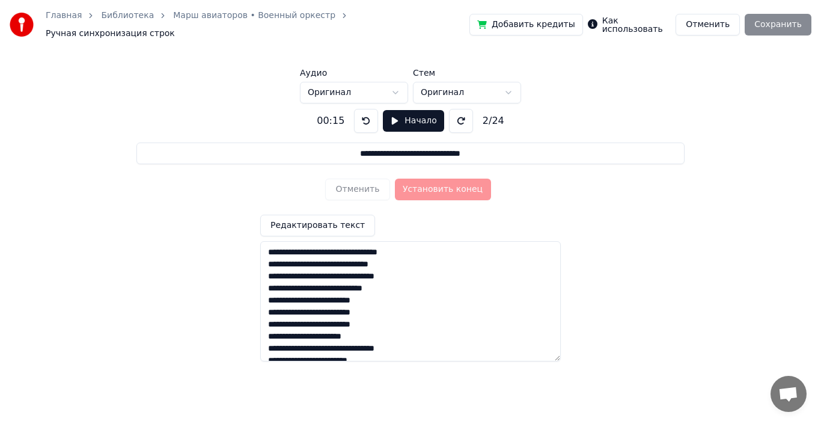
drag, startPoint x: 268, startPoint y: 270, endPoint x: 453, endPoint y: 274, distance: 185.2
click at [453, 274] on textarea "**********" at bounding box center [410, 301] width 301 height 120
drag, startPoint x: 496, startPoint y: 150, endPoint x: 315, endPoint y: 149, distance: 180.9
click at [315, 149] on input "**********" at bounding box center [410, 153] width 548 height 22
paste input "**"
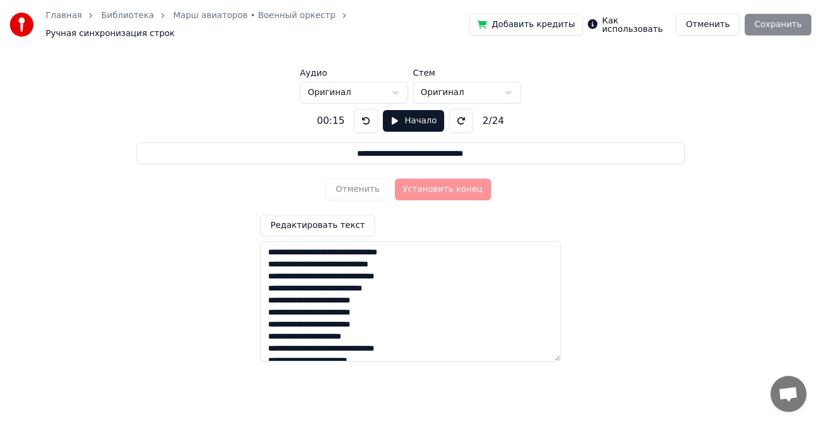
click at [391, 114] on button "Начало" at bounding box center [413, 121] width 61 height 22
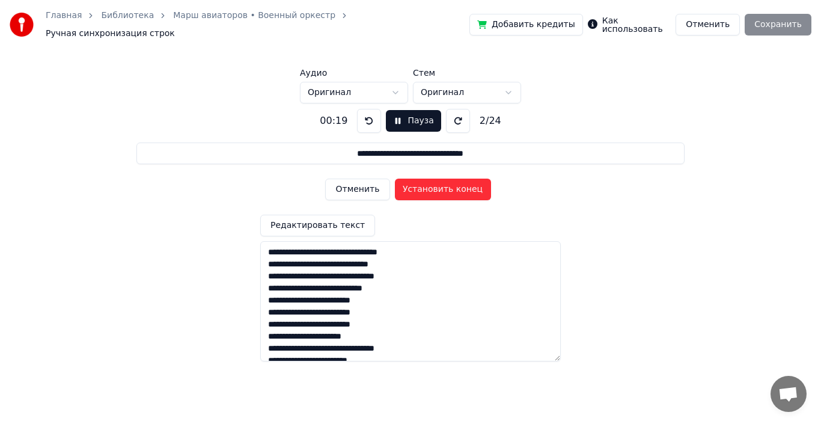
click at [393, 114] on button "Пауза" at bounding box center [413, 121] width 55 height 22
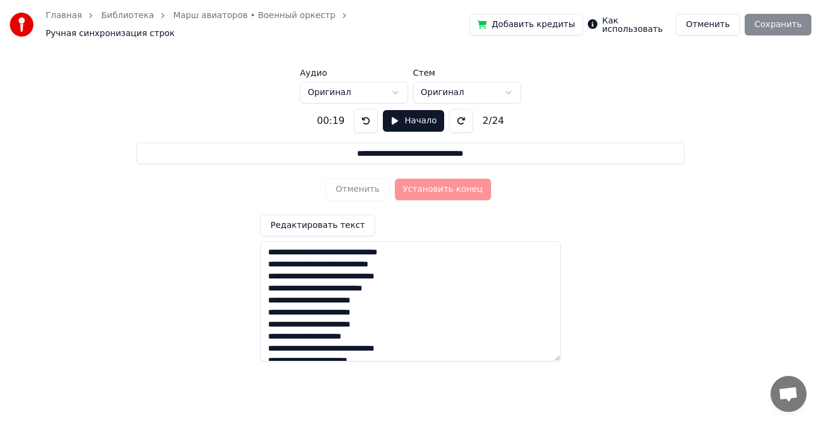
drag, startPoint x: 264, startPoint y: 283, endPoint x: 436, endPoint y: 285, distance: 171.9
click at [436, 285] on textarea "**********" at bounding box center [410, 301] width 301 height 120
drag, startPoint x: 343, startPoint y: 147, endPoint x: 305, endPoint y: 148, distance: 37.9
click at [305, 148] on input "**********" at bounding box center [410, 153] width 548 height 22
paste input
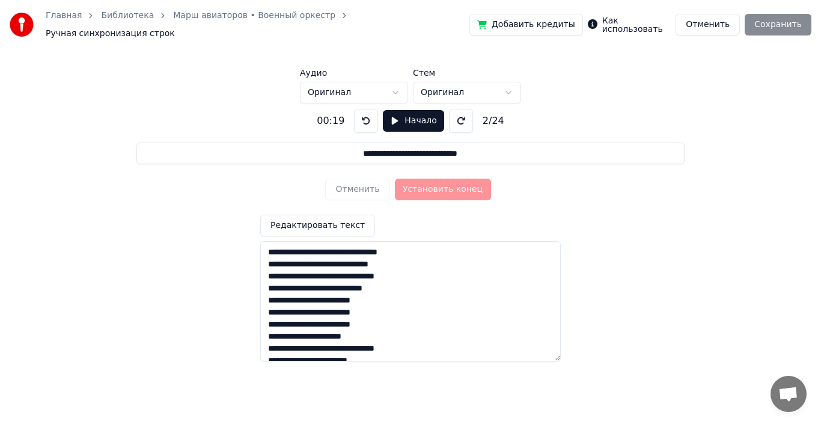
type input "**********"
click at [394, 118] on button "Начало" at bounding box center [413, 121] width 61 height 22
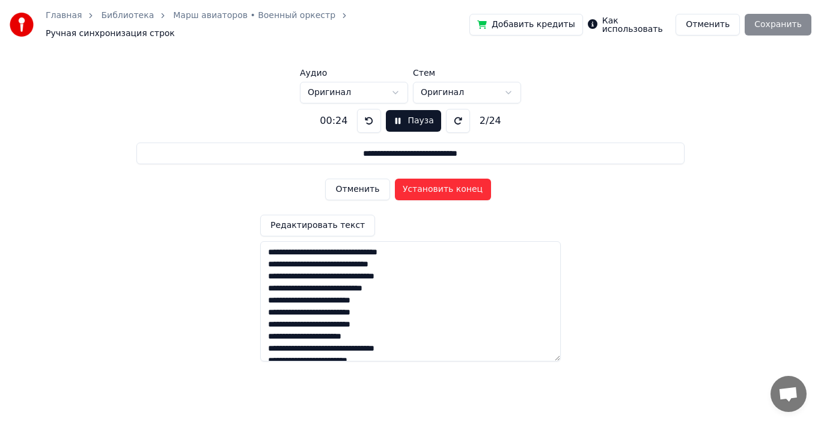
click at [394, 116] on button "Пауза" at bounding box center [413, 121] width 55 height 22
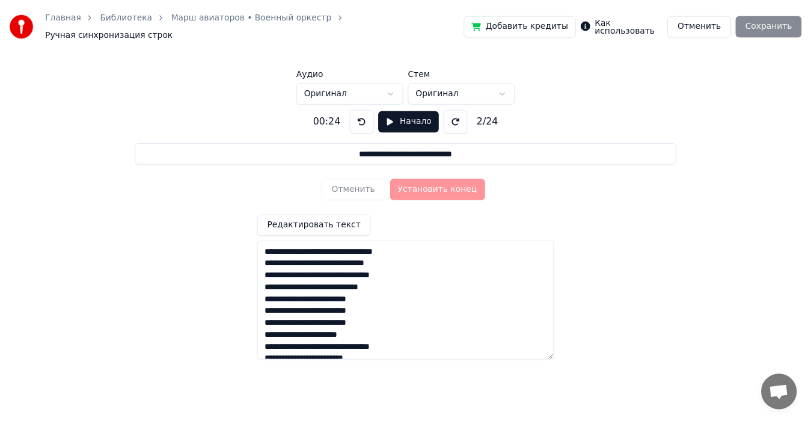
scroll to position [60, 0]
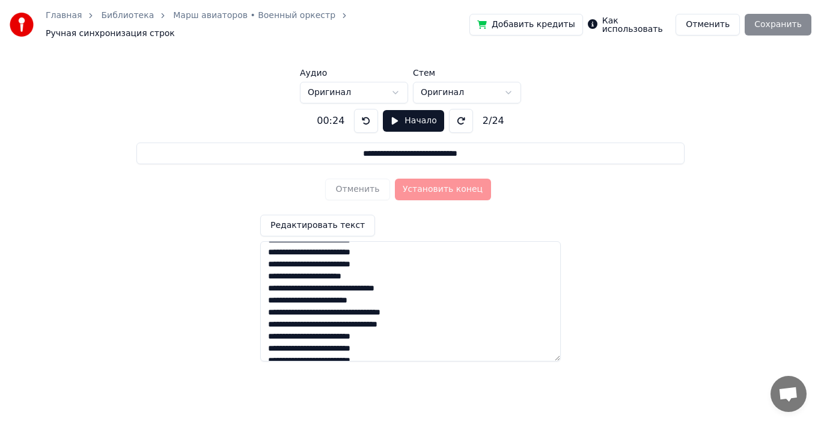
click at [242, 19] on link "Марш авиаторов • Военный оркестр" at bounding box center [254, 16] width 162 height 12
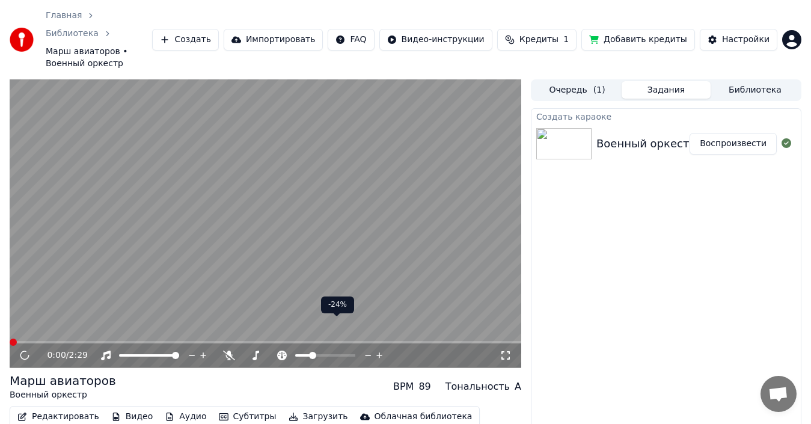
click at [309, 352] on span at bounding box center [312, 355] width 7 height 7
click at [280, 350] on icon at bounding box center [282, 355] width 12 height 10
click at [257, 225] on video at bounding box center [266, 223] width 512 height 288
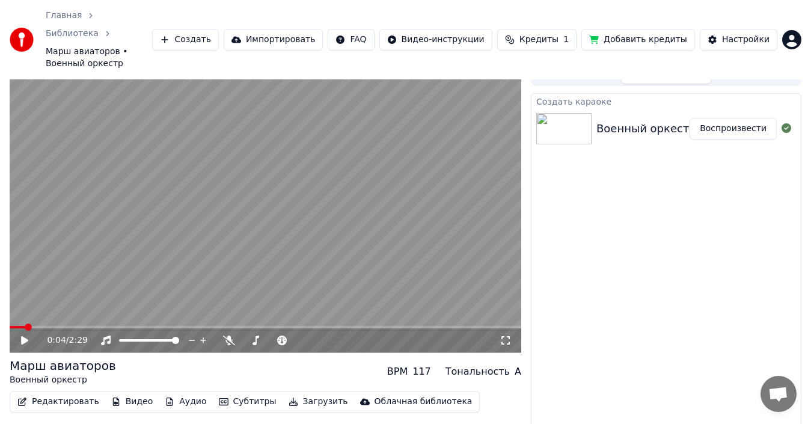
scroll to position [19, 0]
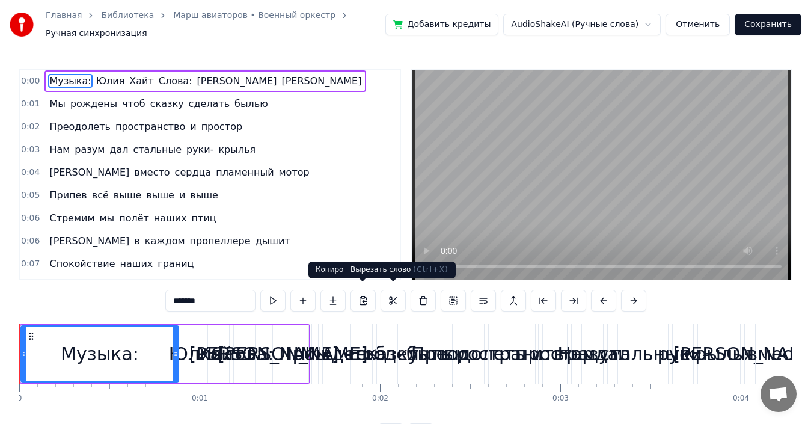
click at [387, 295] on button at bounding box center [392, 301] width 25 height 22
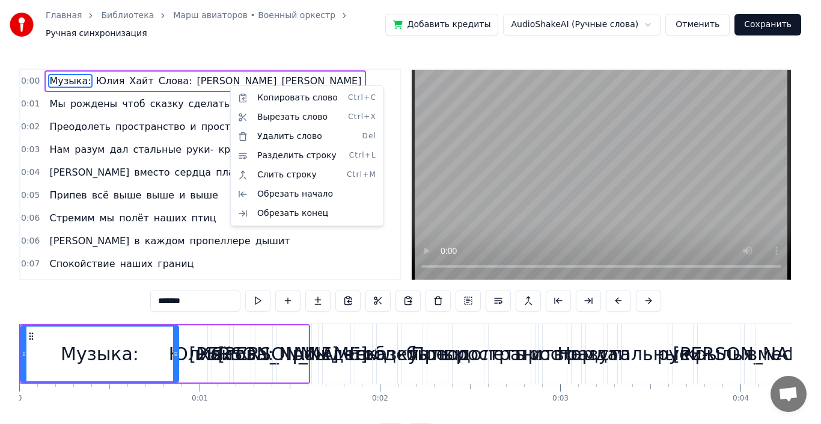
click at [239, 247] on html "Главная Библиотека Марш авиаторов • Военный оркестр Ручная синхронизация Добави…" at bounding box center [410, 232] width 821 height 464
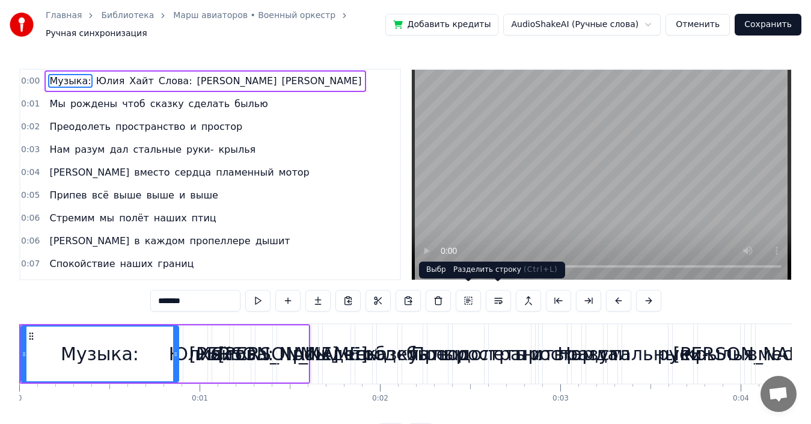
click at [469, 296] on button at bounding box center [468, 301] width 25 height 22
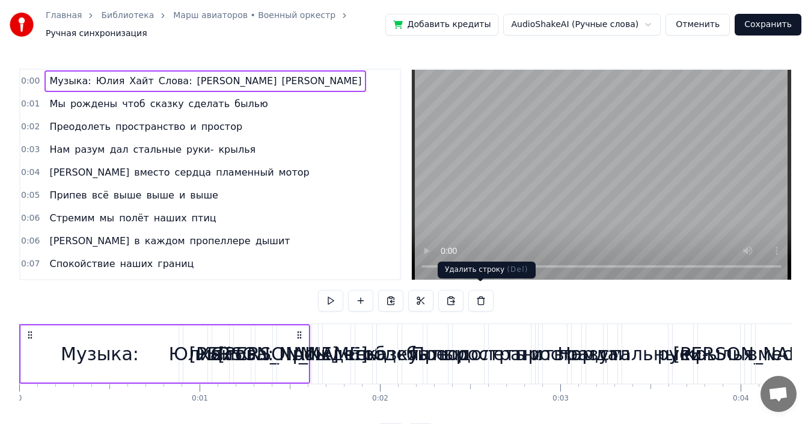
click at [481, 295] on button at bounding box center [480, 301] width 25 height 22
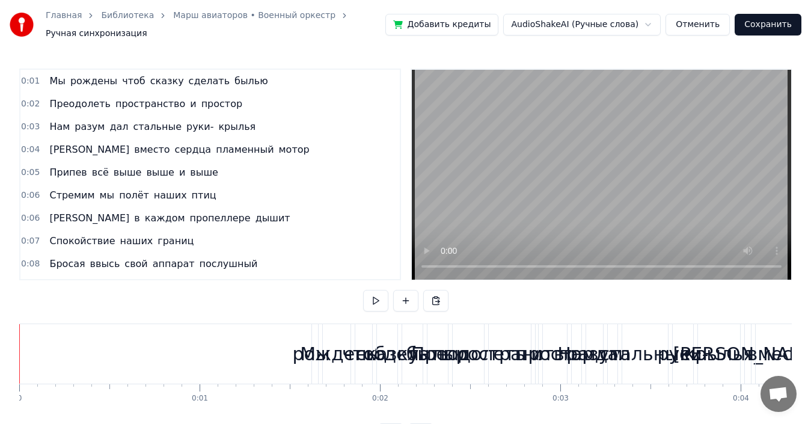
drag, startPoint x: 53, startPoint y: 72, endPoint x: 52, endPoint y: 82, distance: 10.2
click at [52, 82] on div "Мы рождены чтоб сказку сделать былью" at bounding box center [158, 81] width 228 height 22
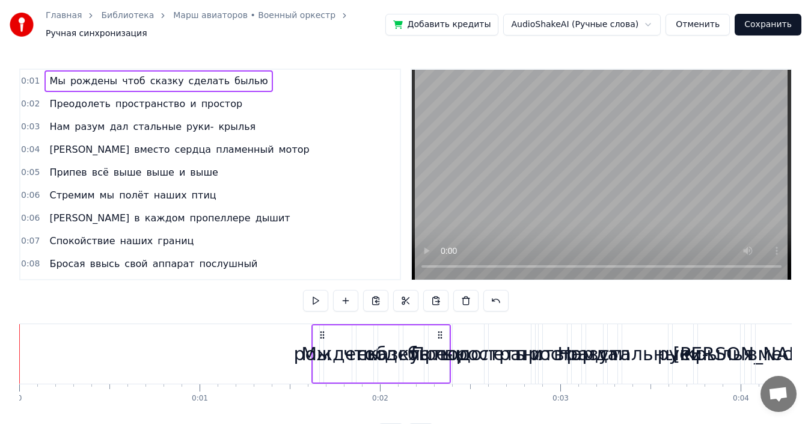
drag, startPoint x: 311, startPoint y: 329, endPoint x: 329, endPoint y: 328, distance: 18.1
click at [339, 328] on div "Мы рождены чтоб сказку сделать былью" at bounding box center [380, 354] width 139 height 60
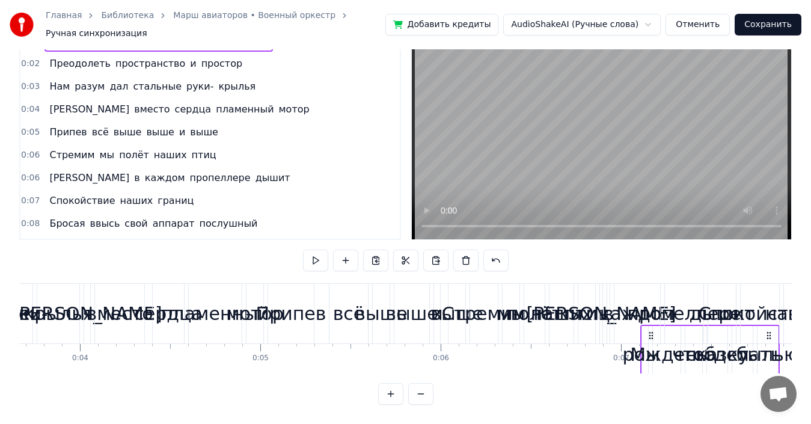
scroll to position [0, 661]
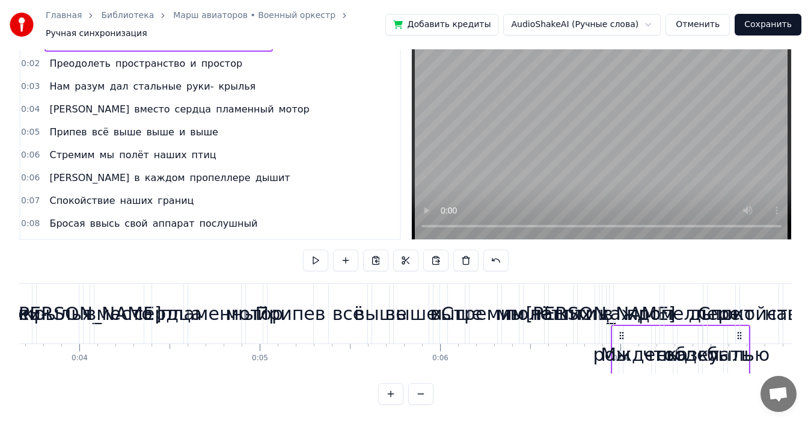
drag, startPoint x: 322, startPoint y: 329, endPoint x: 622, endPoint y: 314, distance: 299.7
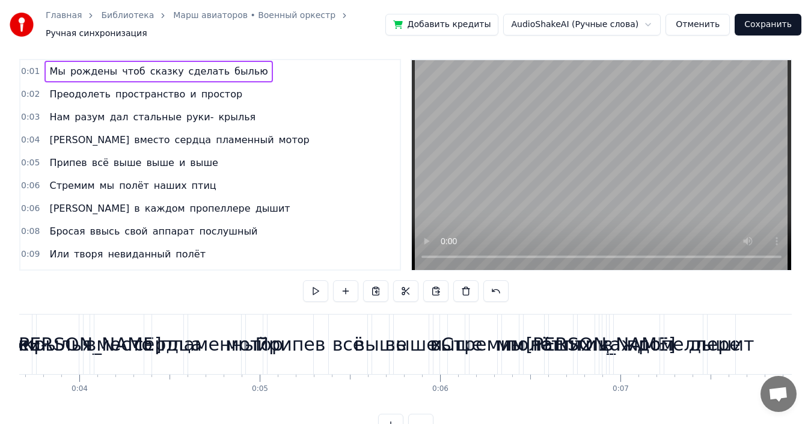
scroll to position [0, 0]
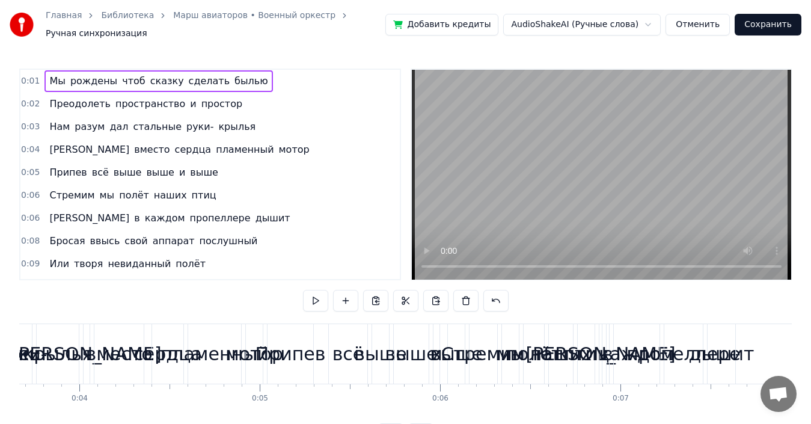
drag, startPoint x: 41, startPoint y: 72, endPoint x: 56, endPoint y: 76, distance: 15.0
click at [42, 90] on div "0:01 Мы рождены чтоб сказку сделать былью 0:02 Преодолеть пространство и просто…" at bounding box center [210, 175] width 382 height 212
drag, startPoint x: 61, startPoint y: 75, endPoint x: 160, endPoint y: 83, distance: 99.5
click at [82, 88] on div "0:01 Мы рождены чтоб сказку сделать былью 0:02 Преодолеть пространство и просто…" at bounding box center [210, 175] width 382 height 212
drag, startPoint x: 271, startPoint y: 78, endPoint x: 38, endPoint y: 76, distance: 232.6
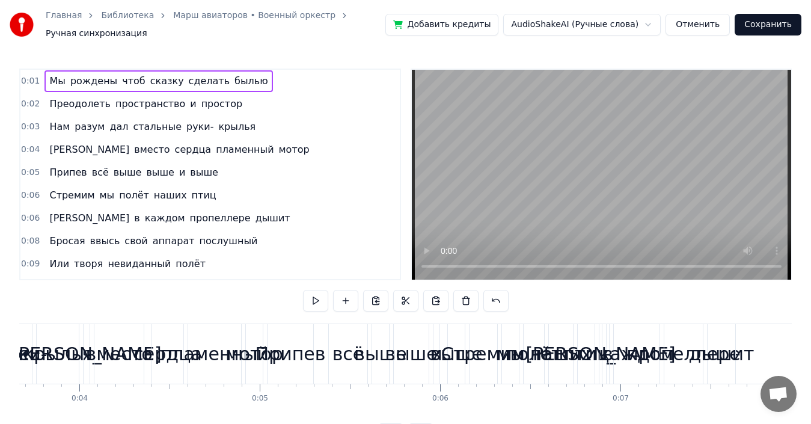
click at [38, 76] on div "0:01 Мы рождены чтоб сказку сделать былью" at bounding box center [209, 81] width 379 height 23
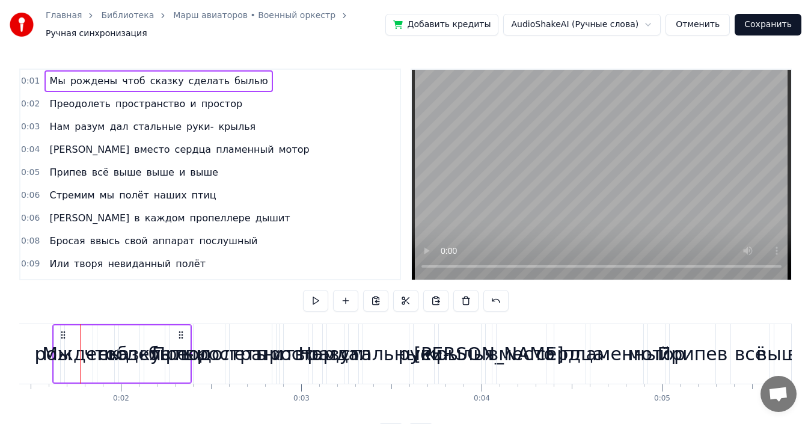
scroll to position [0, 232]
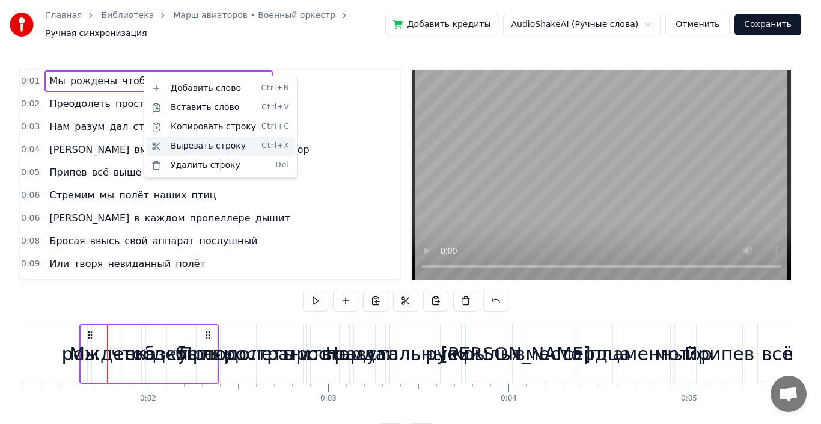
click at [207, 149] on div "Вырезать строку Ctrl+X" at bounding box center [221, 145] width 148 height 19
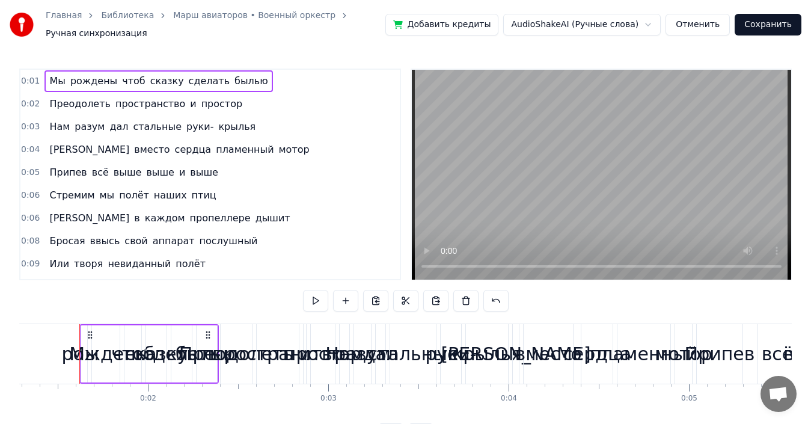
drag, startPoint x: 43, startPoint y: 82, endPoint x: 40, endPoint y: 91, distance: 9.2
click at [40, 91] on div "0:01 Мы рождены чтоб сказку сделать былью 0:02 Преодолеть пространство и просто…" at bounding box center [210, 175] width 382 height 212
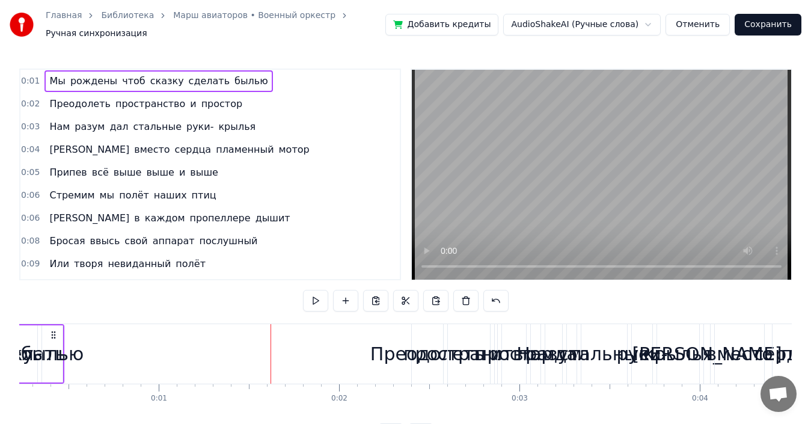
scroll to position [0, 0]
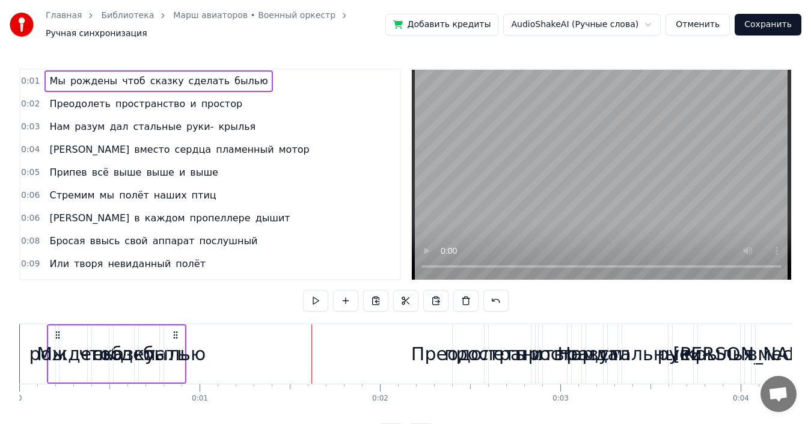
drag, startPoint x: 207, startPoint y: 329, endPoint x: 174, endPoint y: 343, distance: 35.5
click at [174, 343] on div "Мы рождены чтоб сказку сделать былью" at bounding box center [116, 354] width 139 height 60
click at [176, 335] on circle at bounding box center [176, 335] width 1 height 1
click at [163, 343] on div "былью" at bounding box center [174, 353] width 63 height 27
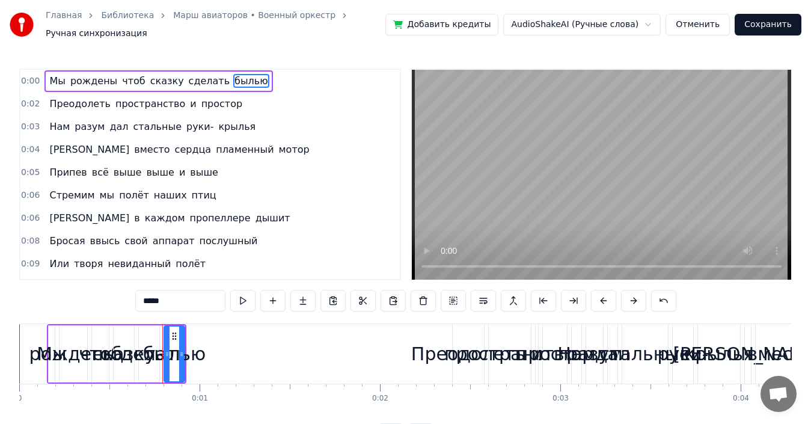
drag, startPoint x: 163, startPoint y: 334, endPoint x: 154, endPoint y: 334, distance: 9.6
click at [154, 340] on div "былью" at bounding box center [174, 353] width 63 height 27
click at [164, 332] on div "былью" at bounding box center [174, 353] width 22 height 57
drag, startPoint x: 165, startPoint y: 332, endPoint x: 450, endPoint y: 253, distance: 296.3
click at [191, 334] on div at bounding box center [188, 353] width 5 height 55
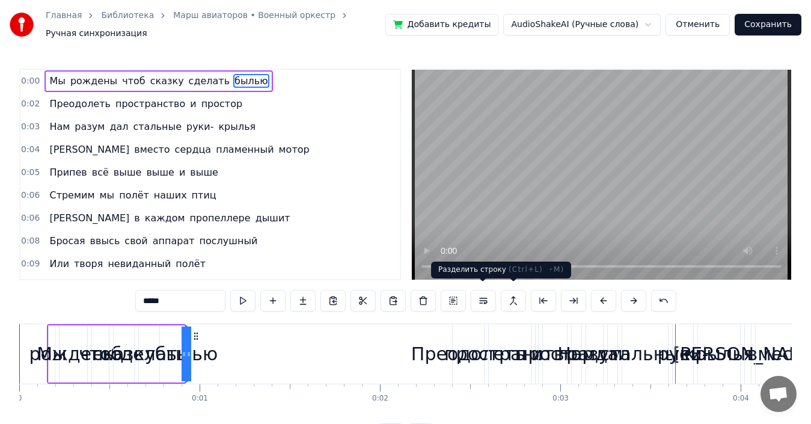
click at [438, 349] on div "Преодолеть" at bounding box center [468, 353] width 114 height 27
type input "**********"
